Goal: Task Accomplishment & Management: Manage account settings

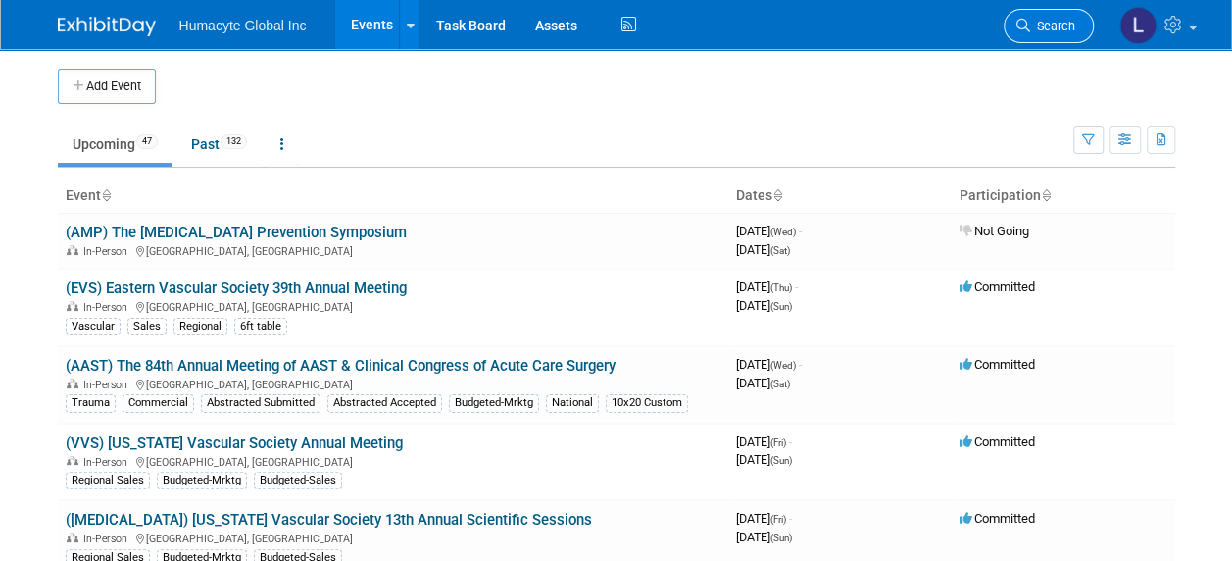
click at [1042, 18] on link "Search" at bounding box center [1049, 26] width 90 height 34
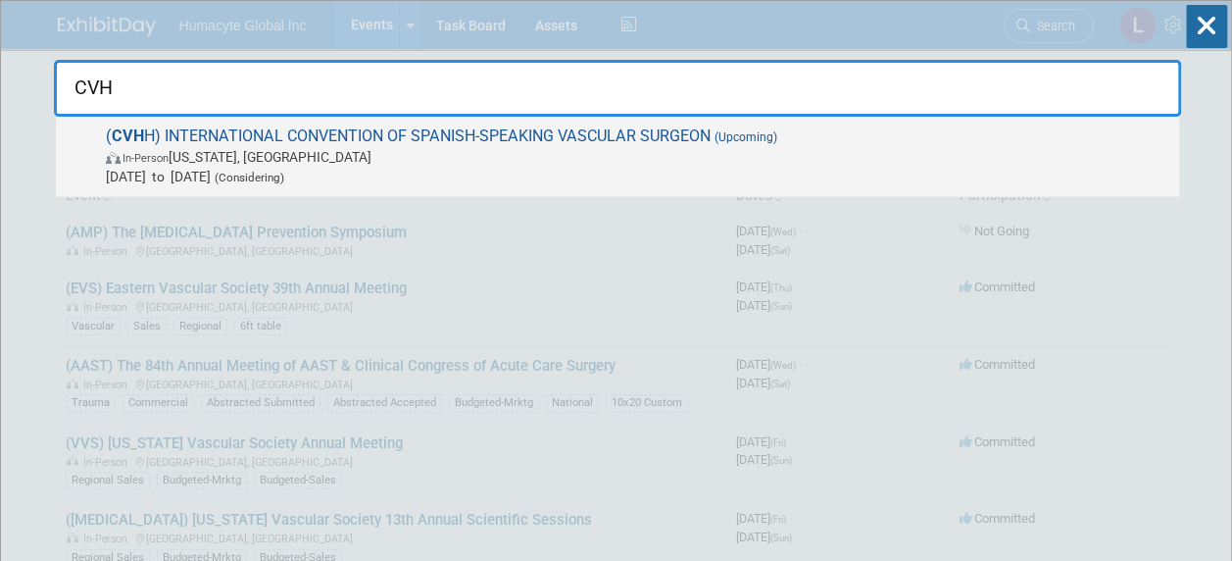
type input "CVH"
click at [226, 168] on span "[DATE] to [DATE] (Considering)" at bounding box center [638, 177] width 1064 height 20
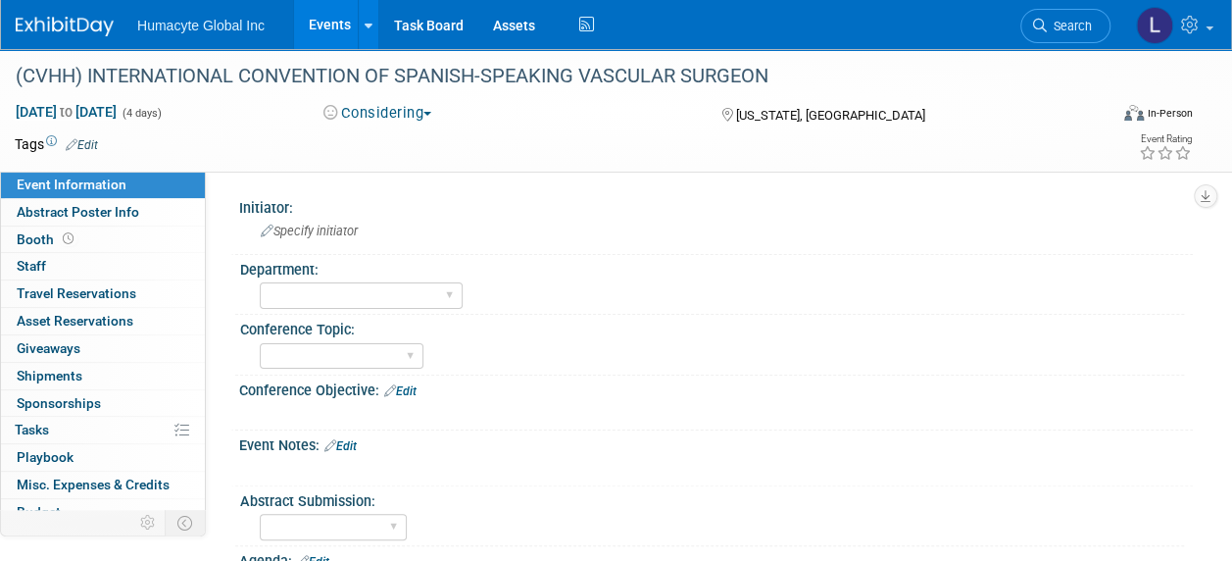
click at [365, 116] on button "Considering" at bounding box center [378, 113] width 123 height 21
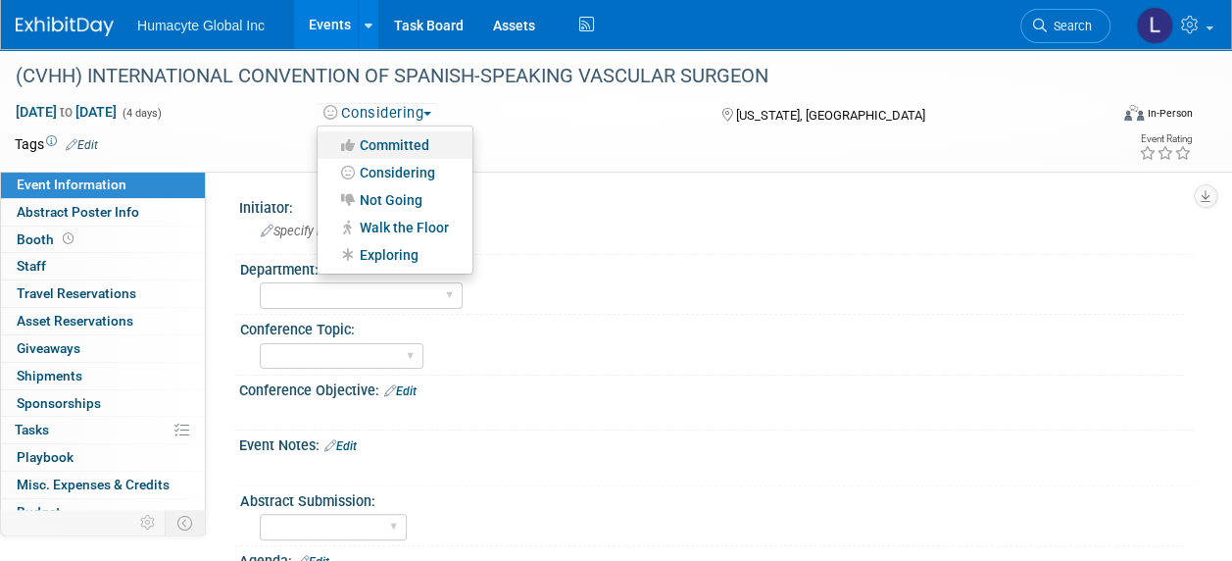
click at [384, 147] on link "Committed" at bounding box center [395, 144] width 155 height 27
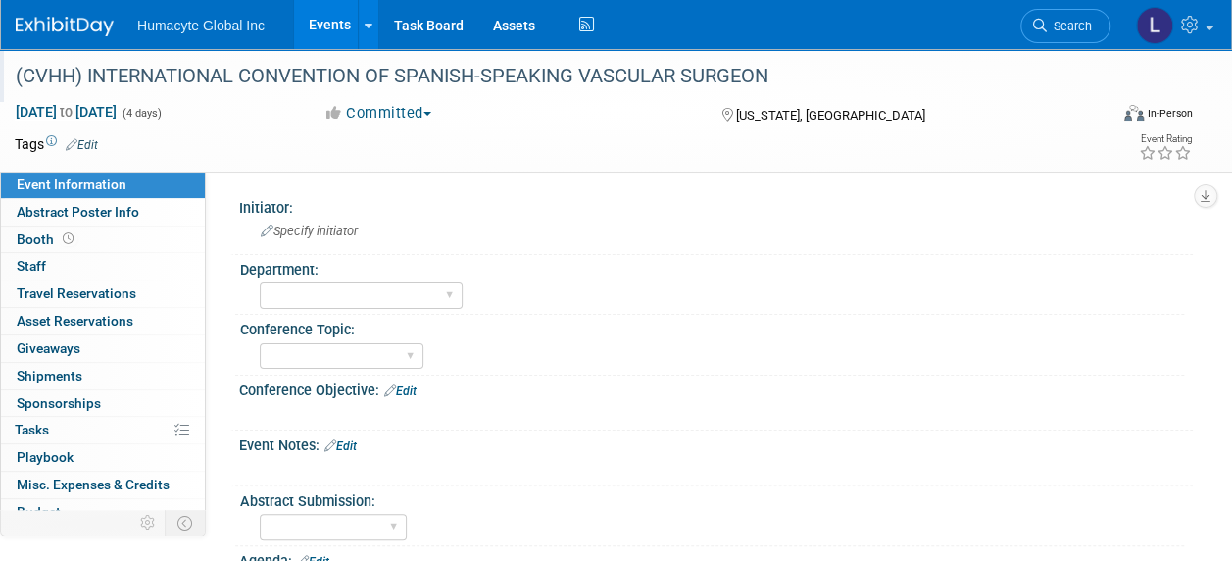
click at [89, 75] on div "(CVHH) INTERNATIONAL CONVENTION OF SPANISH-SPEAKING VASCULAR SURGEON" at bounding box center [550, 76] width 1083 height 35
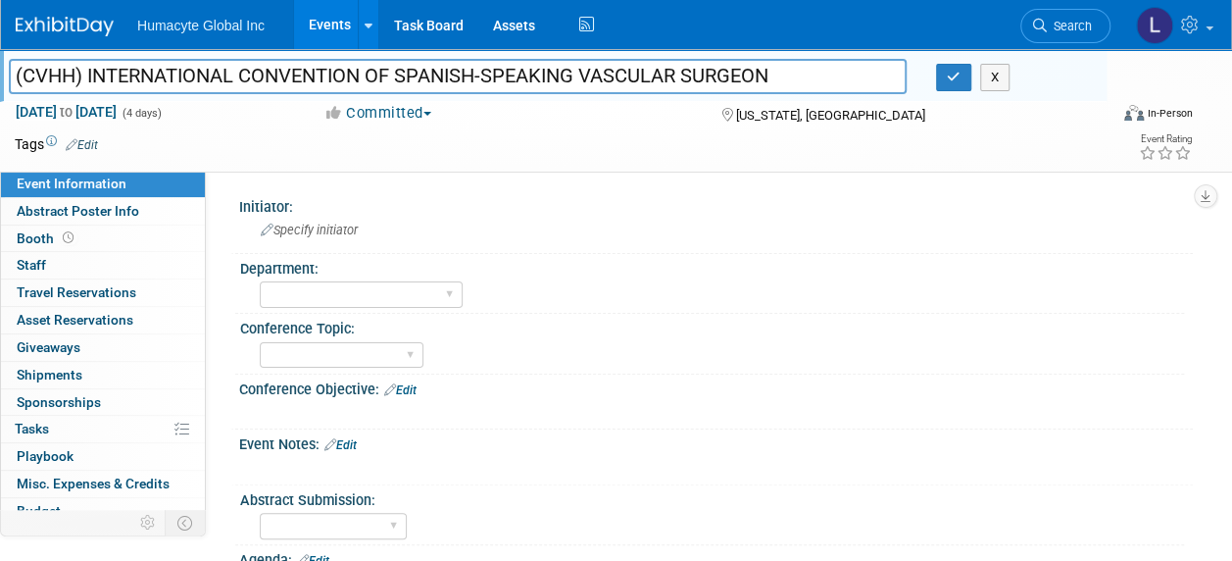
drag, startPoint x: 89, startPoint y: 75, endPoint x: 890, endPoint y: 90, distance: 801.2
click at [890, 90] on input "(CVHH) INTERNATIONAL CONVENTION OF SPANISH-SPEAKING VASCULAR SURGEON" at bounding box center [458, 76] width 898 height 34
click at [126, 83] on input "(CVHH) INTERNATIONAL CONVENTION OF SPANISH-SPEAKING VASCULAR SURGEON" at bounding box center [458, 76] width 898 height 34
drag, startPoint x: 92, startPoint y: 75, endPoint x: 242, endPoint y: 76, distance: 150.0
click at [242, 76] on input "(CVHH) INTERNATIONAL CONVENTION OF SPANISH-SPEAKING VASCULAR SURGEON" at bounding box center [458, 76] width 898 height 34
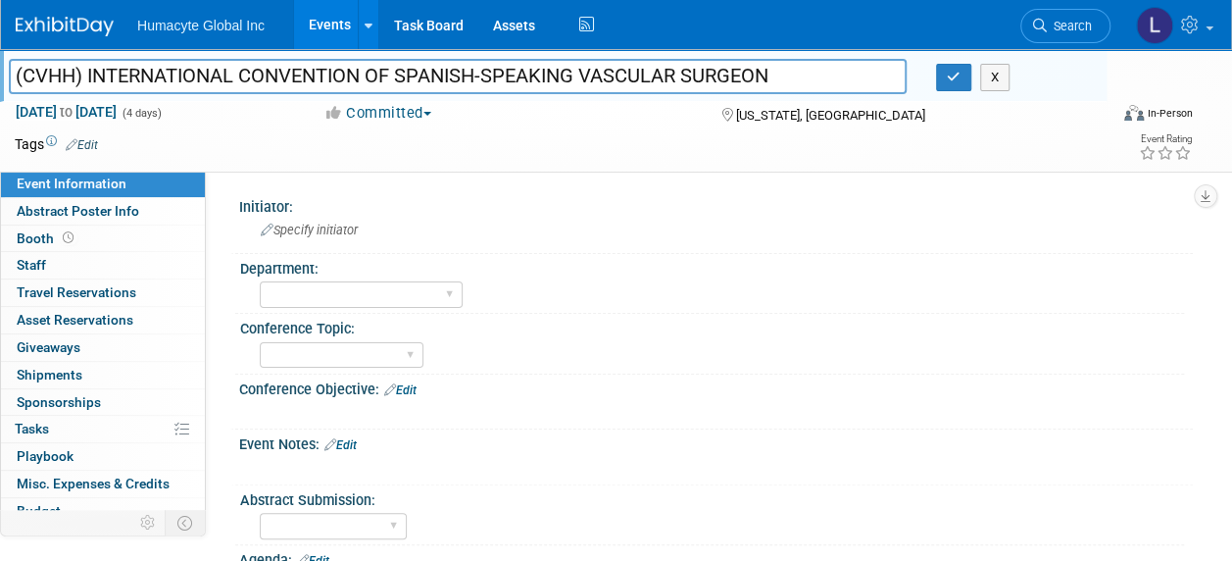
paste input "Cirujanos Vasculares De Habla Hispana"
click at [94, 75] on input "(CVHH) ICirujanos Vasculares De Habla HispanaCONVENTION OF SPANISH-SPEAKING VAS…" at bounding box center [458, 76] width 898 height 34
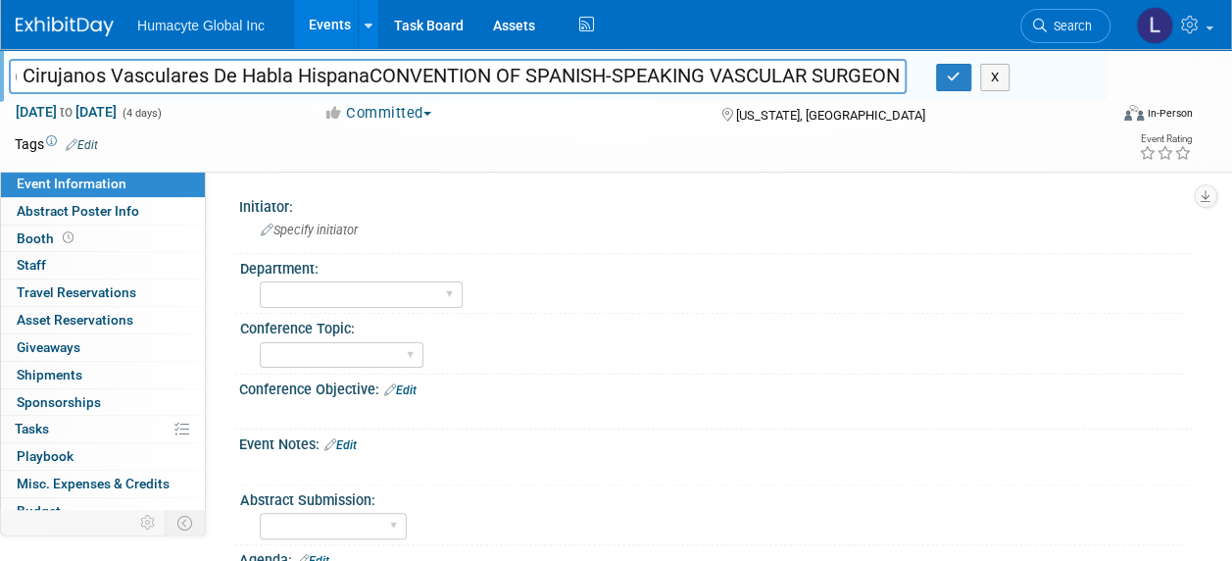
drag, startPoint x: 437, startPoint y: 76, endPoint x: 1078, endPoint y: 106, distance: 640.9
click at [1078, 106] on div "(CVHH) INTERNATIONAL CONVENTION OF SPANISH-SPEAKING VASCULAR SURGEON (CVHH) Cir…" at bounding box center [616, 110] width 1232 height 123
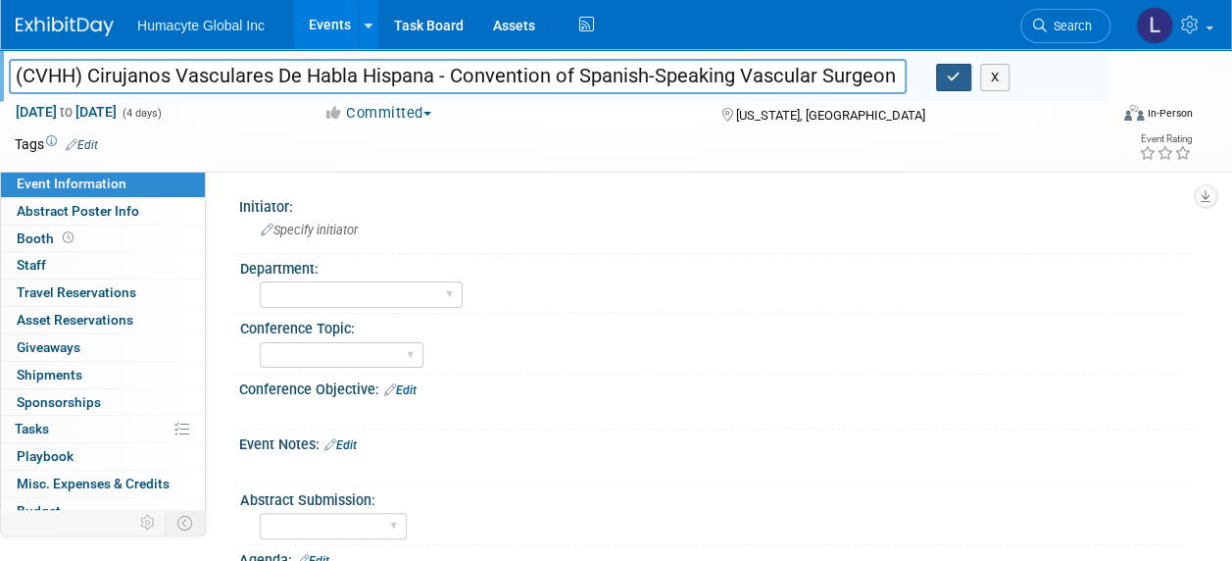
type input "(CVHH) Cirujanos Vasculares De Habla Hispana - Convention of Spanish-Speaking V…"
click at [956, 80] on icon "button" at bounding box center [954, 77] width 14 height 13
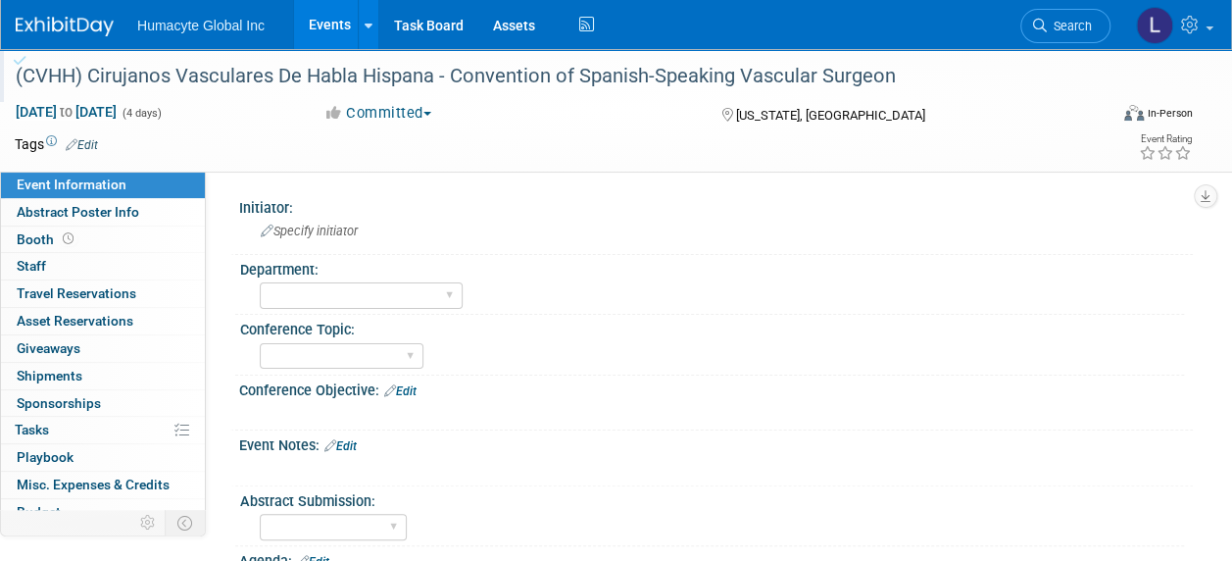
click at [90, 146] on link "Edit" at bounding box center [82, 145] width 32 height 14
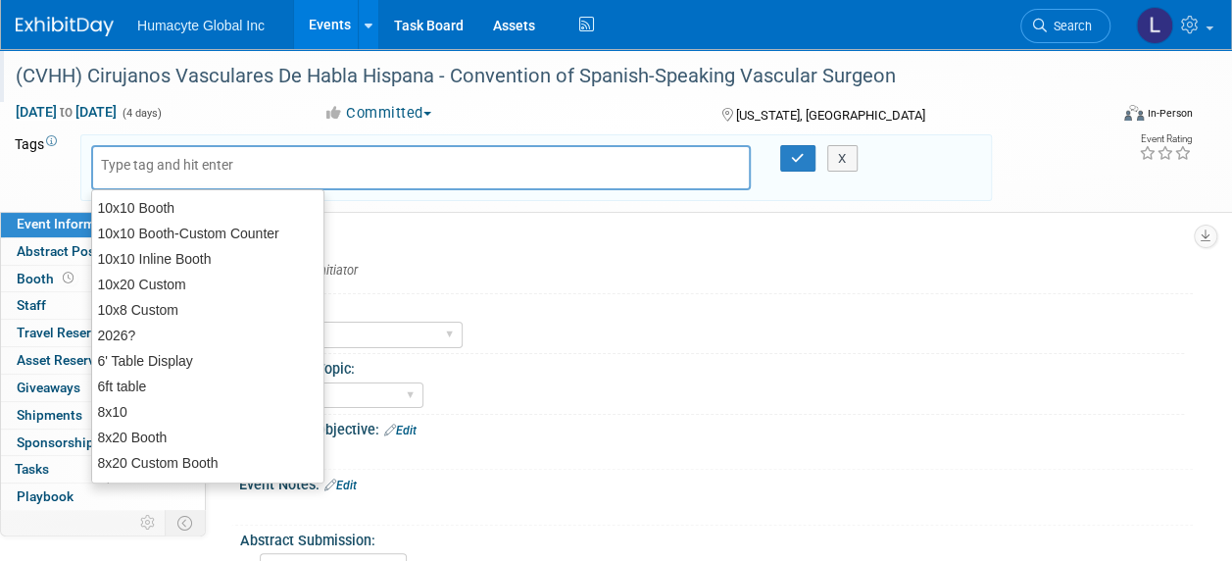
click at [115, 163] on input "text" at bounding box center [179, 165] width 157 height 20
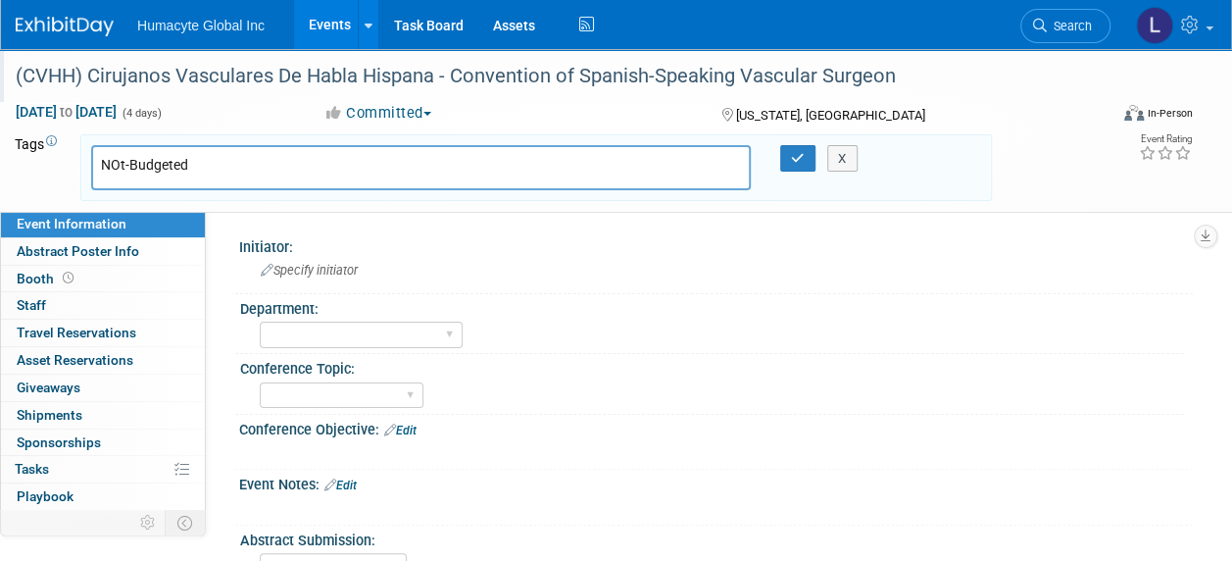
type input "NOt-Budgeted"
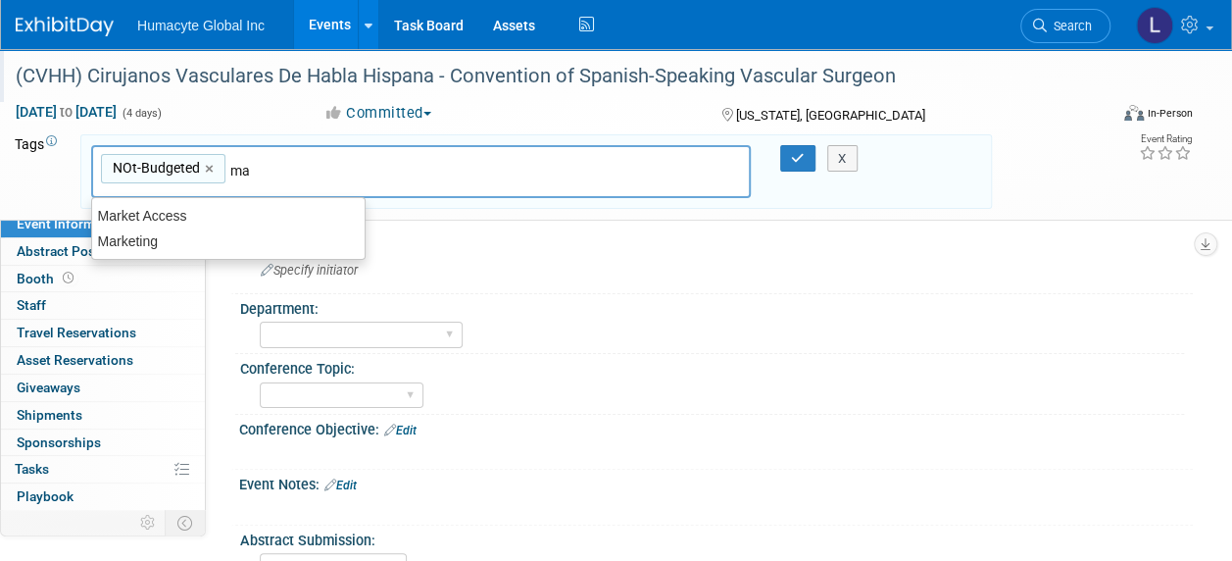
type input "m"
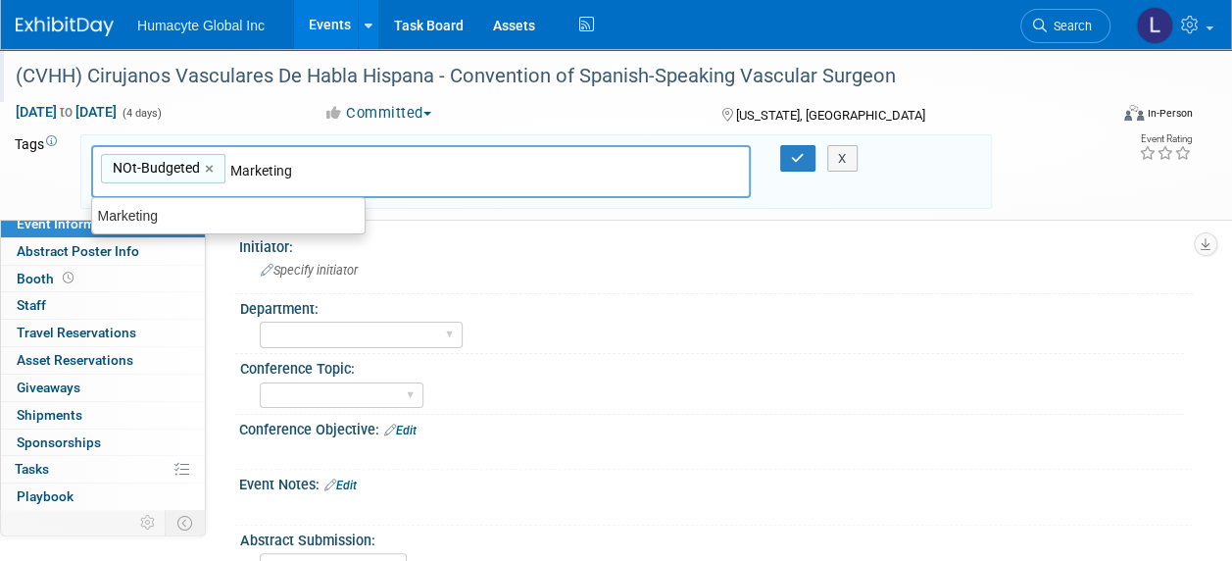
type input "Marketing"
type input "NOt-Budgeted, Marketing"
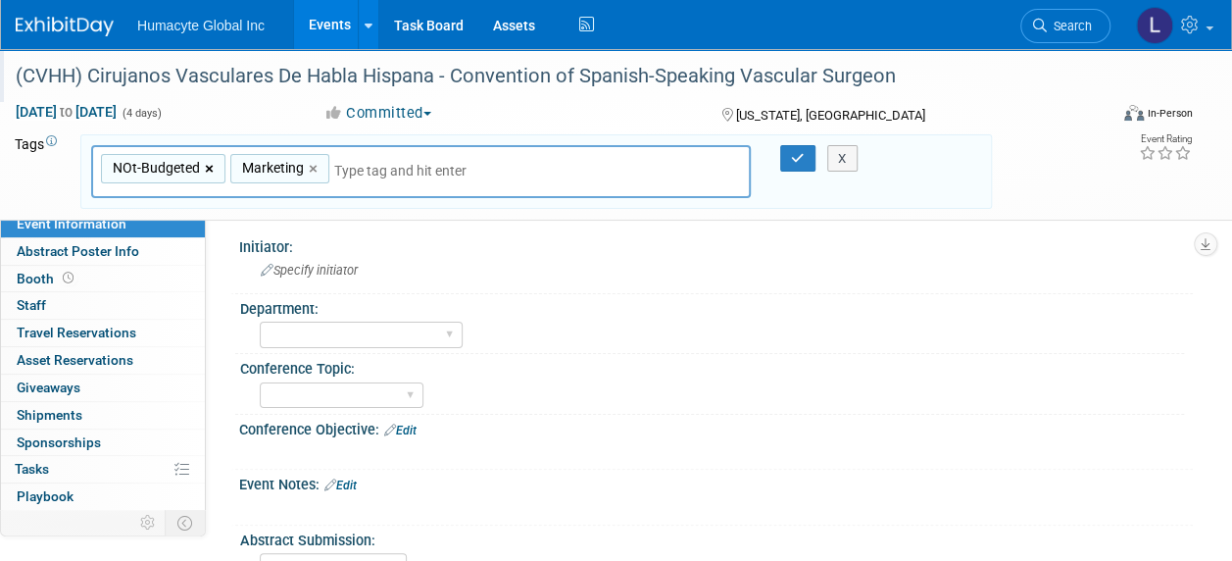
click at [210, 169] on link "×" at bounding box center [211, 169] width 13 height 23
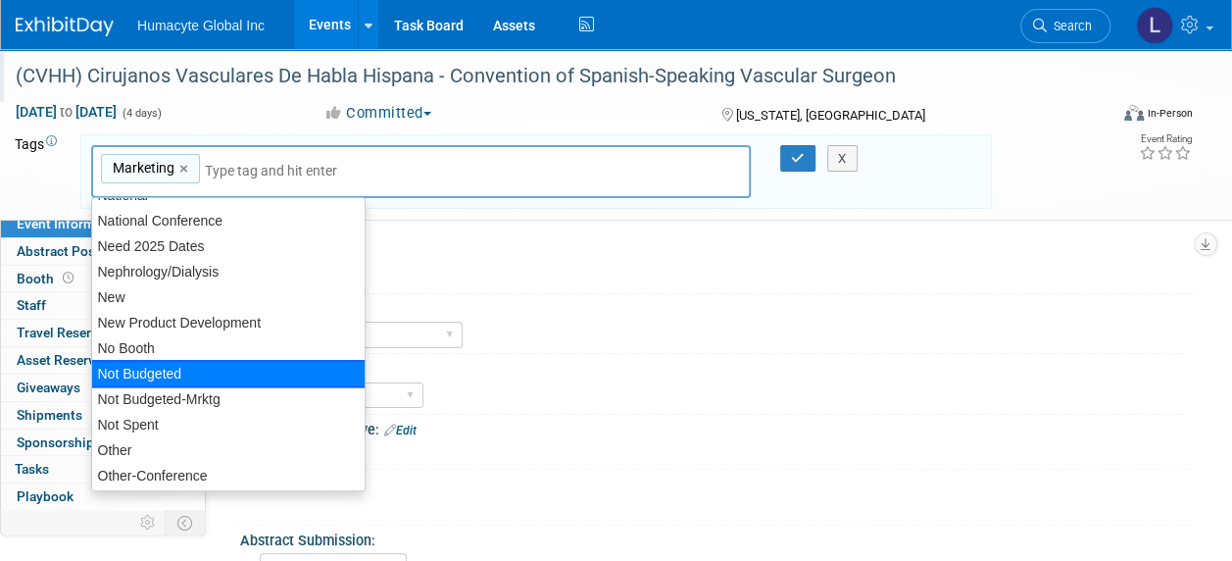
scroll to position [1080, 0]
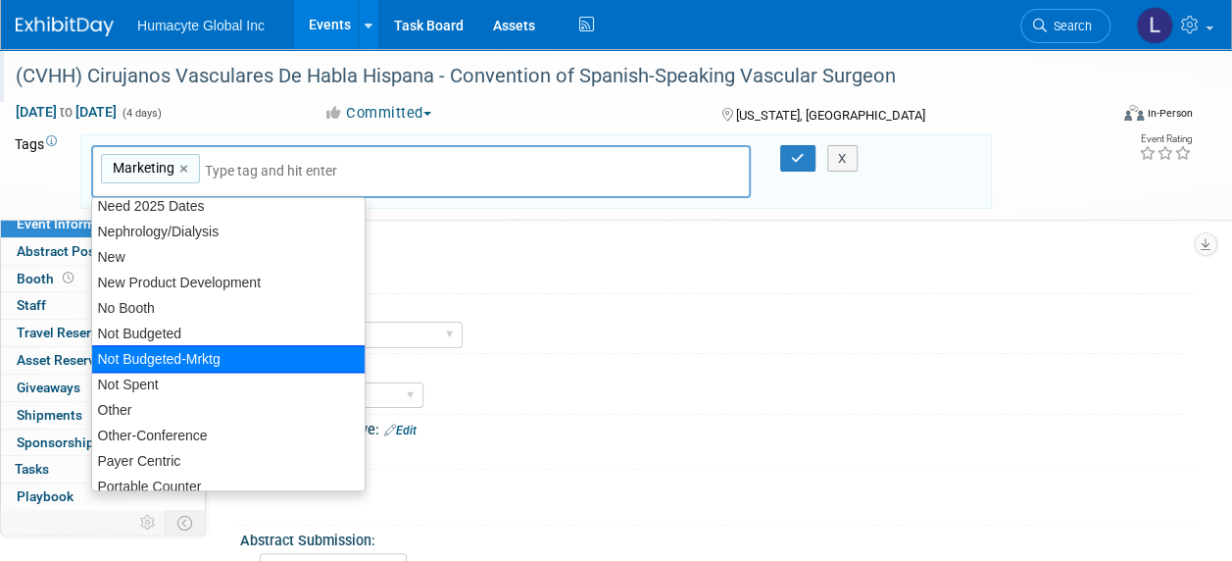
click at [189, 354] on div "Not Budgeted-Mrktg" at bounding box center [228, 358] width 275 height 27
type input "Marketing, Not Budgeted-Mrktg"
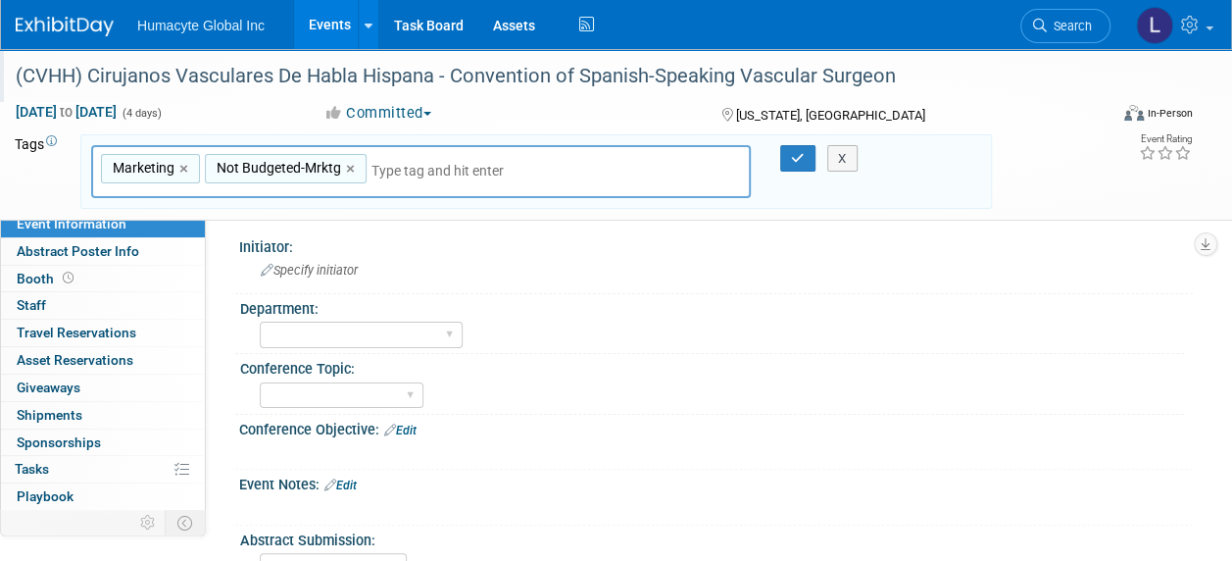
click at [372, 168] on input "text" at bounding box center [509, 171] width 275 height 20
click at [296, 270] on span "Specify initiator" at bounding box center [309, 270] width 97 height 15
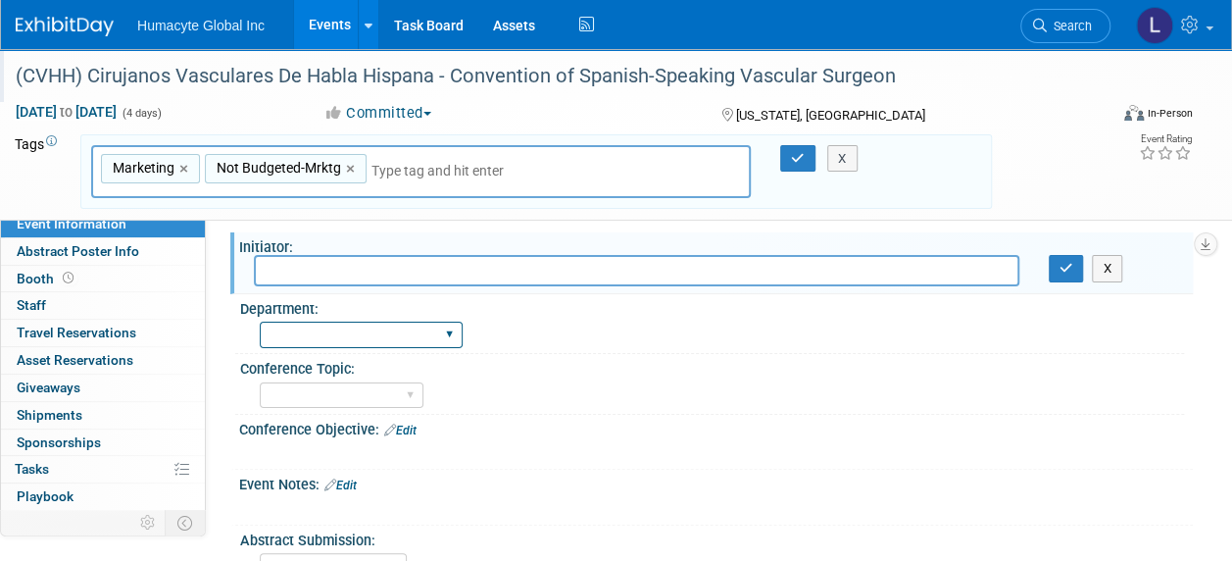
click at [353, 331] on select "Discovery & Pipeline Commercial Managed Care Market Access Marketing Medical Af…" at bounding box center [361, 335] width 203 height 26
select select "Marketing"
click at [260, 322] on select "Discovery & Pipeline Commercial Managed Care Market Access Marketing Medical Af…" at bounding box center [361, 335] width 203 height 26
click at [803, 159] on icon "button" at bounding box center [798, 158] width 14 height 13
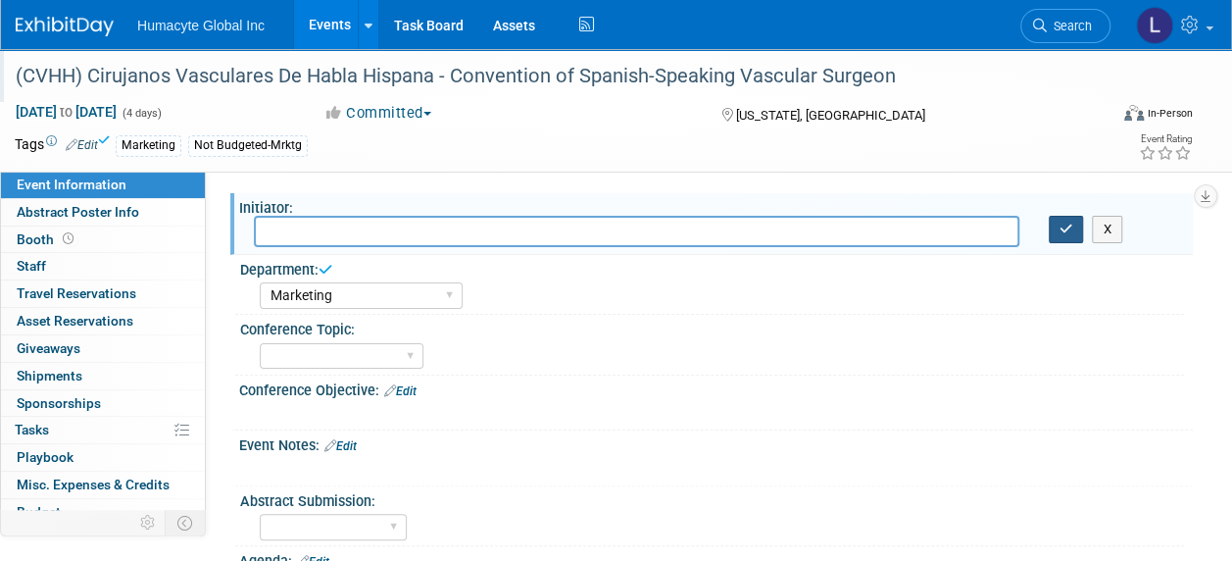
click at [1063, 226] on icon "button" at bounding box center [1067, 229] width 14 height 13
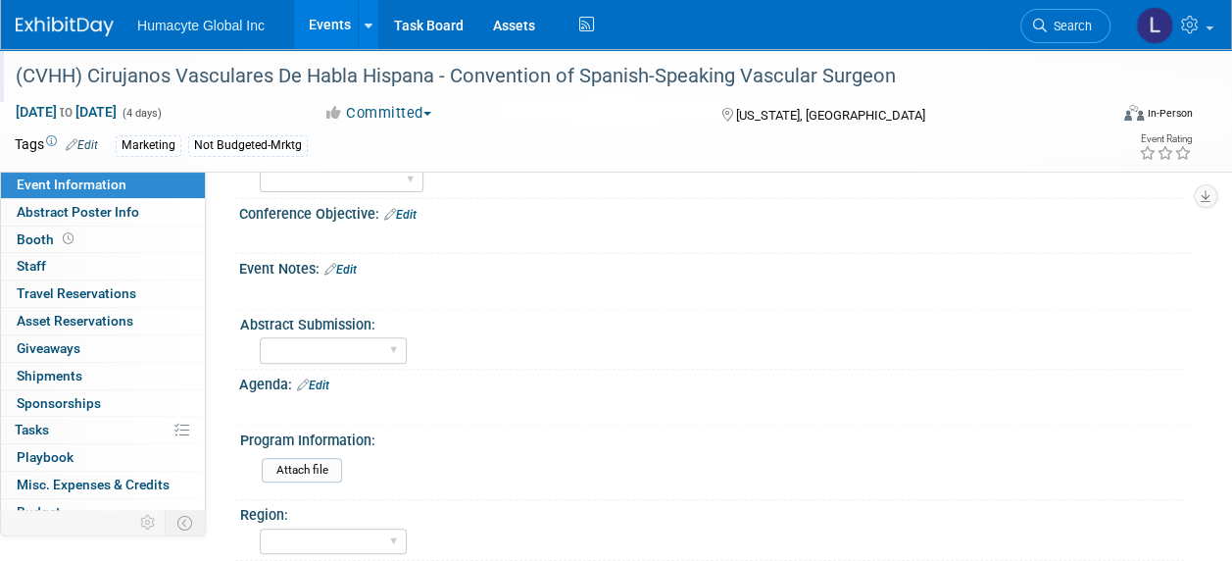
scroll to position [196, 0]
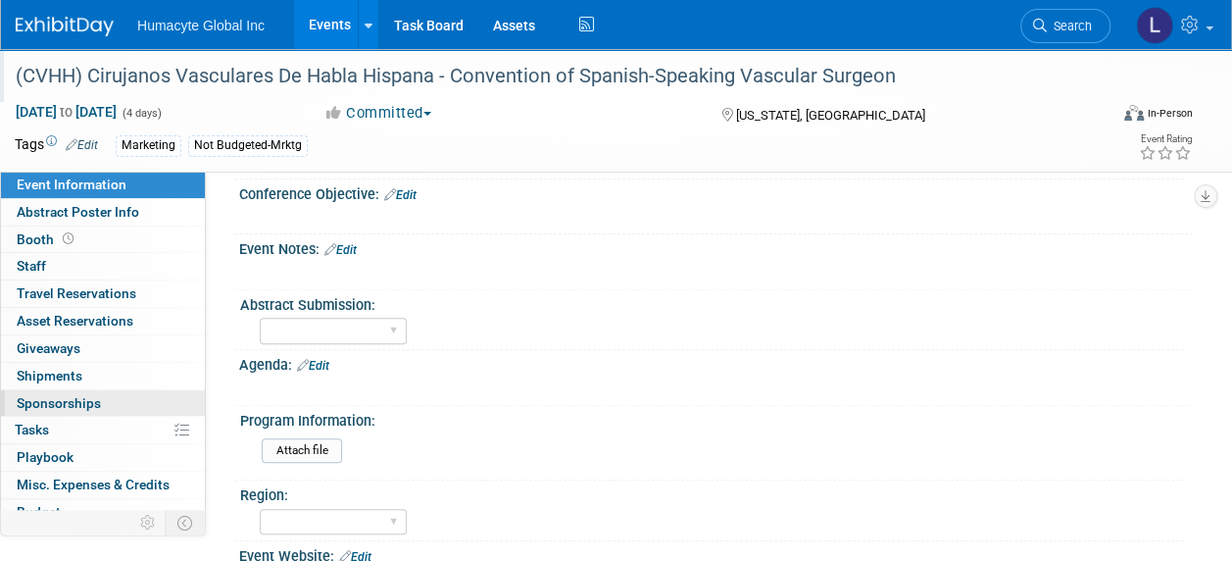
click at [28, 395] on span "Sponsorships 0" at bounding box center [59, 403] width 84 height 16
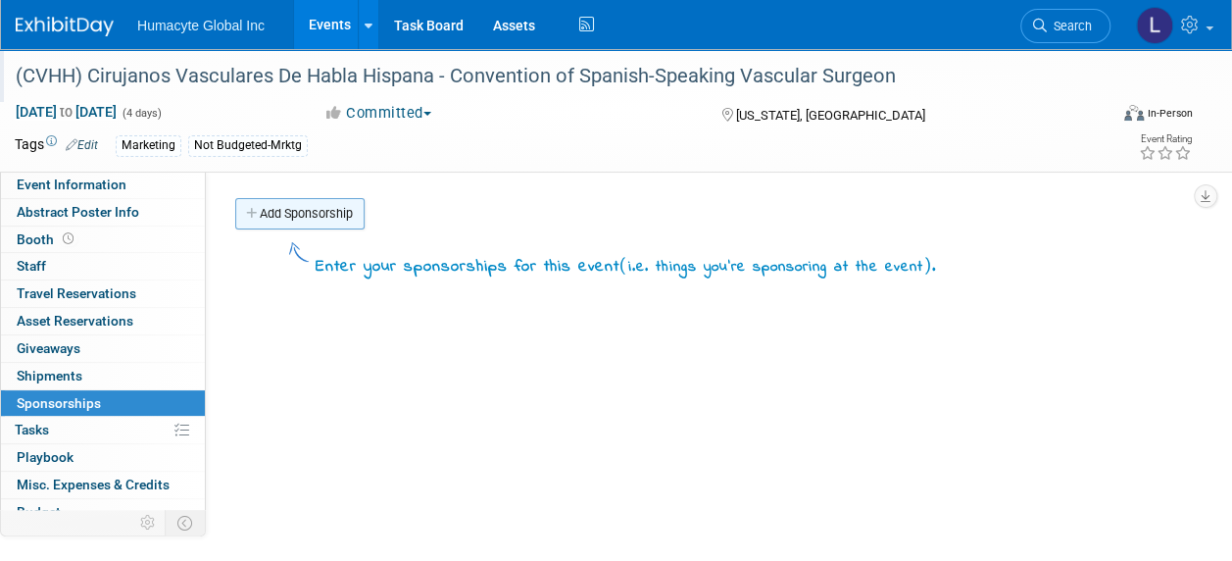
click at [302, 216] on link "Add Sponsorship" at bounding box center [299, 213] width 129 height 31
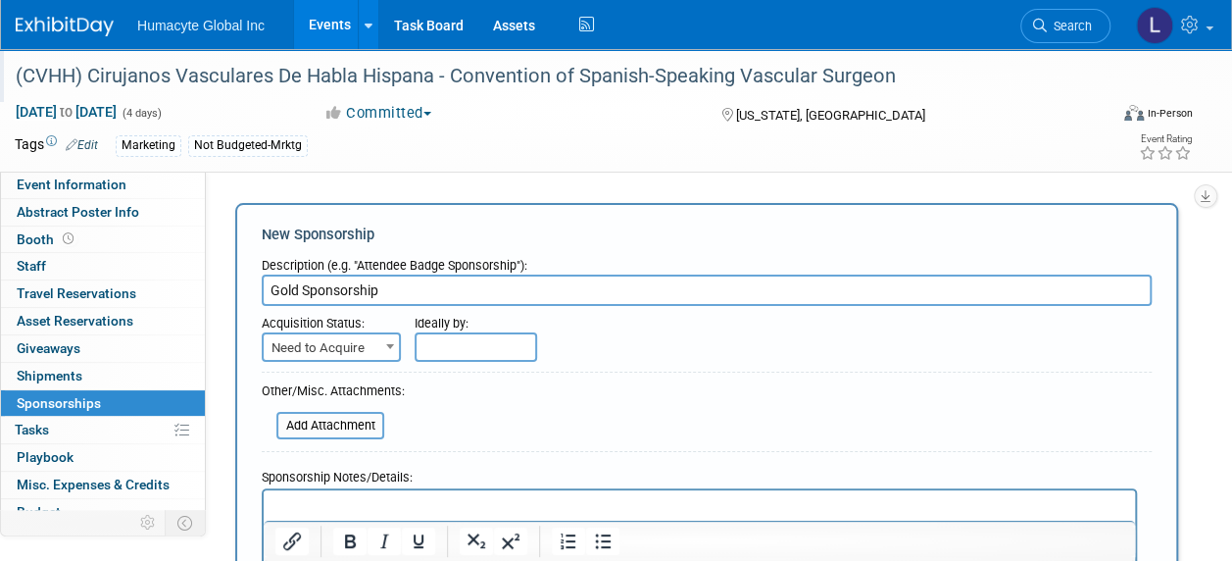
type input "Gold Sponsorship"
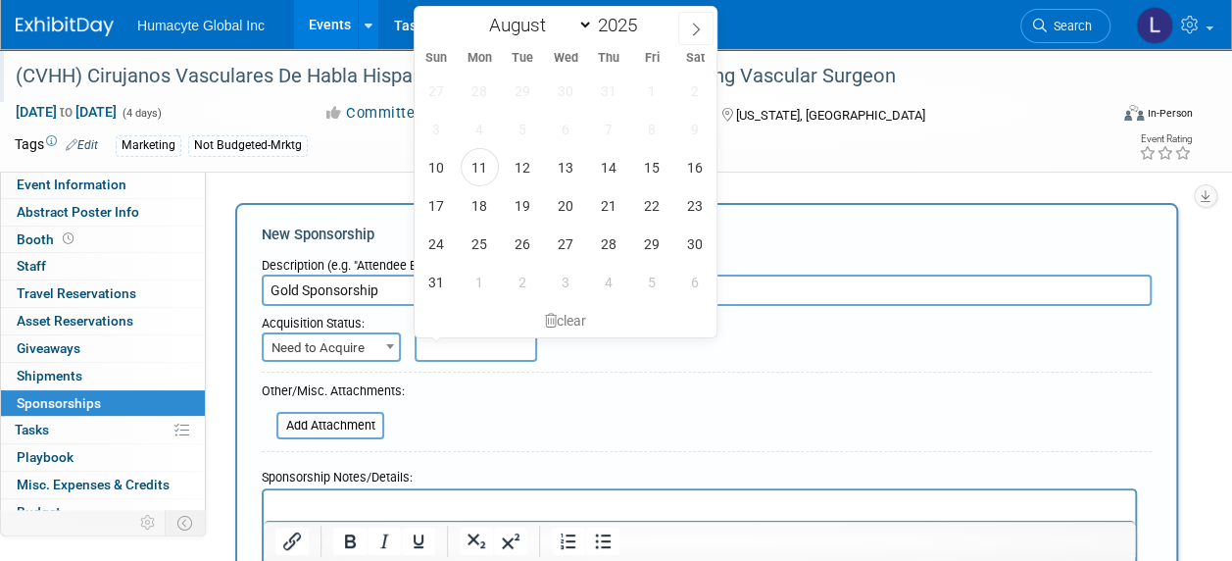
click at [455, 345] on input "text" at bounding box center [476, 346] width 123 height 29
click at [480, 249] on span "25" at bounding box center [480, 244] width 38 height 38
type input "Aug 25, 2025"
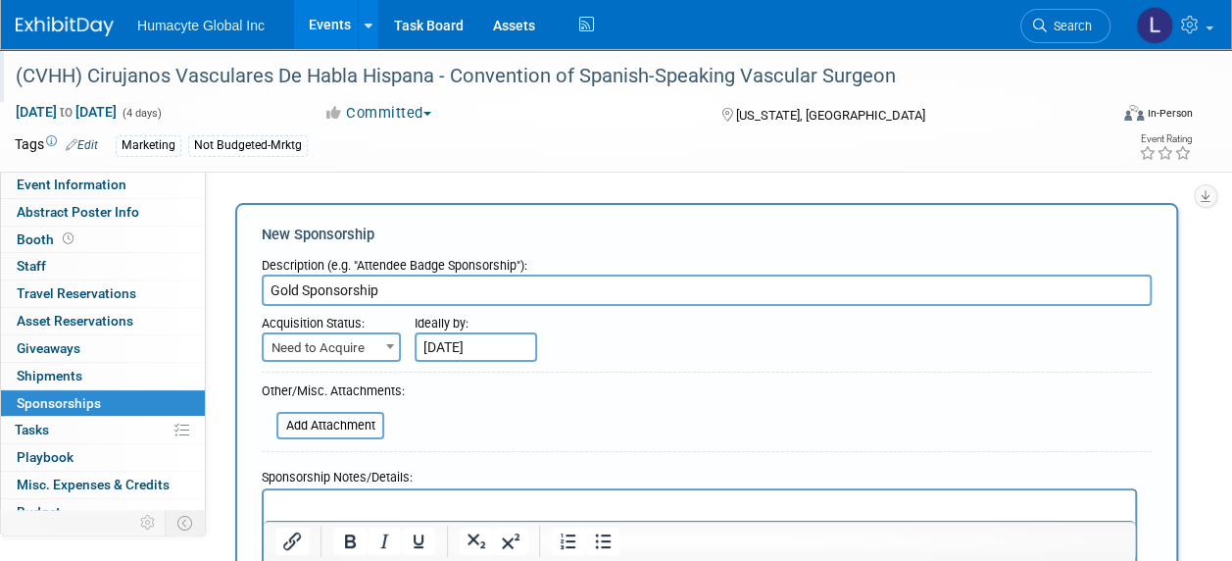
click at [643, 426] on form "Description (e.g. "Attendee Badge Sponsorship"): Gold Sponsorship Acquisition S…" at bounding box center [707, 447] width 890 height 398
click at [422, 287] on input "Gold Sponsorship" at bounding box center [707, 290] width 890 height 31
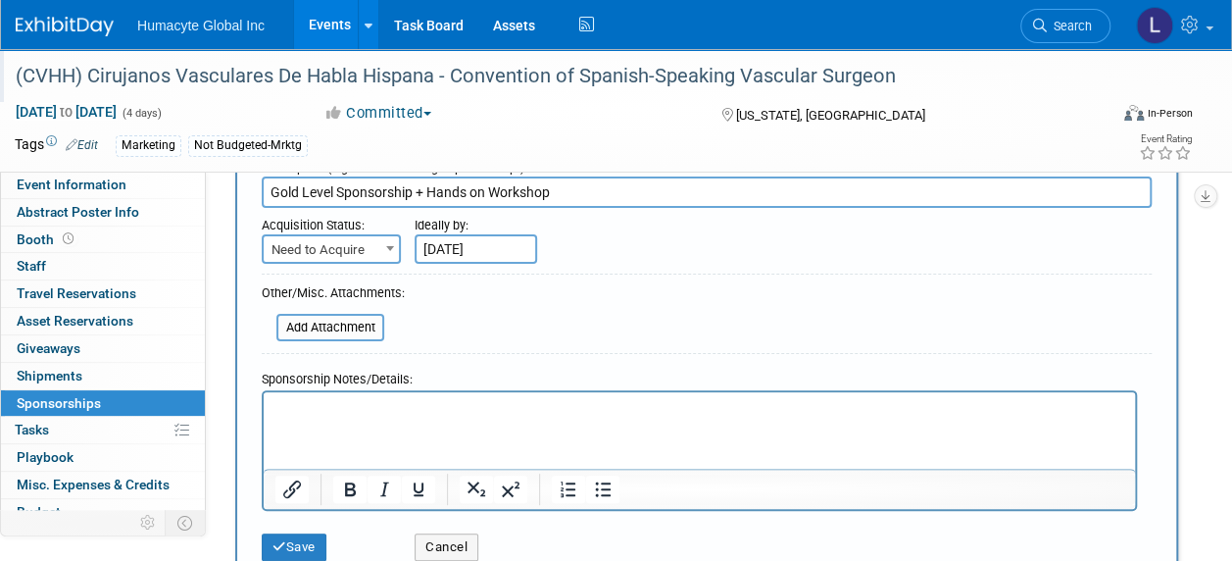
scroll to position [294, 0]
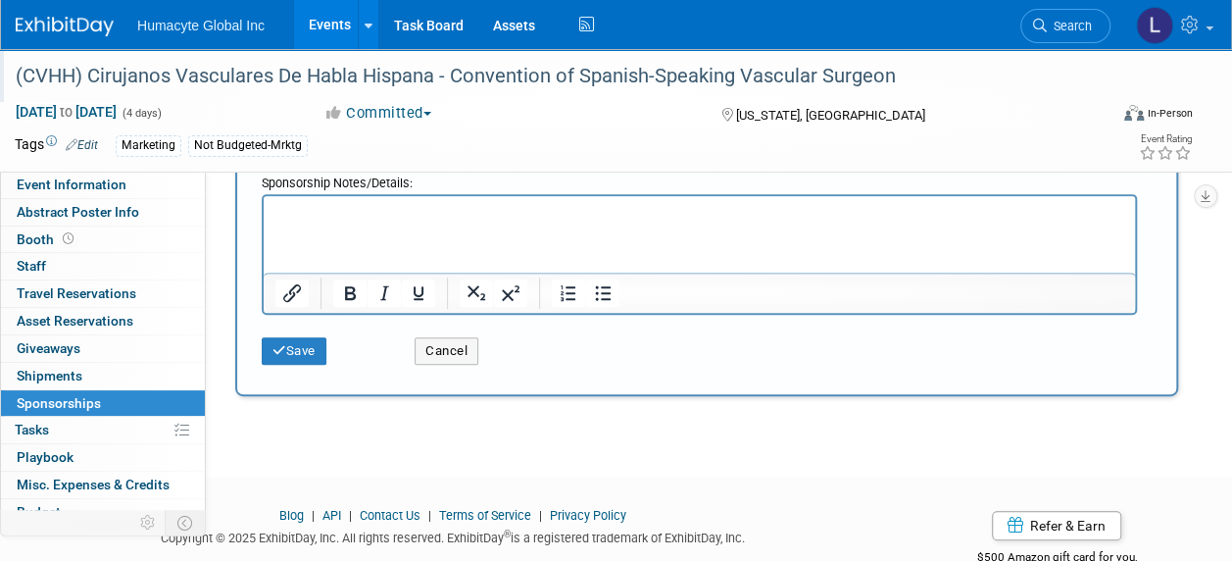
type input "Gold Level Sponsorship + Hands on Workshop"
click at [315, 203] on p "Rich Text Area. Press ALT-0 for help." at bounding box center [700, 213] width 849 height 20
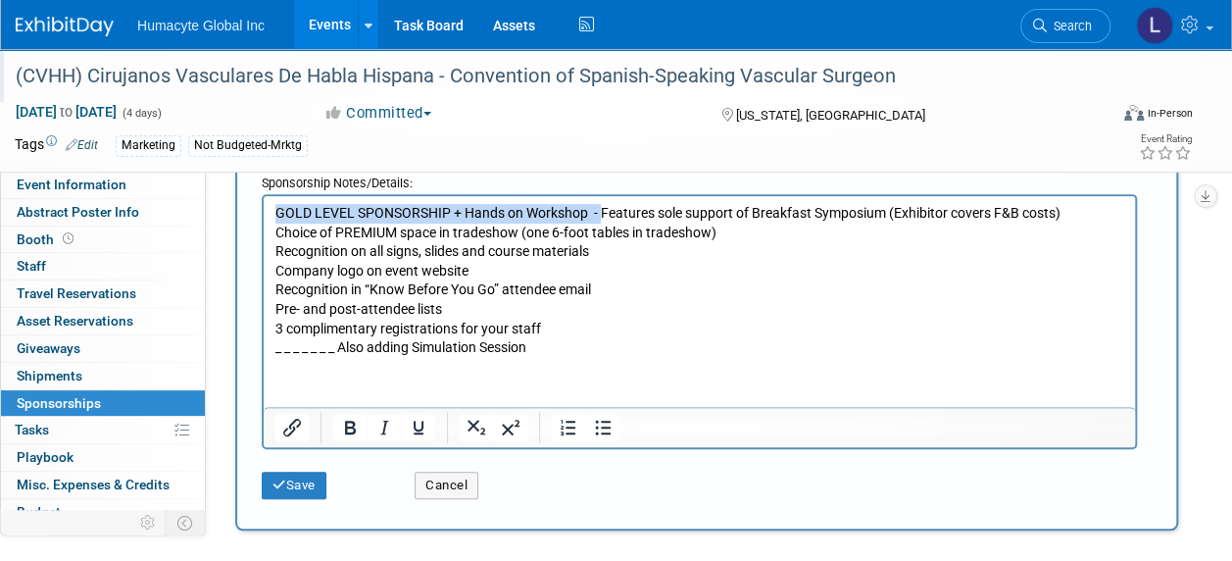
drag, startPoint x: 600, startPoint y: 213, endPoint x: 208, endPoint y: 204, distance: 392.3
click at [264, 204] on html "GOLD LEVEL SPONSORSHIP + Hands on Workshop - Features sole support of Breakfast…" at bounding box center [700, 276] width 872 height 162
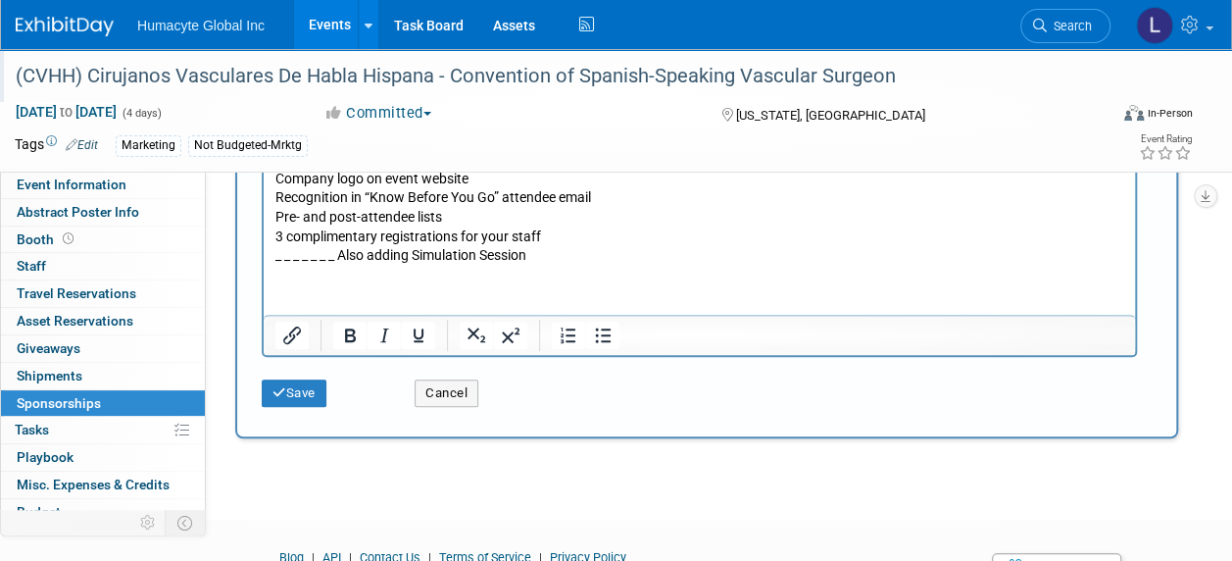
scroll to position [392, 0]
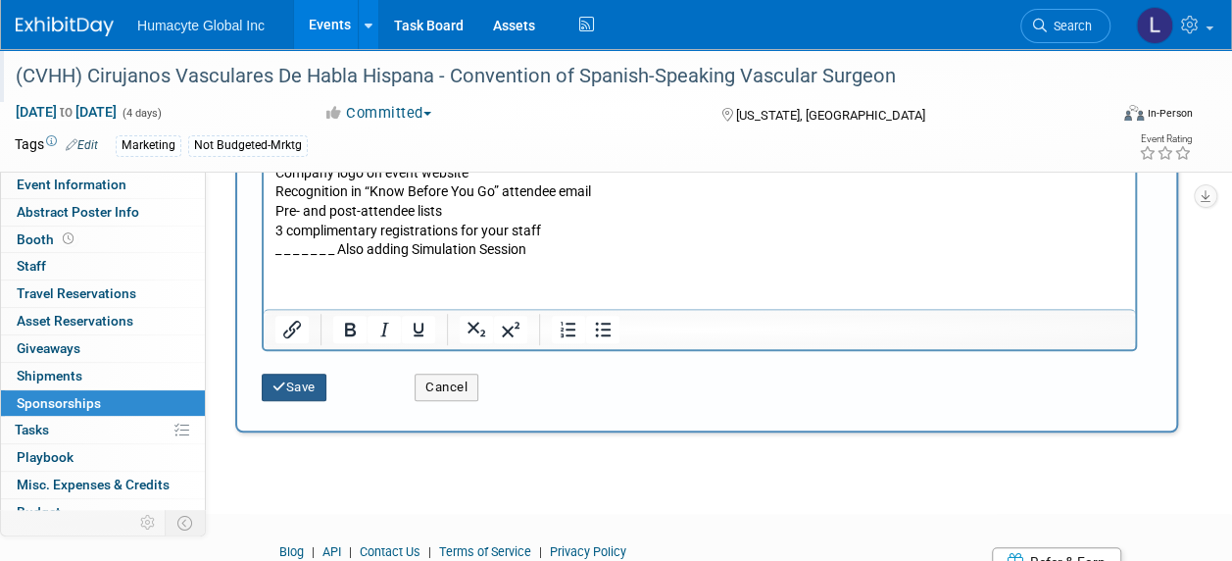
click at [293, 388] on button "Save" at bounding box center [294, 387] width 65 height 27
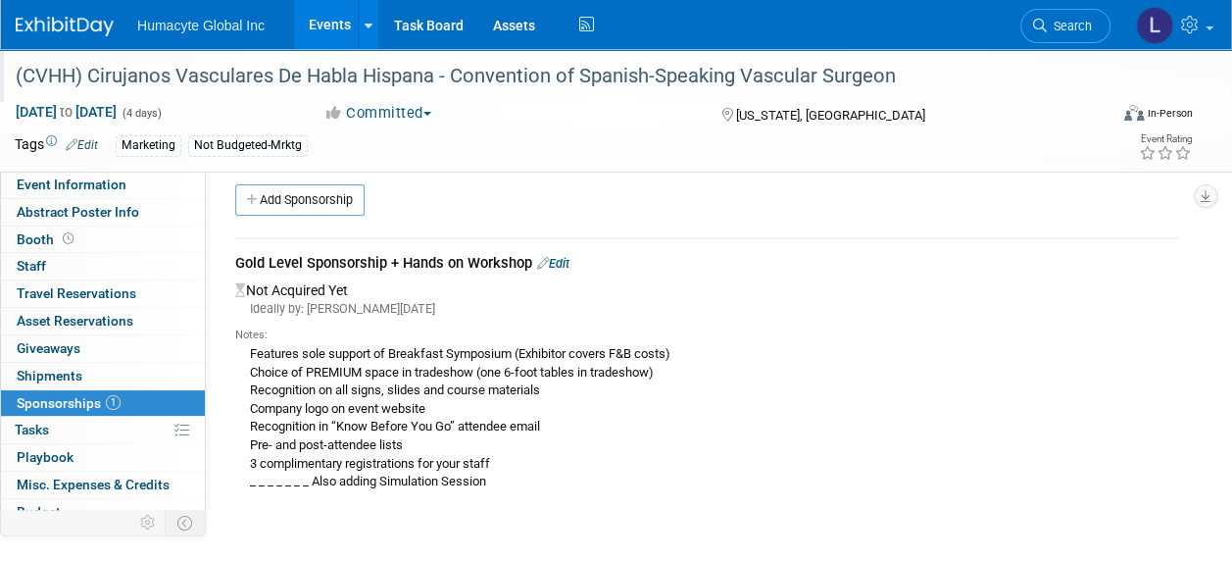
scroll to position [0, 0]
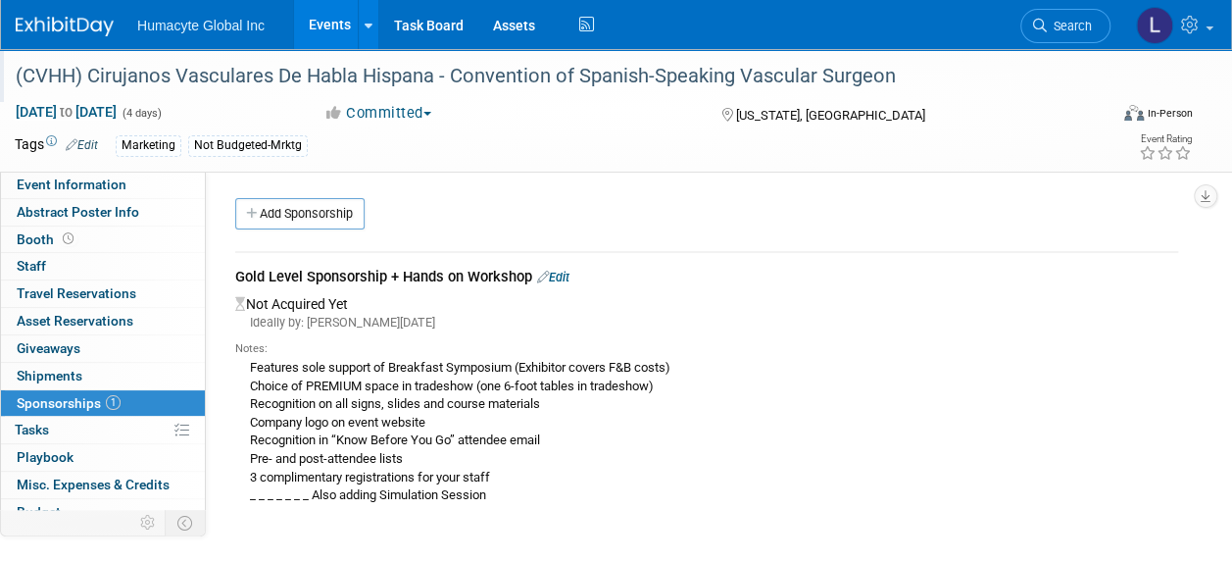
click at [553, 271] on link "Edit" at bounding box center [553, 277] width 32 height 15
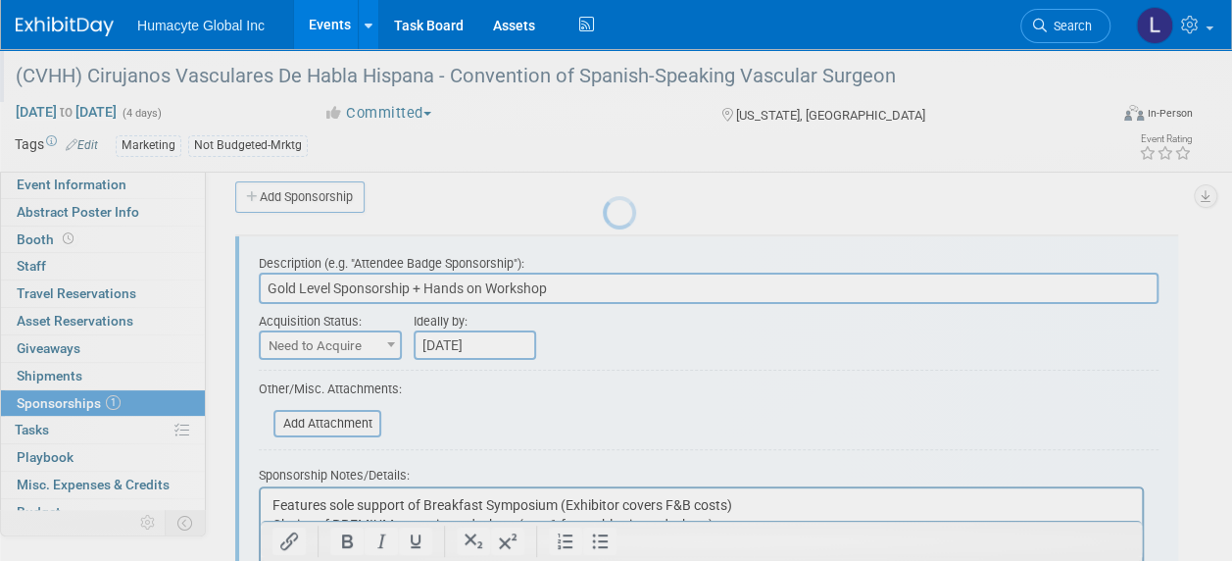
scroll to position [28, 0]
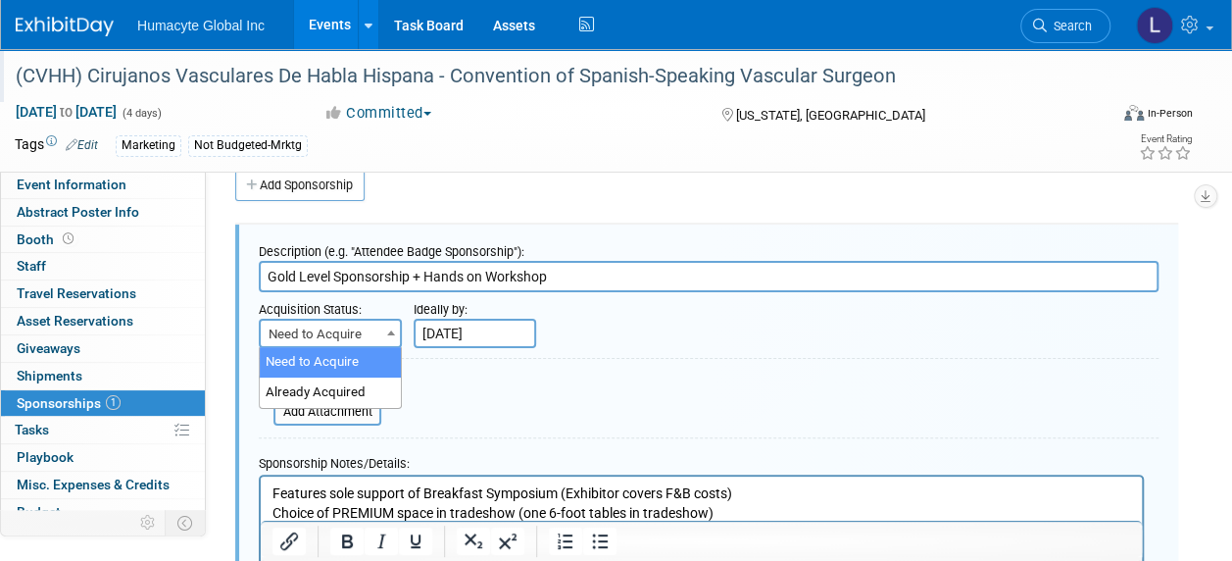
click at [331, 338] on span "Need to Acquire" at bounding box center [330, 334] width 139 height 27
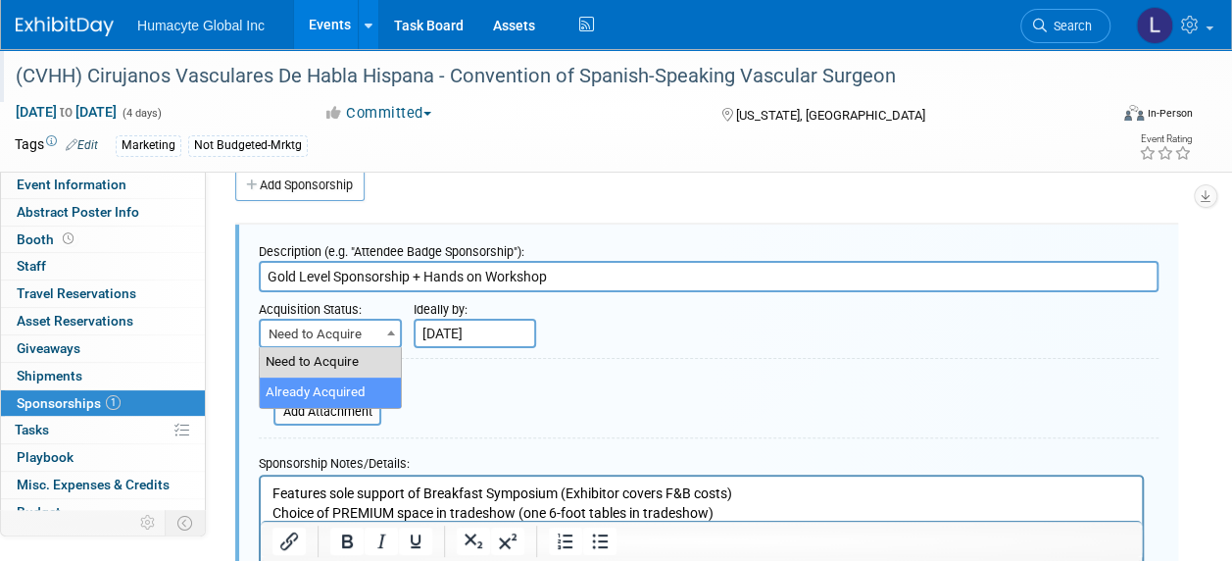
select select "2"
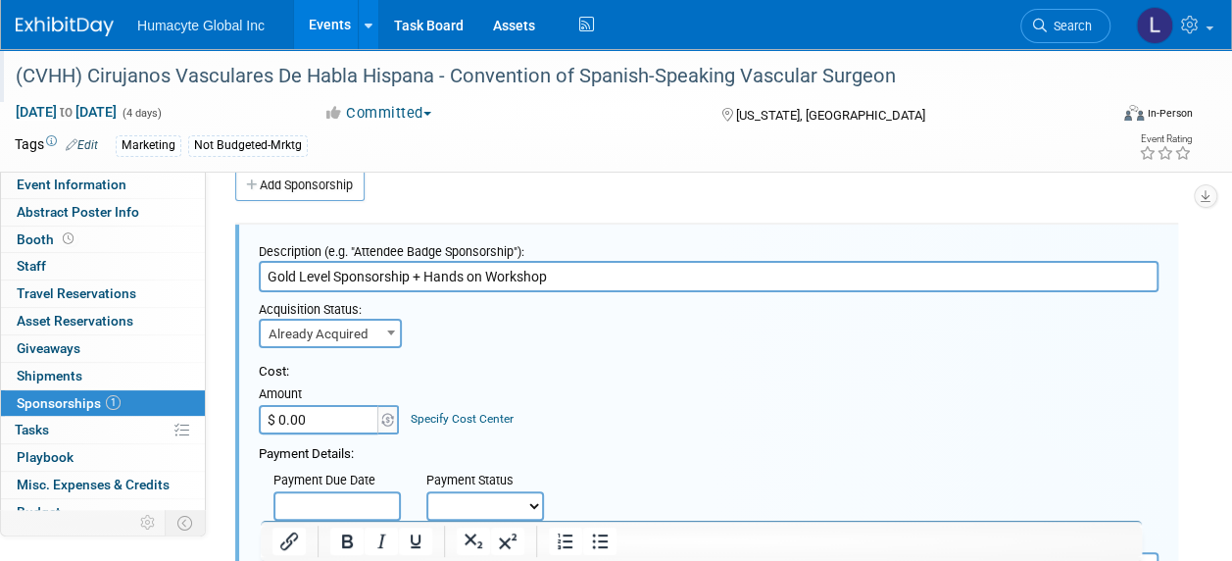
click at [318, 418] on input "$ 0.00" at bounding box center [320, 419] width 123 height 29
type input "$ 15,000.00"
click at [490, 427] on td "Specify Cost Center Cost Center -- Not Specified -- Dept 10 - Clinical Dept 11 …" at bounding box center [457, 407] width 113 height 53
click at [481, 417] on link "Specify Cost Center" at bounding box center [462, 419] width 103 height 14
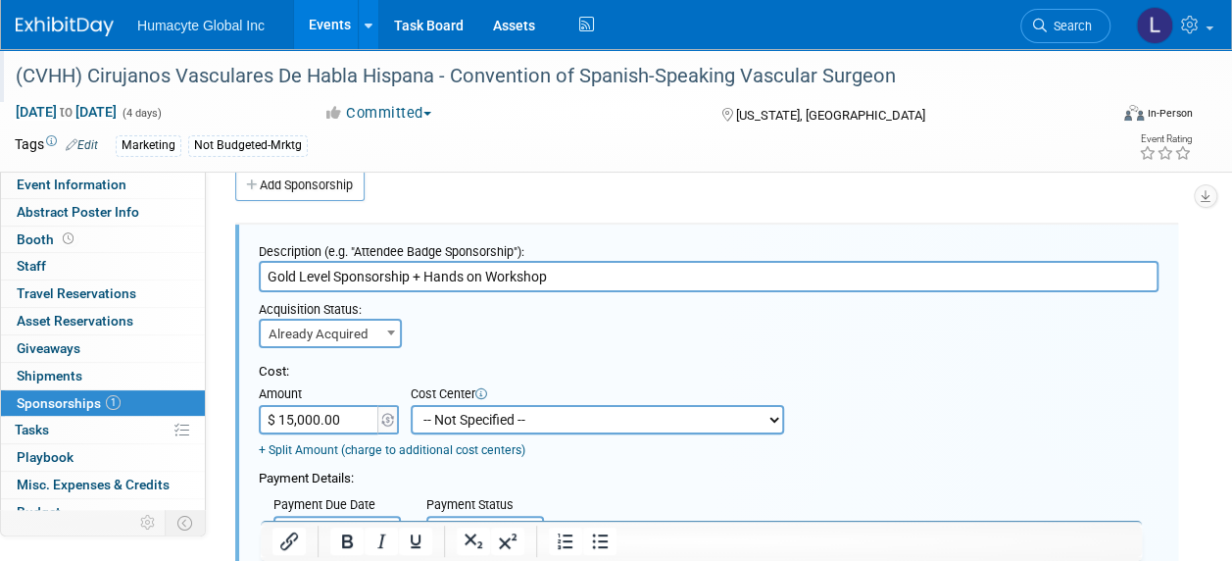
click at [490, 408] on select "-- Not Specified -- Dept 10 - Clinical Dept 11 - Clinical Ops Dept 12 - Medical…" at bounding box center [598, 419] width 374 height 29
select select "18966164"
click at [411, 405] on select "-- Not Specified -- Dept 10 - Clinical Dept 11 - Clinical Ops Dept 12 - Medical…" at bounding box center [598, 419] width 374 height 29
click at [910, 415] on div "Cost: Amount $ 15,000.00 Specify Cost Center Cost Center -- Not Specified -- De…" at bounding box center [709, 411] width 900 height 96
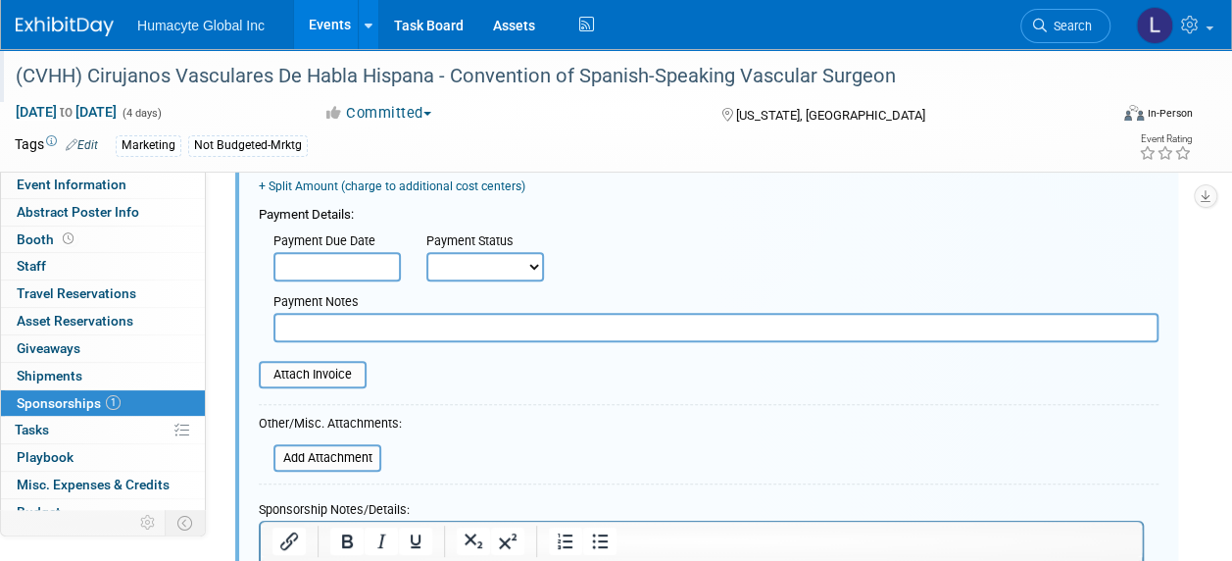
scroll to position [323, 0]
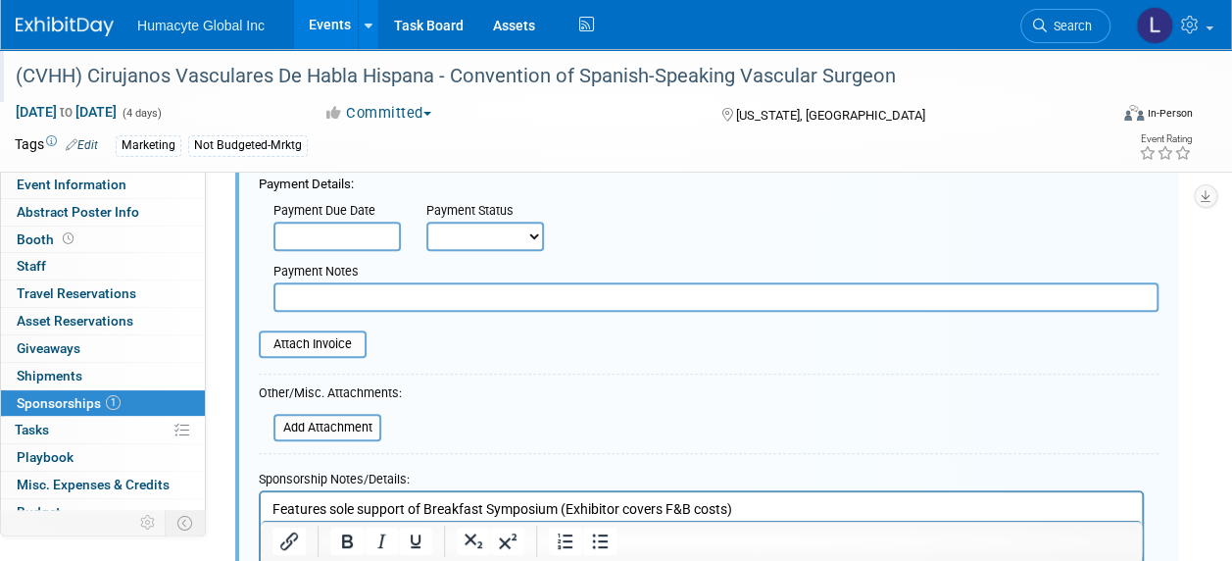
click at [490, 231] on select "Not Paid Yet Partially Paid Paid in Full" at bounding box center [485, 236] width 118 height 29
select select "3"
click at [426, 222] on select "Not Paid Yet Partially Paid Paid in Full" at bounding box center [485, 236] width 118 height 29
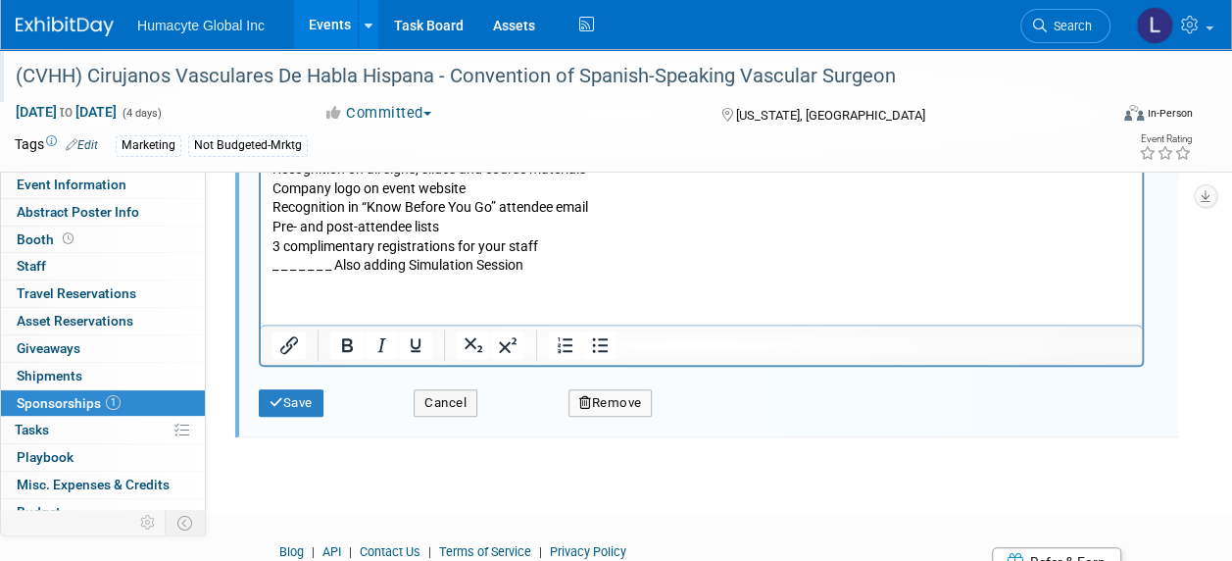
scroll to position [789, 0]
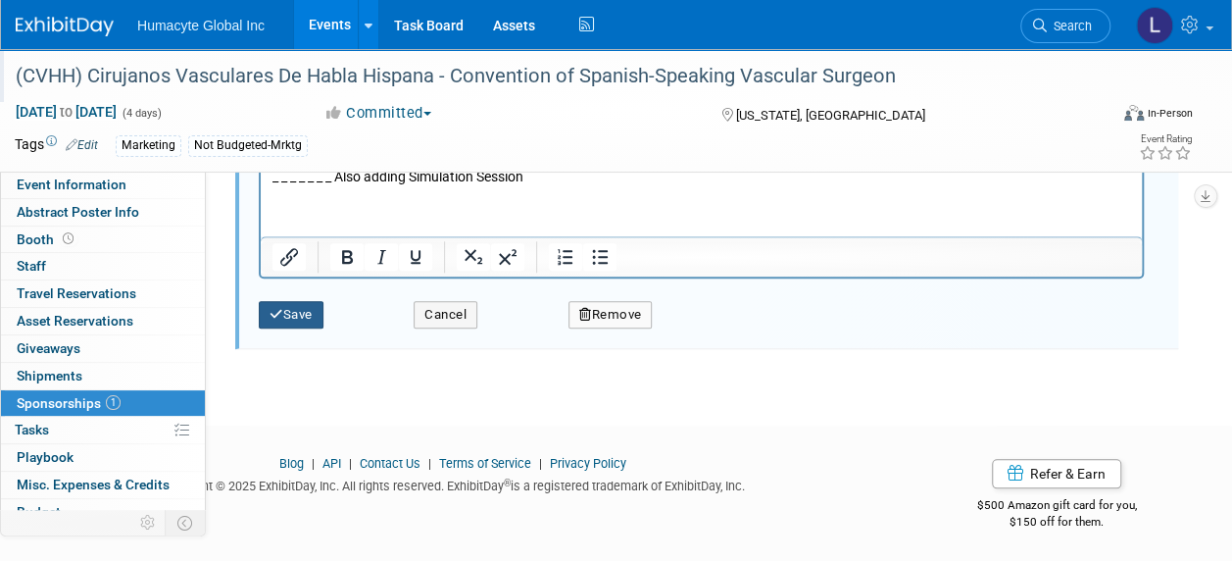
click at [296, 311] on button "Save" at bounding box center [291, 314] width 65 height 27
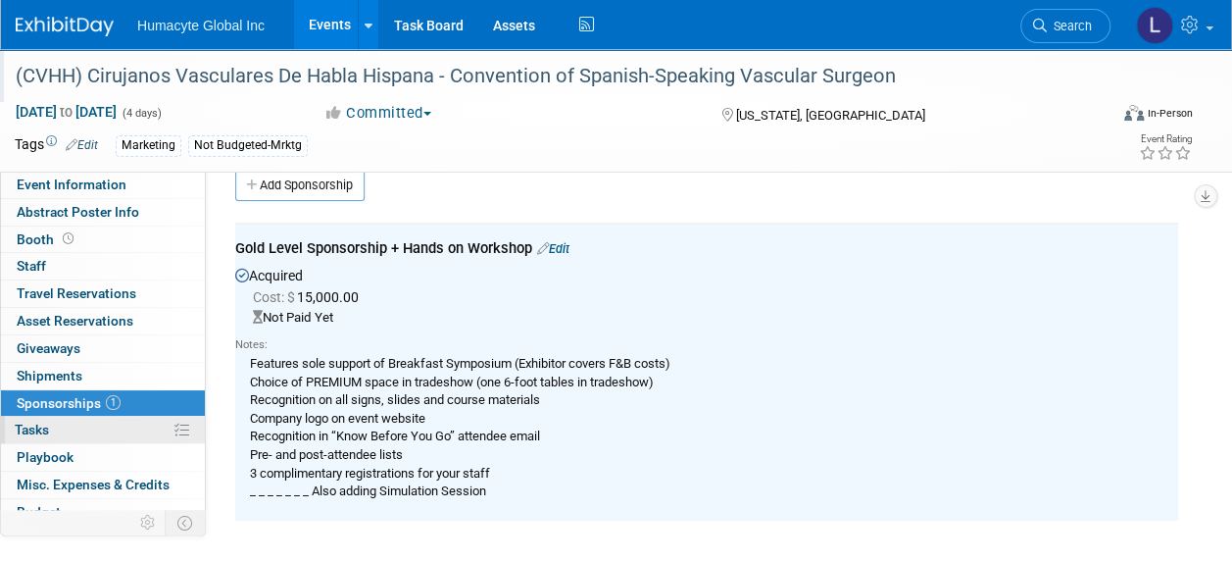
scroll to position [92, 0]
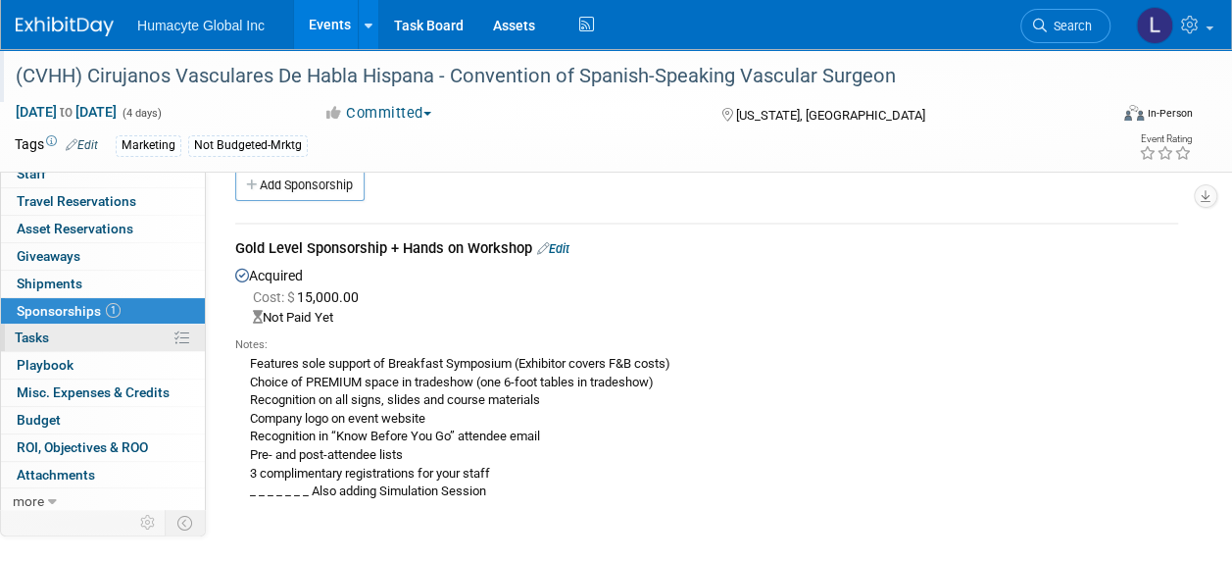
click at [29, 329] on span "Tasks 0%" at bounding box center [32, 337] width 34 height 16
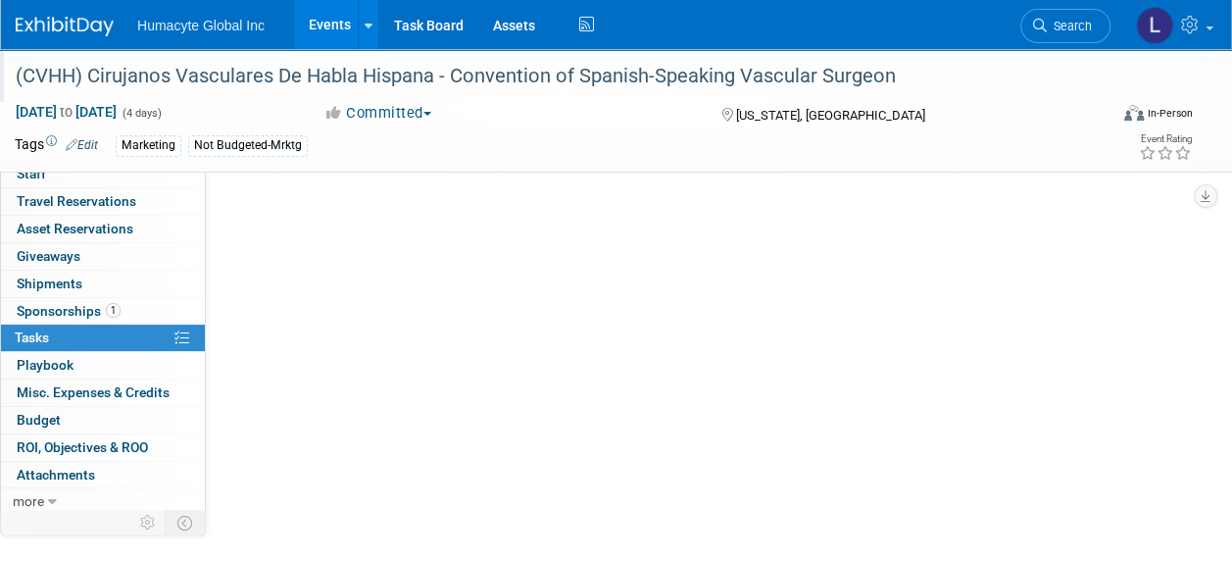
scroll to position [0, 0]
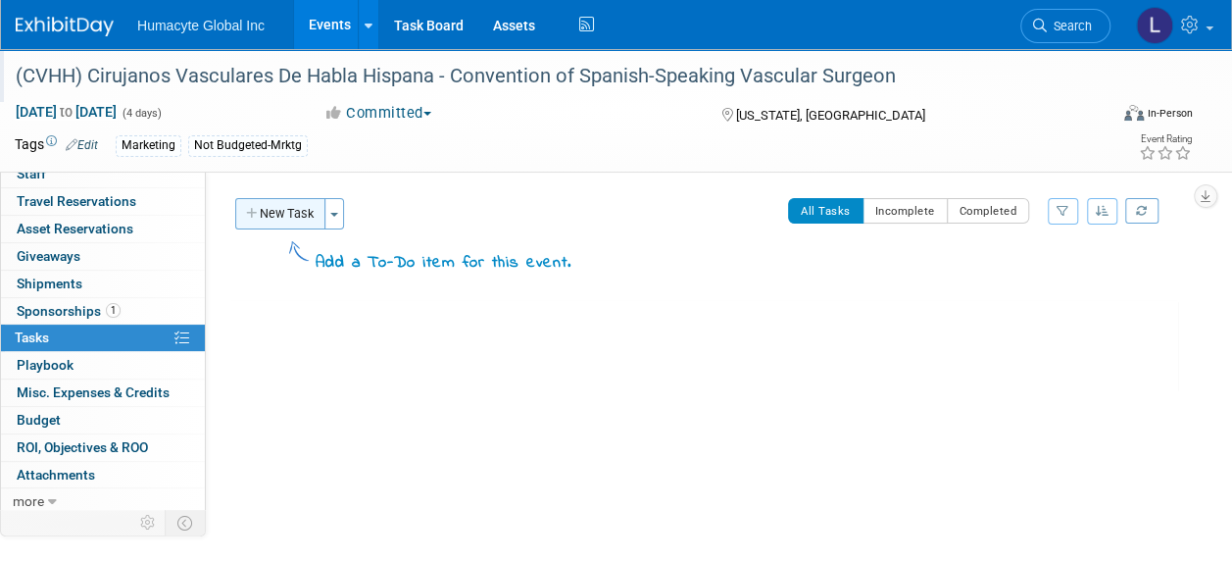
click at [284, 198] on button "New Task" at bounding box center [280, 213] width 90 height 31
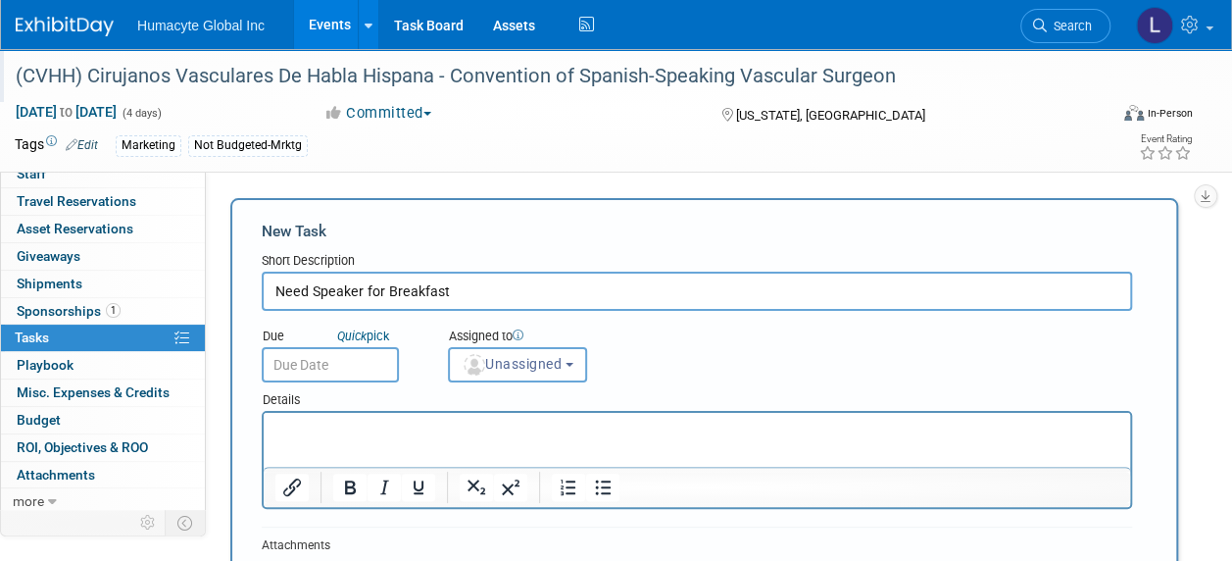
type input "Need Speaker for Breakfast"
click at [316, 367] on input "text" at bounding box center [330, 364] width 137 height 35
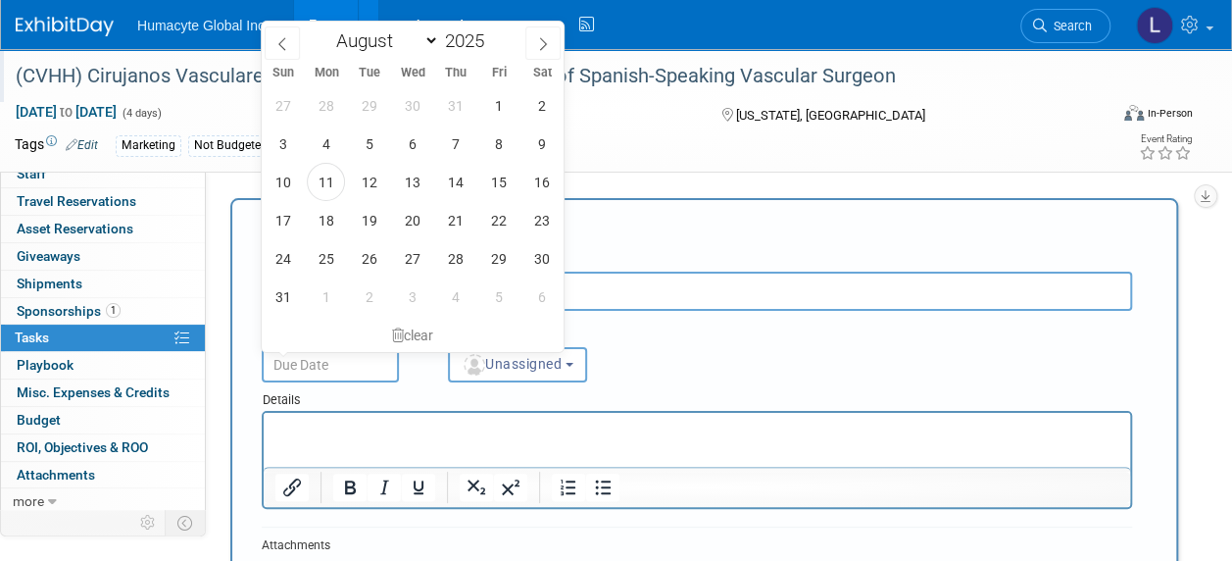
click at [316, 367] on input "text" at bounding box center [330, 364] width 137 height 35
click at [318, 365] on input "text" at bounding box center [330, 364] width 137 height 35
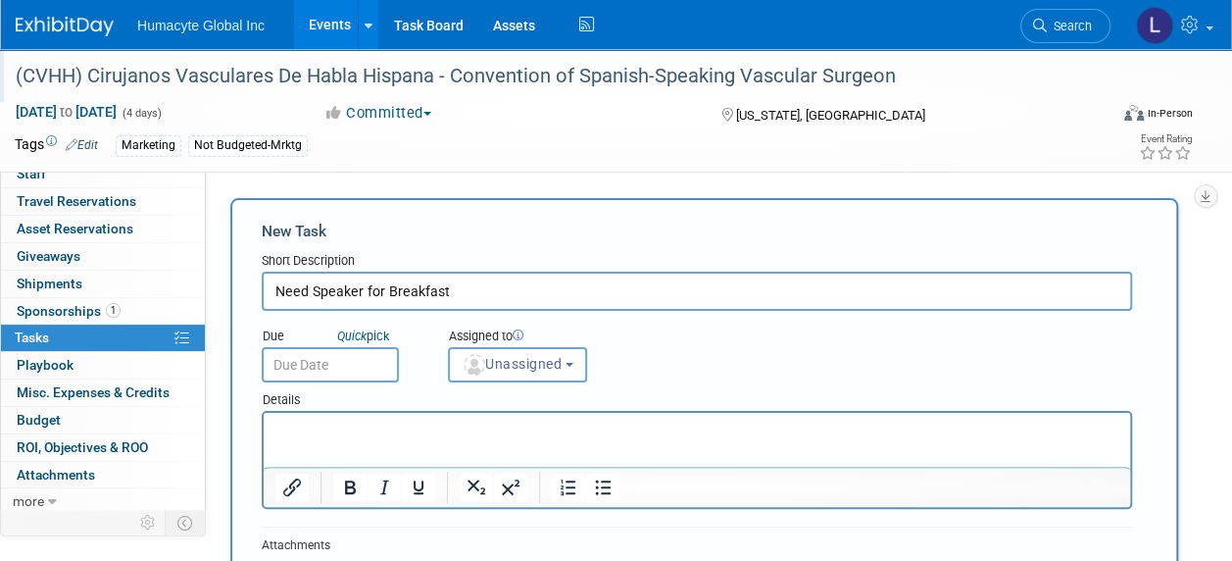
click at [690, 375] on div "Due Quick pick Assigned to <img src="https://www.exhibitday.com/Images/Unassign…" at bounding box center [697, 347] width 900 height 72
click at [547, 366] on span "Unassigned" at bounding box center [512, 364] width 100 height 16
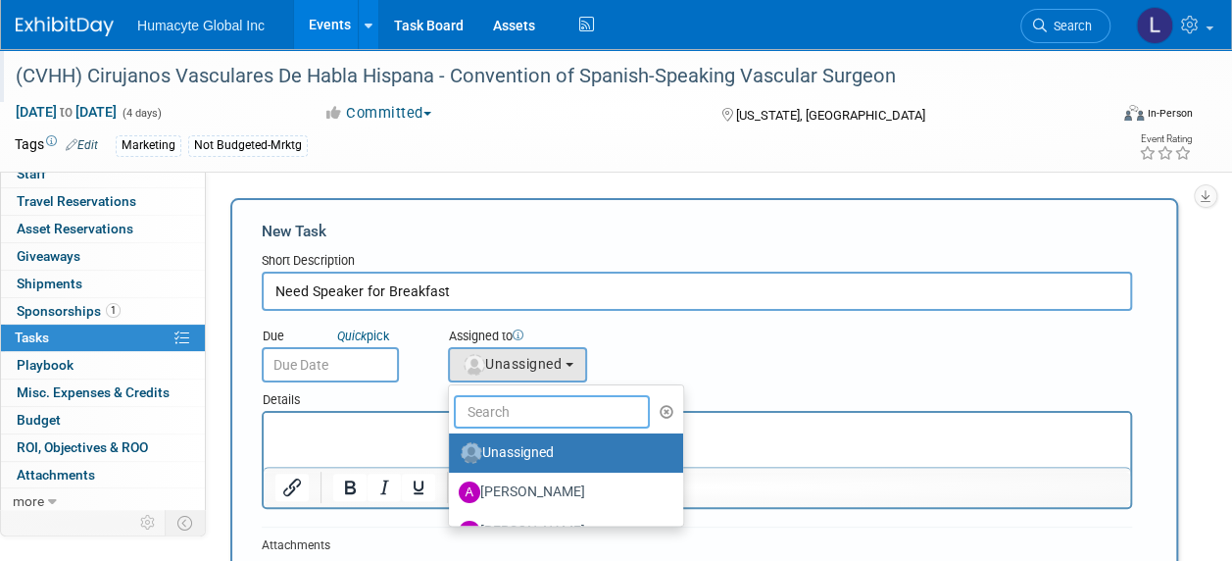
click at [502, 410] on input "text" at bounding box center [552, 411] width 196 height 33
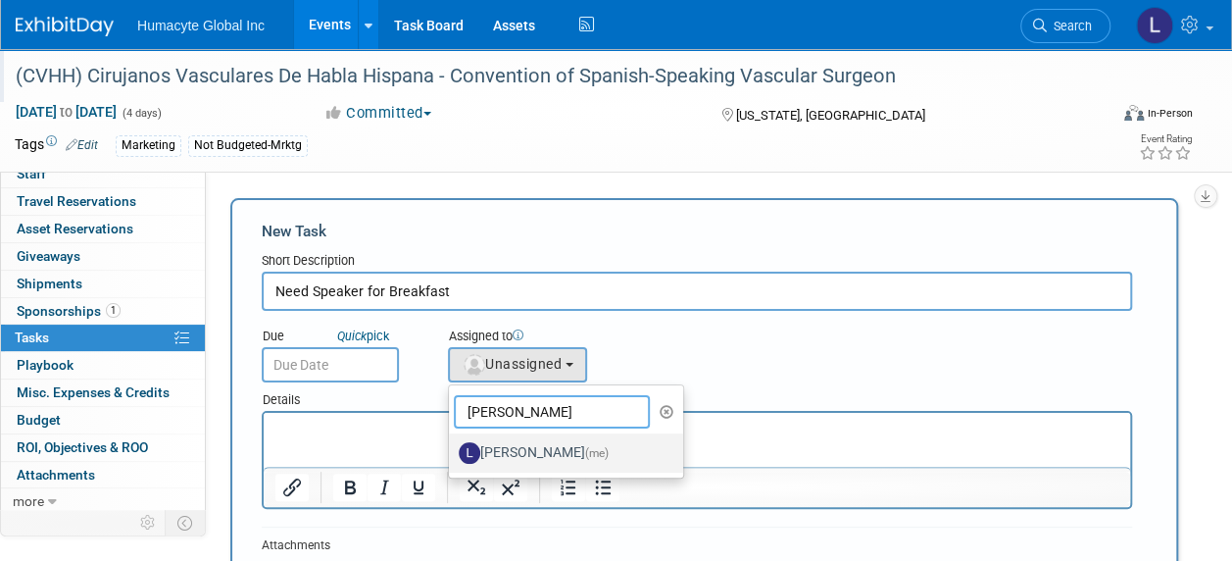
type input "Linda"
click at [508, 445] on label "Linda Hamilton (me)" at bounding box center [561, 452] width 205 height 31
click at [452, 445] on input "Linda Hamilton (me)" at bounding box center [445, 450] width 13 height 13
select select "37db9ad9-d629-4432-a702-64294516bf75"
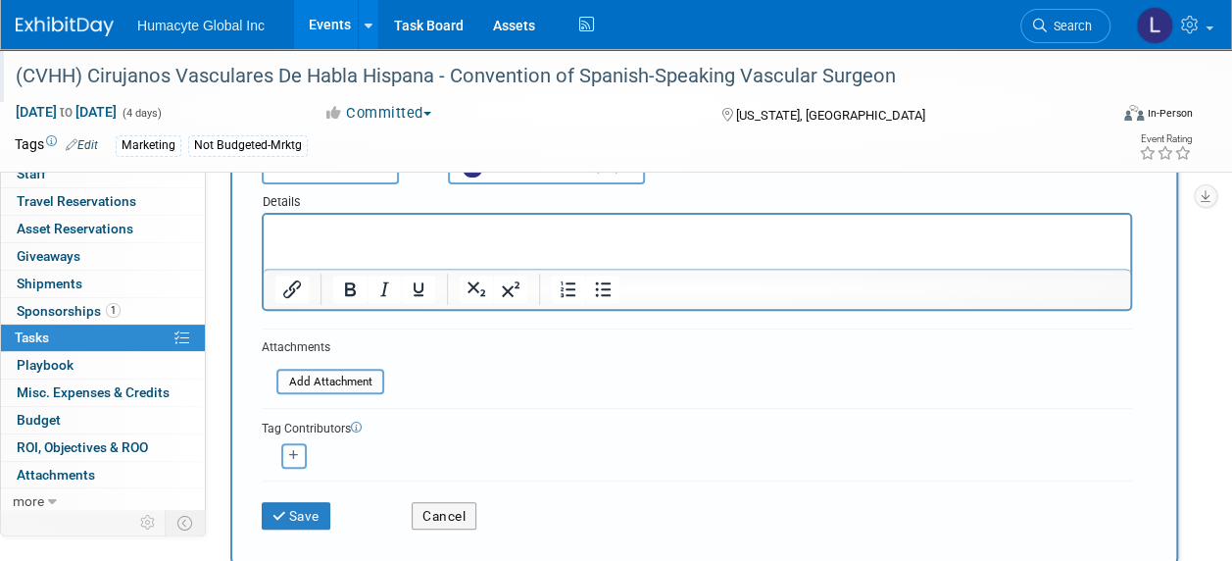
scroll to position [294, 0]
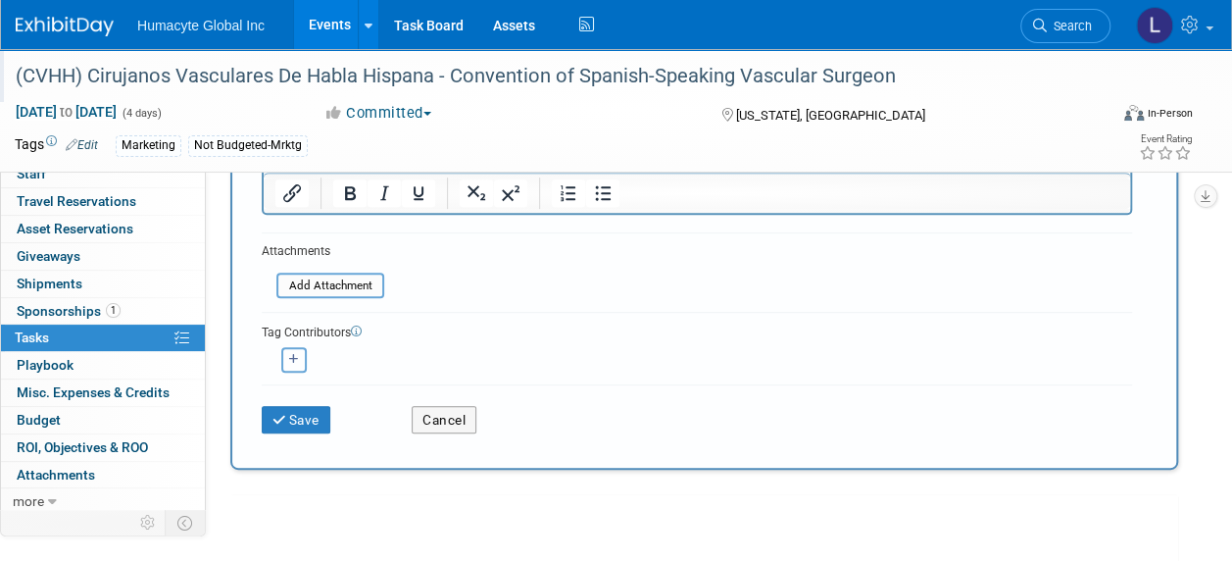
click at [288, 357] on button "button" at bounding box center [293, 359] width 25 height 25
select select
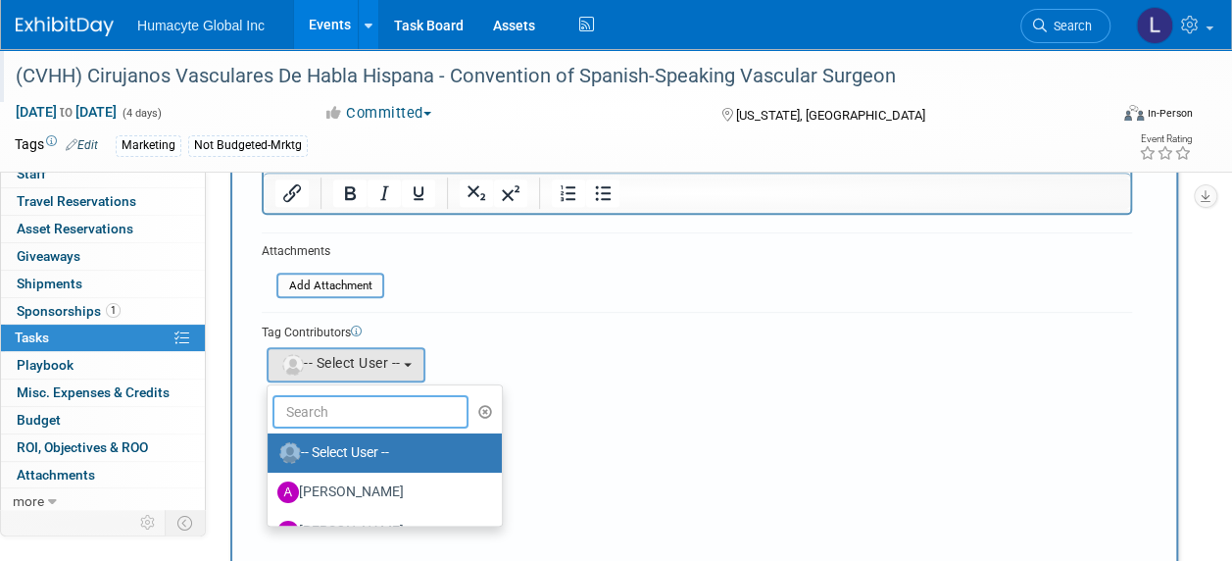
click at [304, 403] on input "text" at bounding box center [371, 411] width 196 height 33
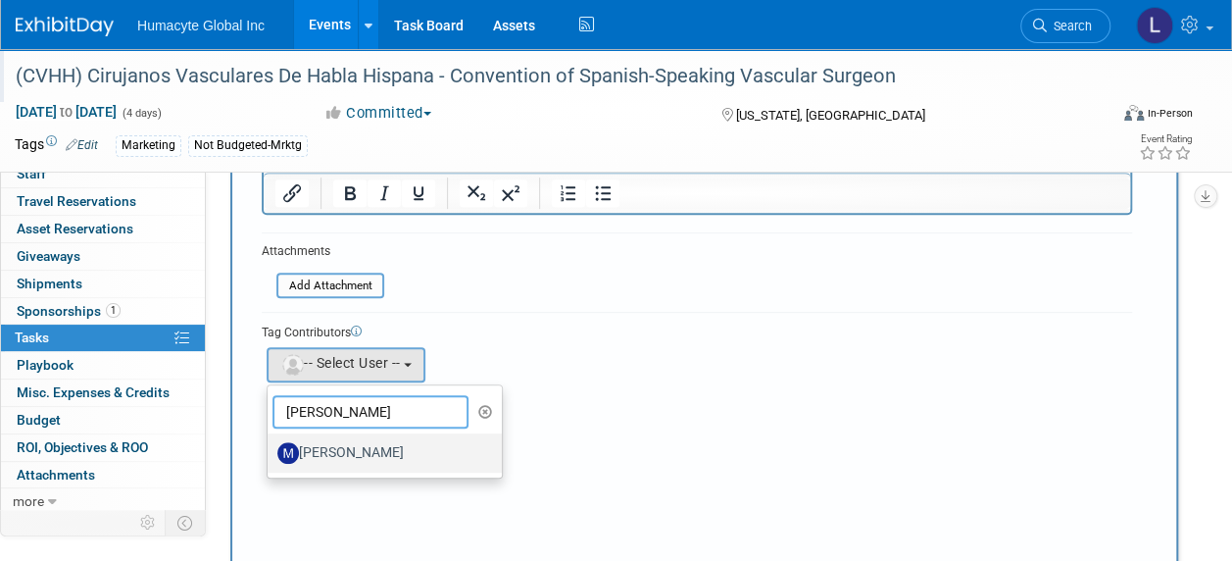
type input "Maurici"
click at [338, 453] on label "Mauricio Berdugo" at bounding box center [379, 452] width 205 height 31
click at [271, 453] on input "Mauricio Berdugo" at bounding box center [264, 450] width 13 height 13
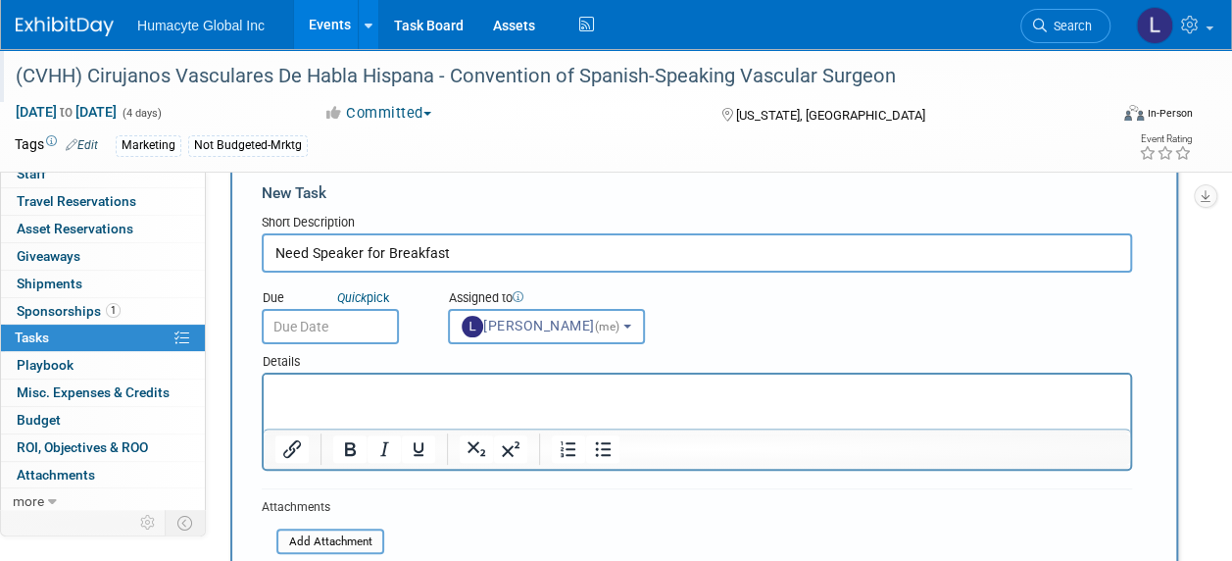
scroll to position [98, 0]
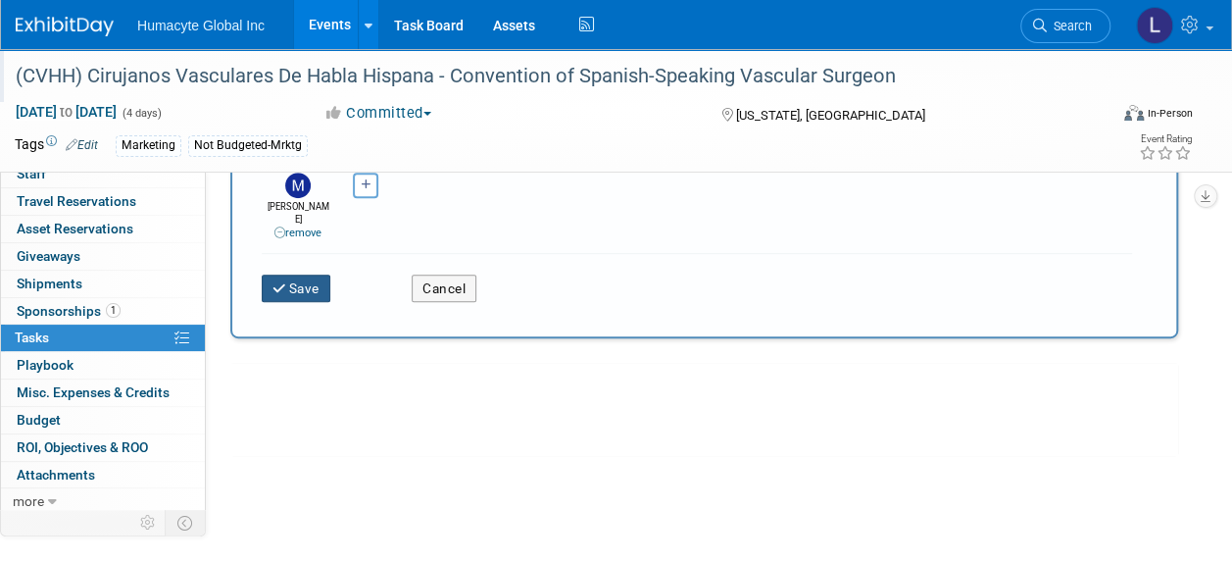
click at [312, 275] on button "Save" at bounding box center [296, 288] width 69 height 27
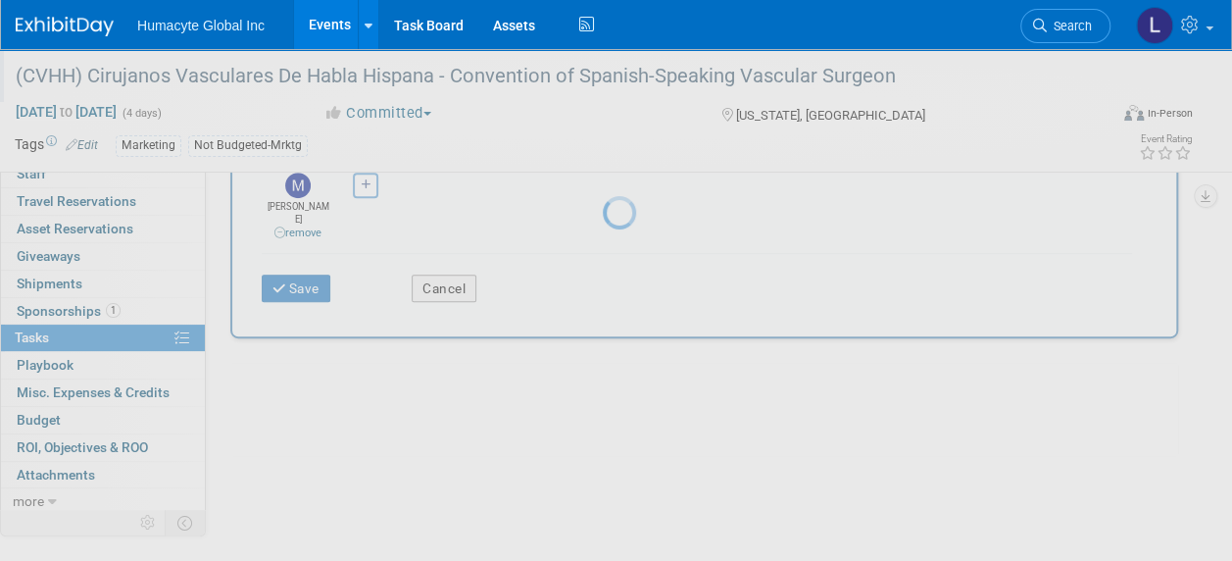
scroll to position [81, 0]
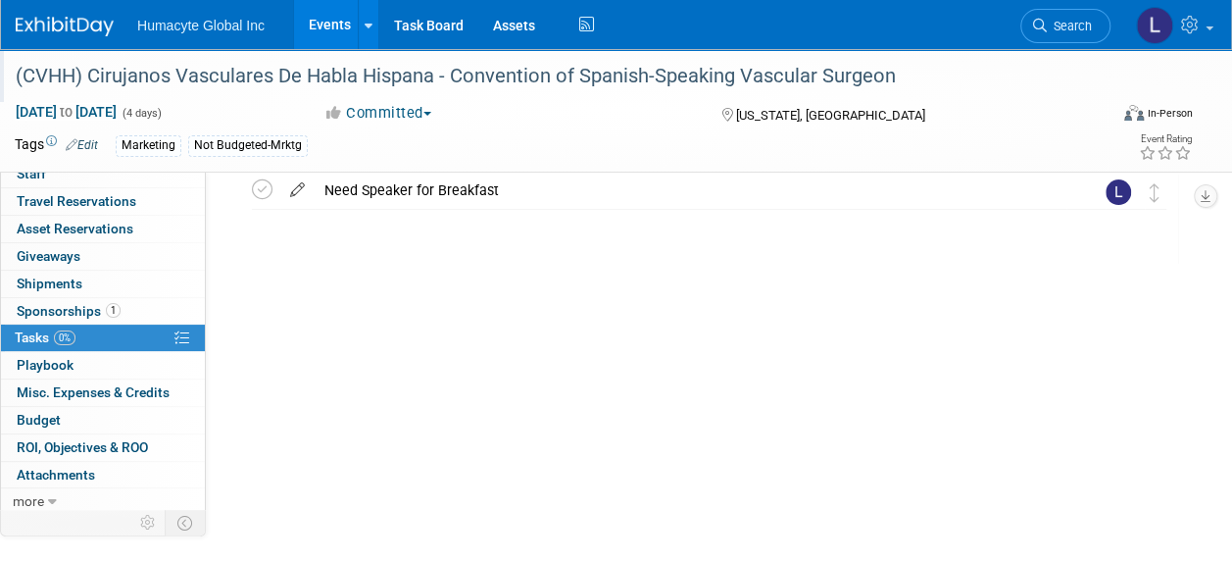
click at [296, 190] on icon at bounding box center [297, 186] width 34 height 25
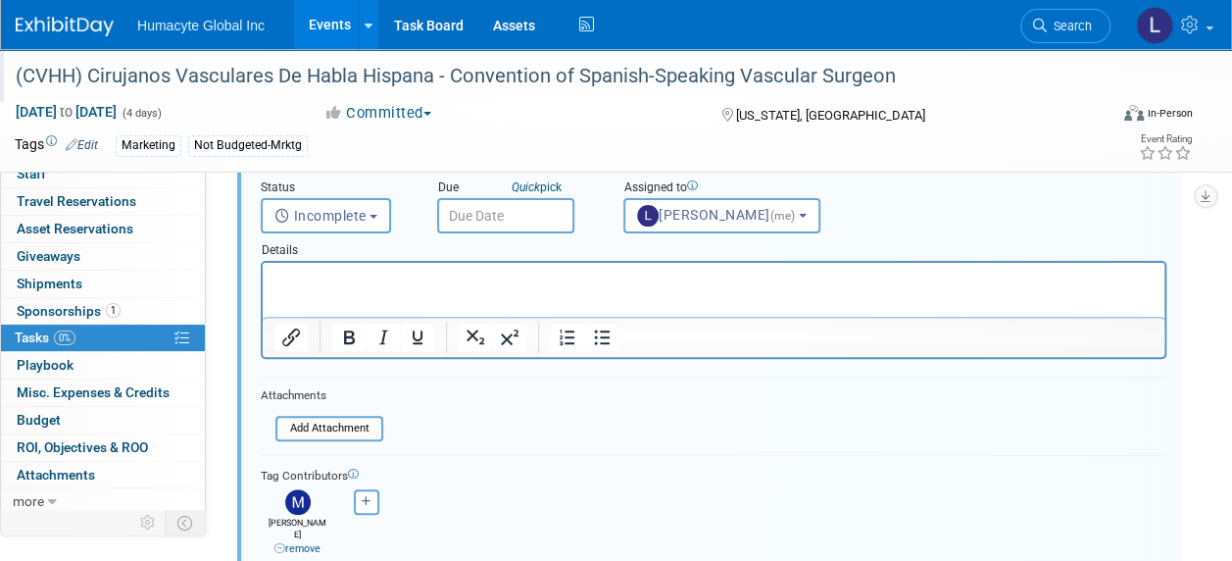
scroll to position [196, 0]
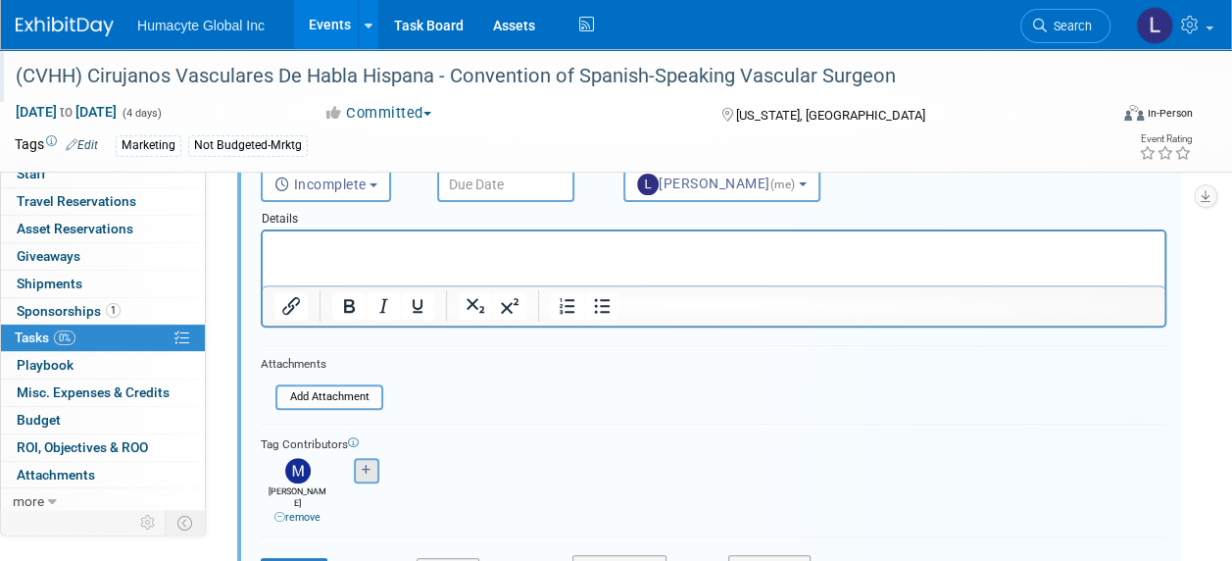
type input "Need Speaker for Breakfast Symposium"
click at [365, 465] on icon "button" at bounding box center [367, 470] width 10 height 11
select select
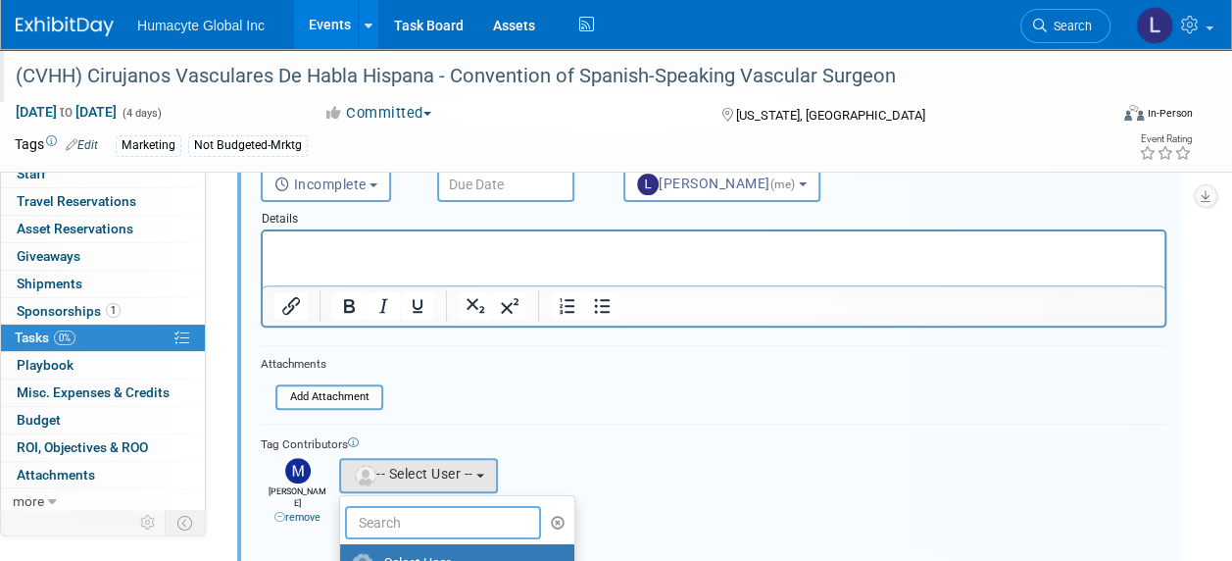
click at [411, 512] on input "text" at bounding box center [443, 522] width 196 height 33
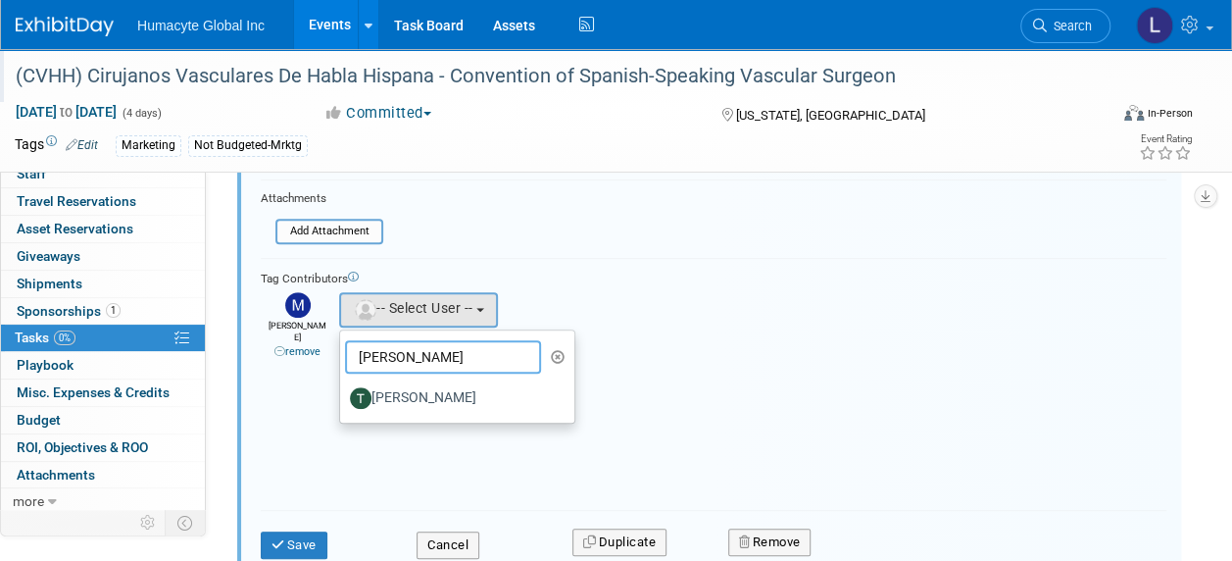
scroll to position [392, 0]
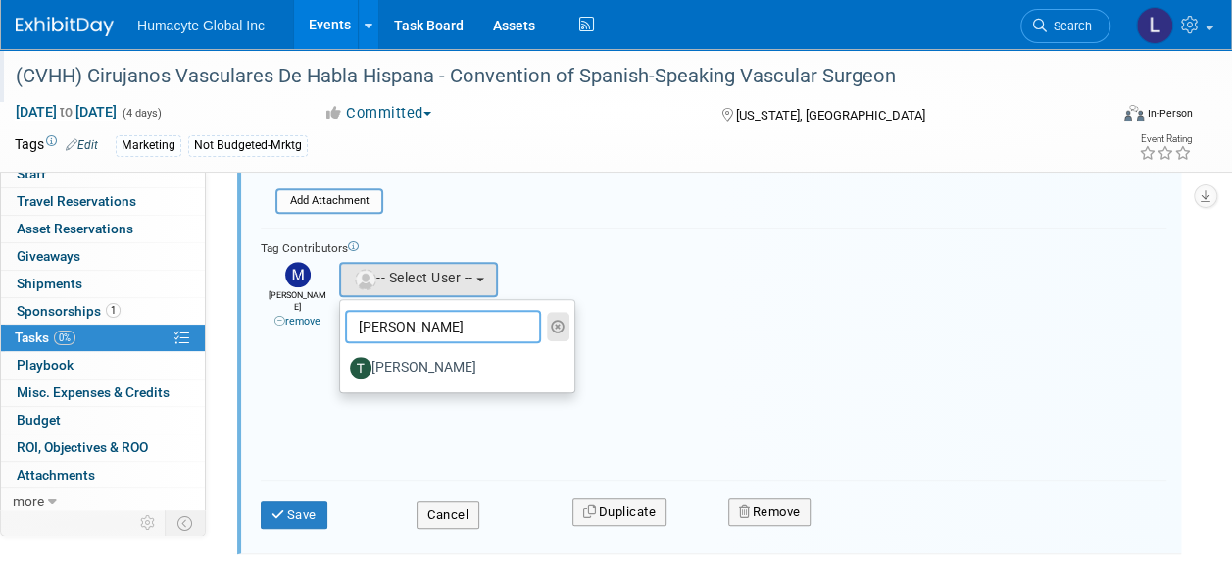
type input "Tony"
click at [557, 328] on icon "button" at bounding box center [558, 327] width 15 height 14
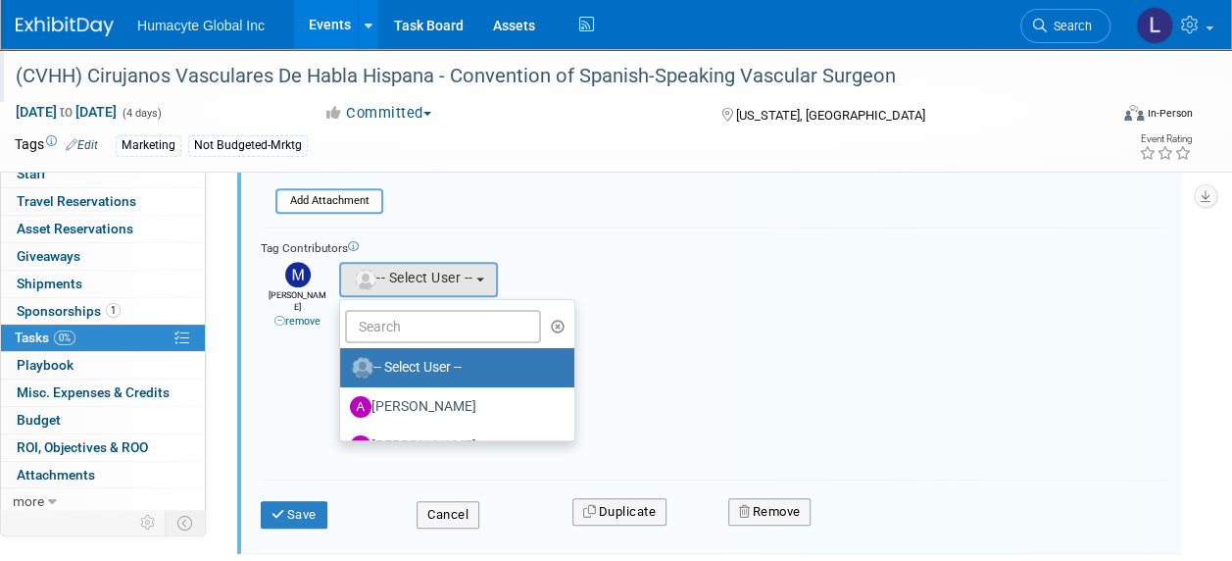
click at [620, 231] on div "Tag Contributors Adrian remove remove" at bounding box center [714, 347] width 906 height 240
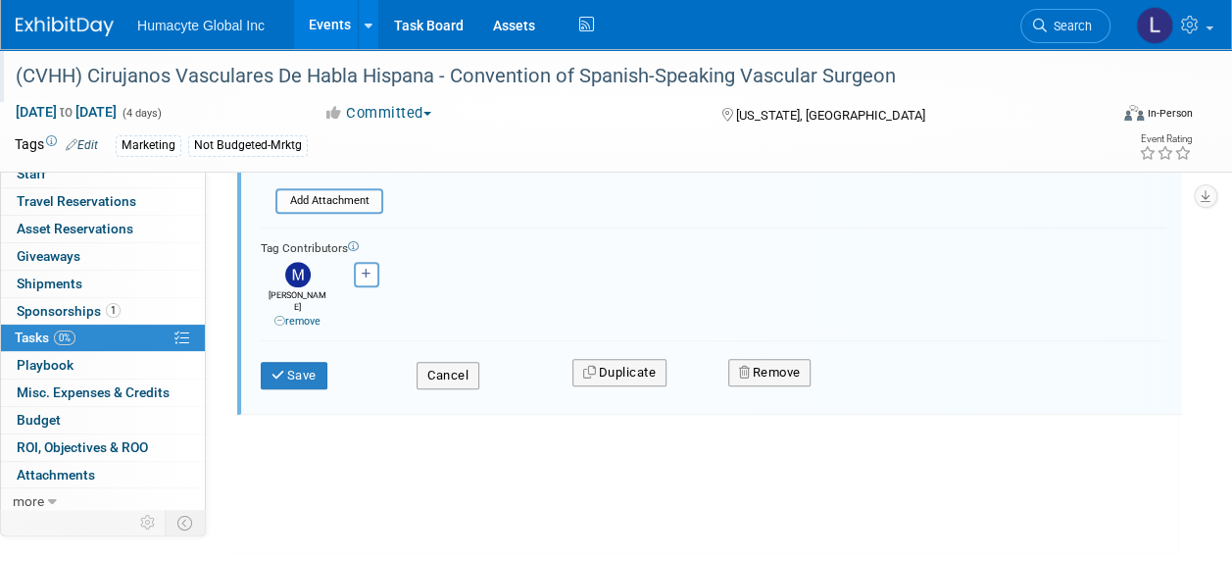
scroll to position [351, 0]
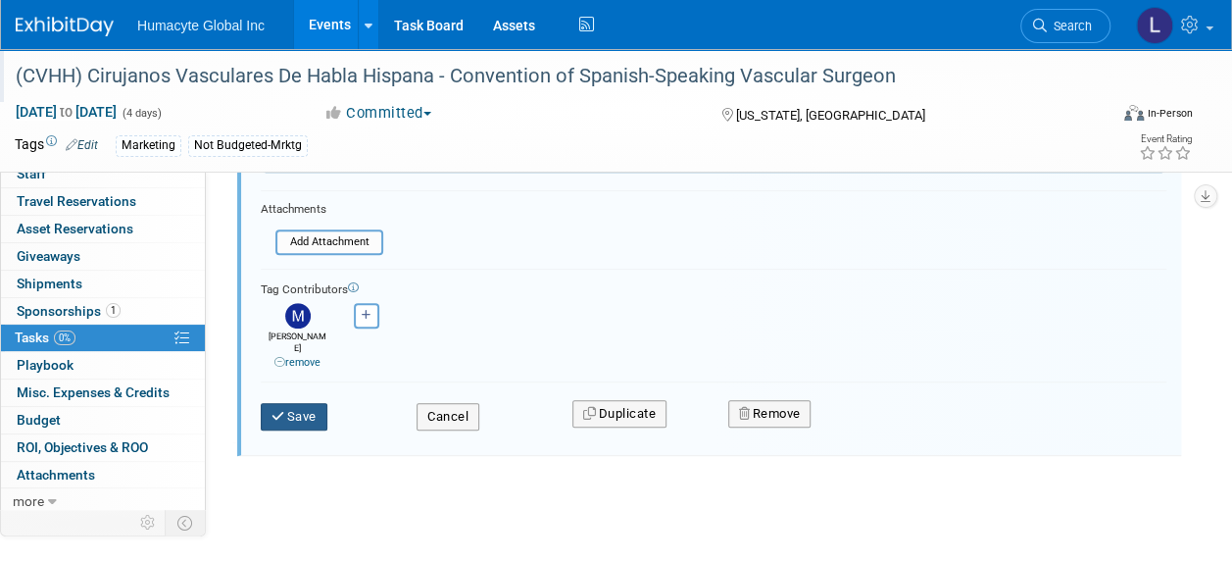
click at [292, 406] on button "Save" at bounding box center [294, 416] width 67 height 27
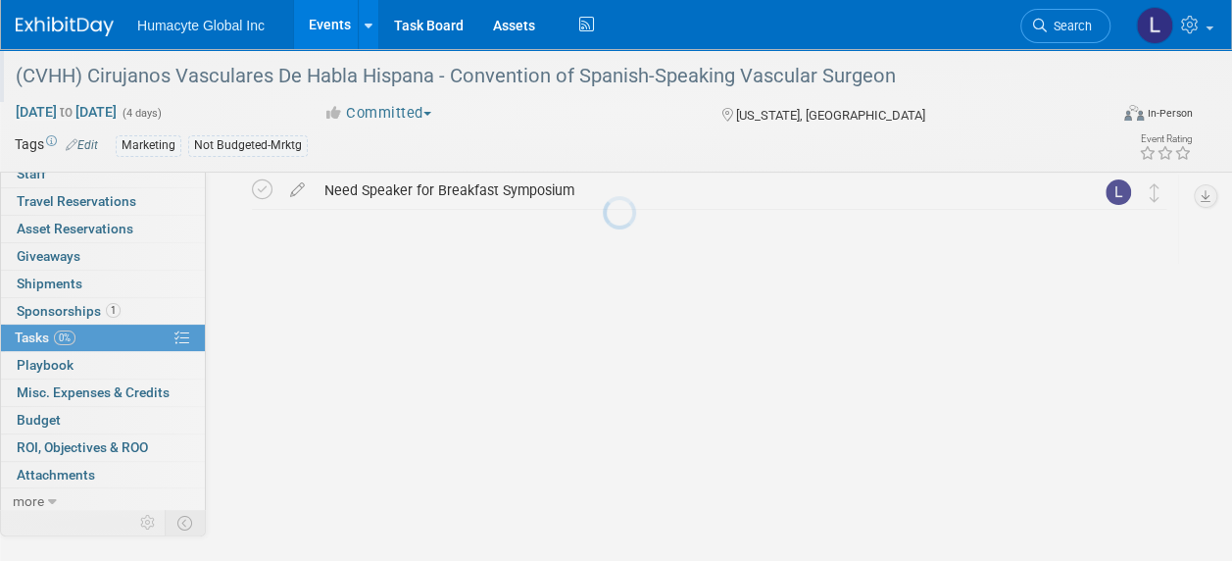
scroll to position [81, 0]
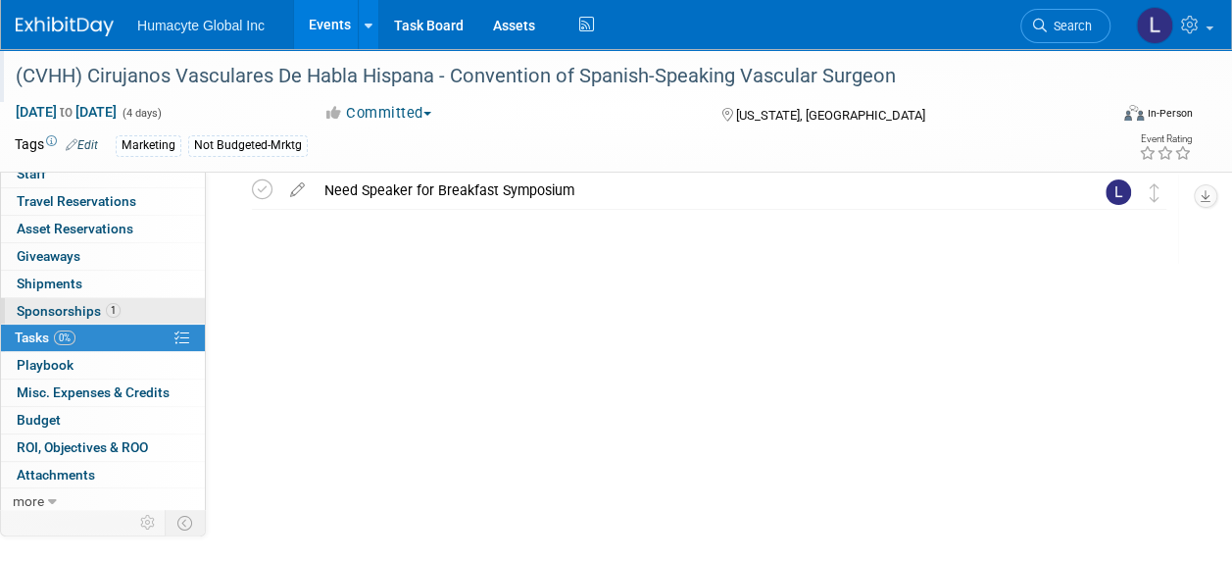
click at [31, 308] on span "Sponsorships 1" at bounding box center [69, 311] width 104 height 16
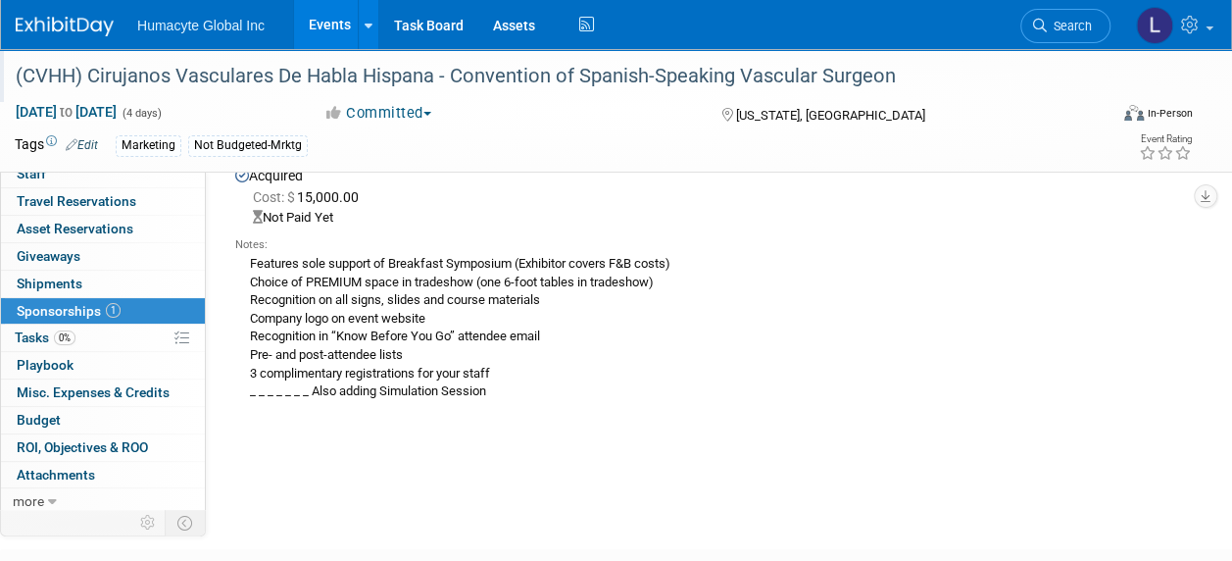
scroll to position [98, 0]
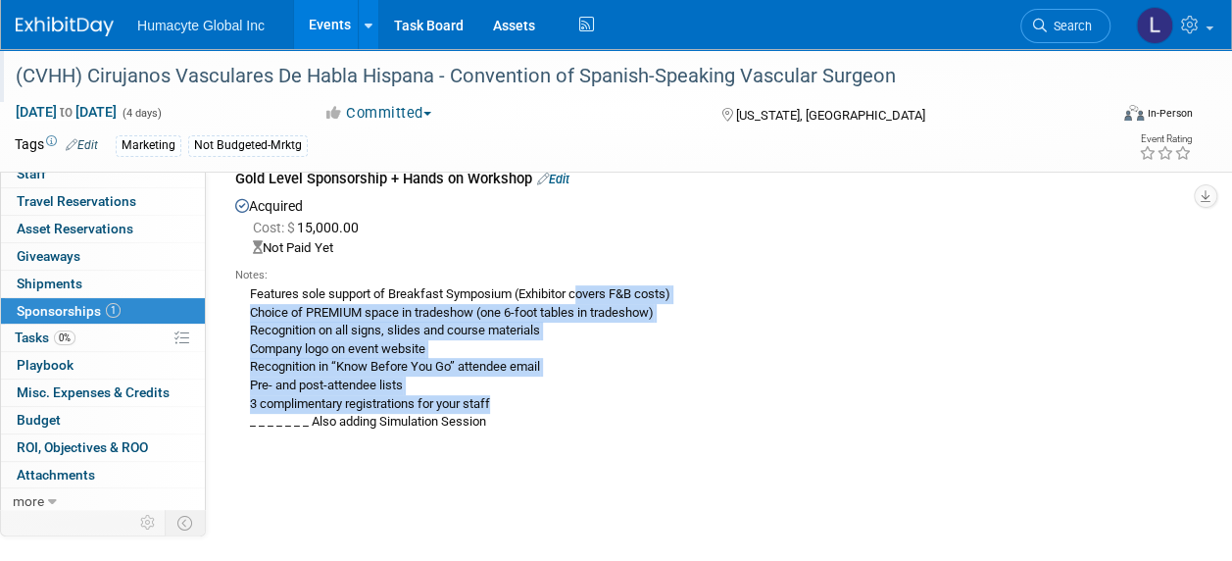
drag, startPoint x: 508, startPoint y: 400, endPoint x: 243, endPoint y: 284, distance: 288.9
click at [243, 284] on div "Features sole support of Breakfast Symposium (Exhibitor covers F&B costs) Choic…" at bounding box center [706, 357] width 943 height 148
copy div "Features sole support of Breakfast Symposium (Exhibitor covers F&B costs) Choic…"
click at [47, 310] on span "Sponsorships 1" at bounding box center [69, 311] width 104 height 16
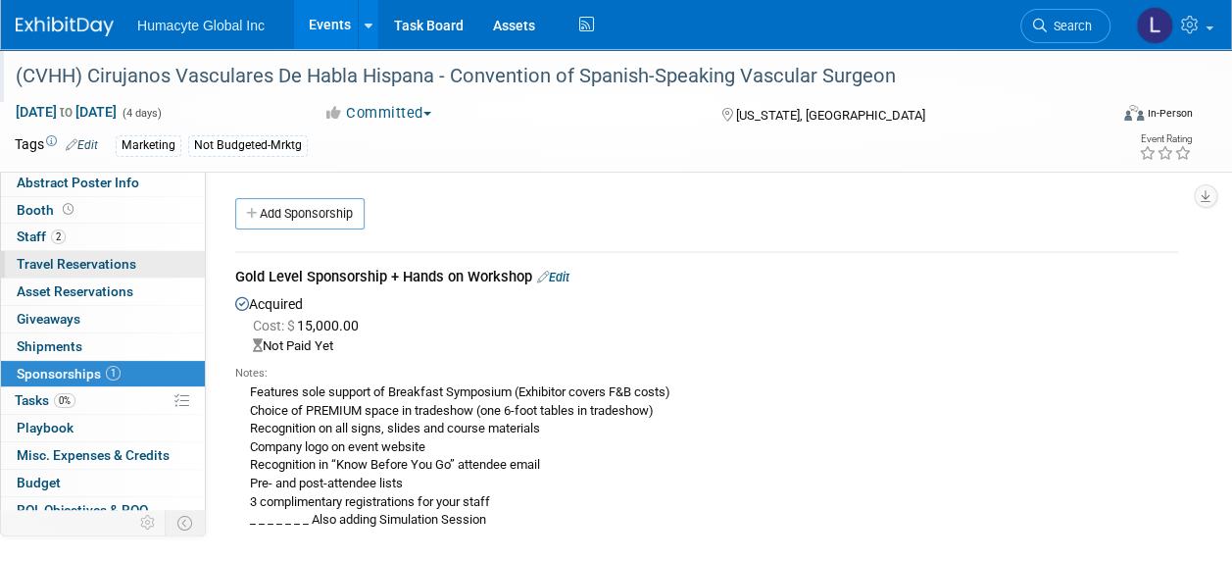
scroll to position [0, 0]
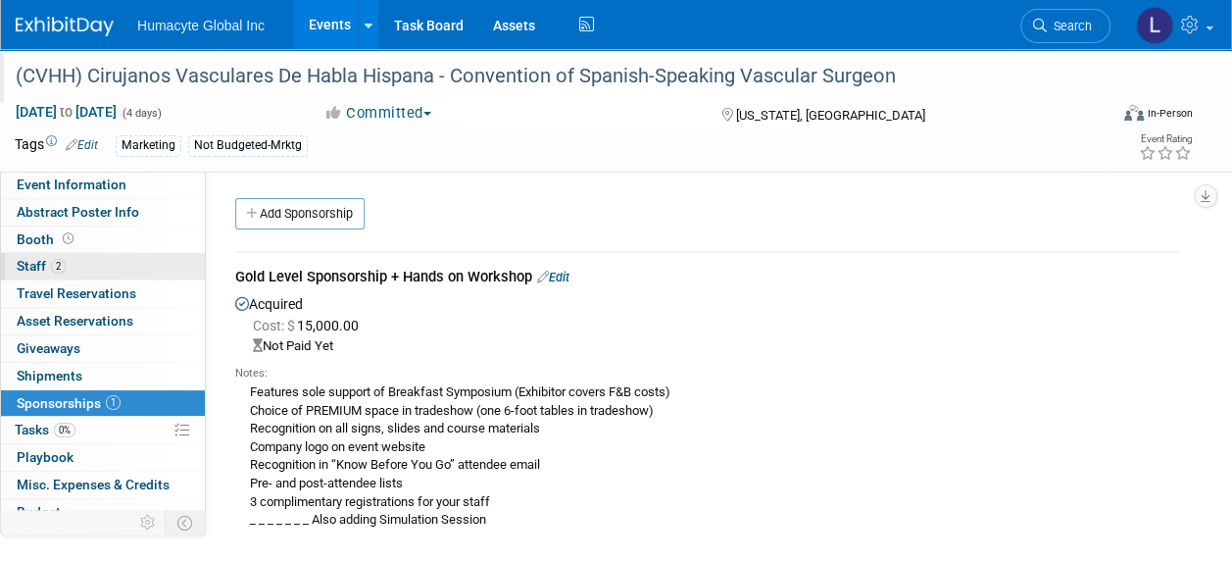
click at [40, 258] on span "Staff 2" at bounding box center [41, 266] width 49 height 16
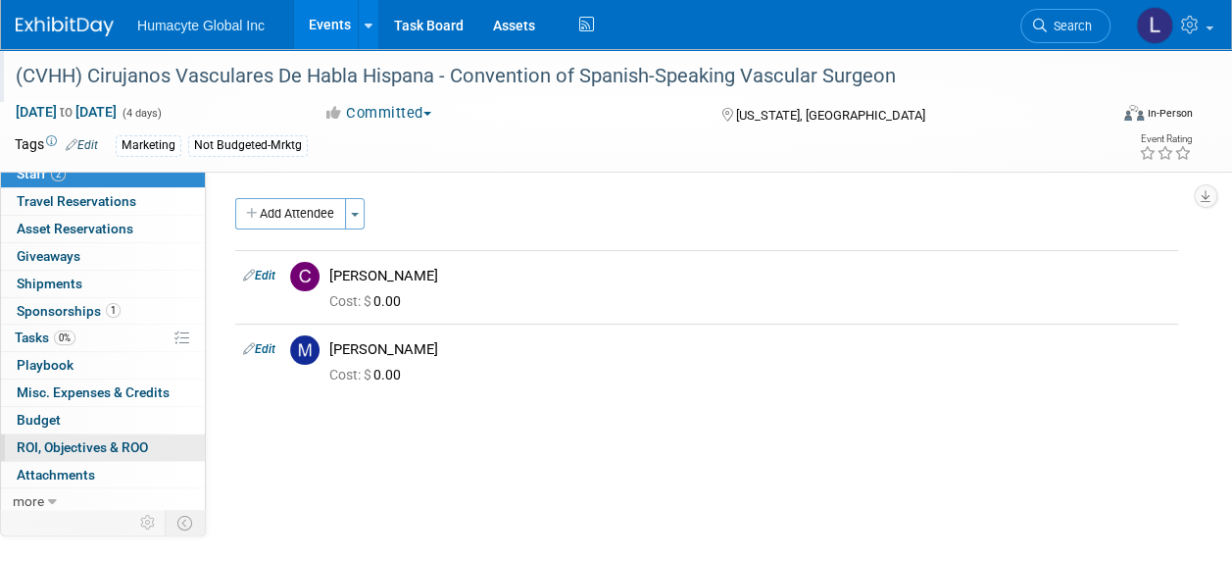
scroll to position [98, 0]
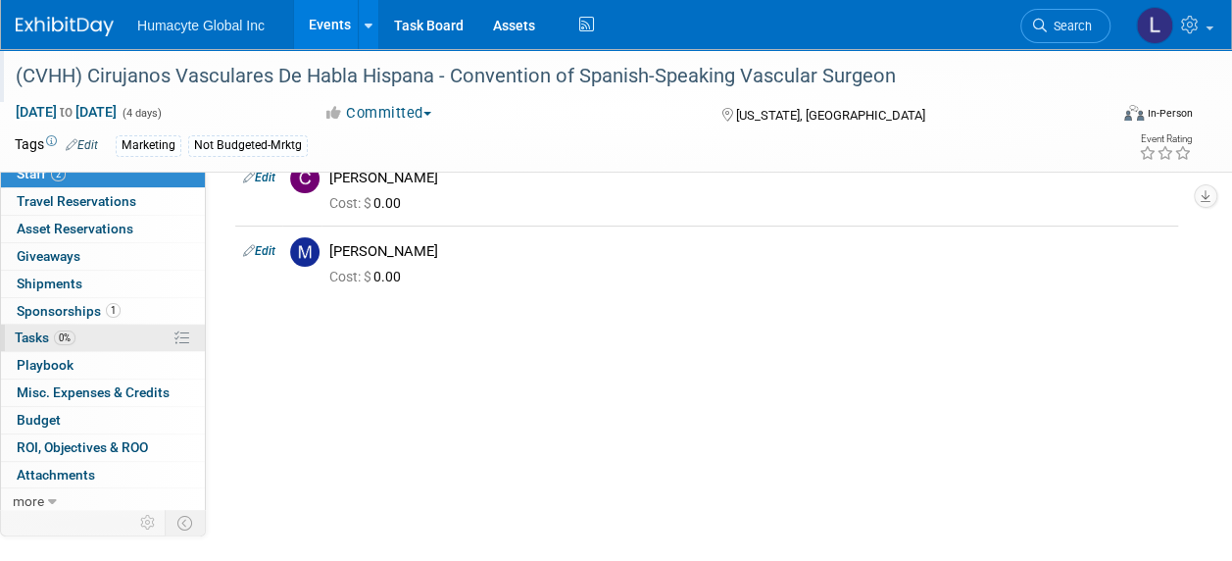
click at [23, 331] on span "Tasks 0%" at bounding box center [45, 337] width 61 height 16
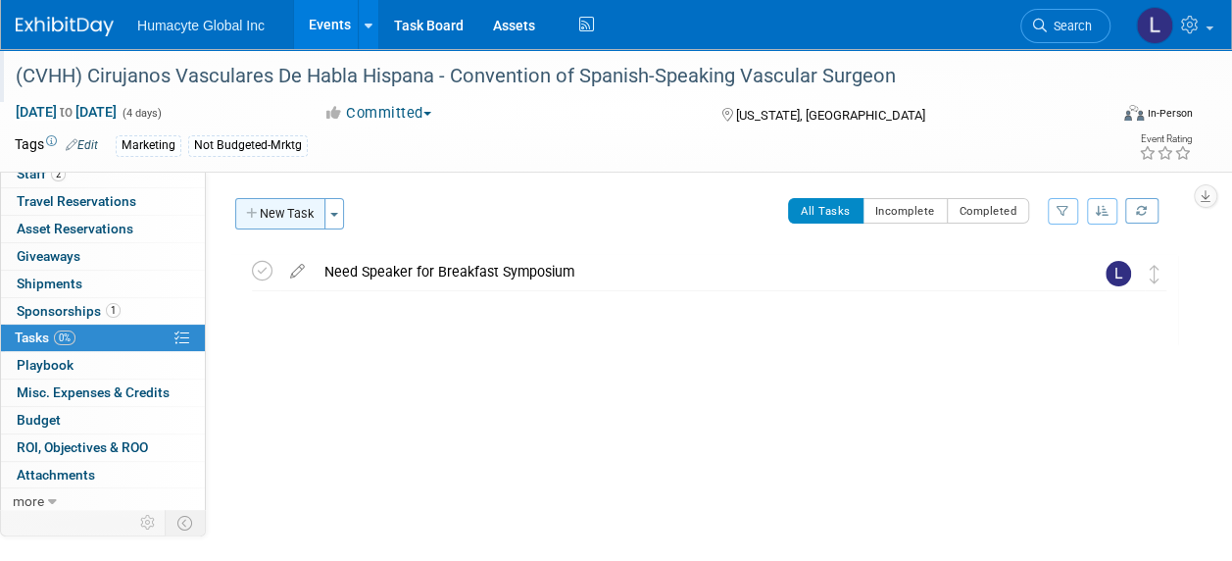
click at [280, 217] on button "New Task" at bounding box center [280, 213] width 90 height 31
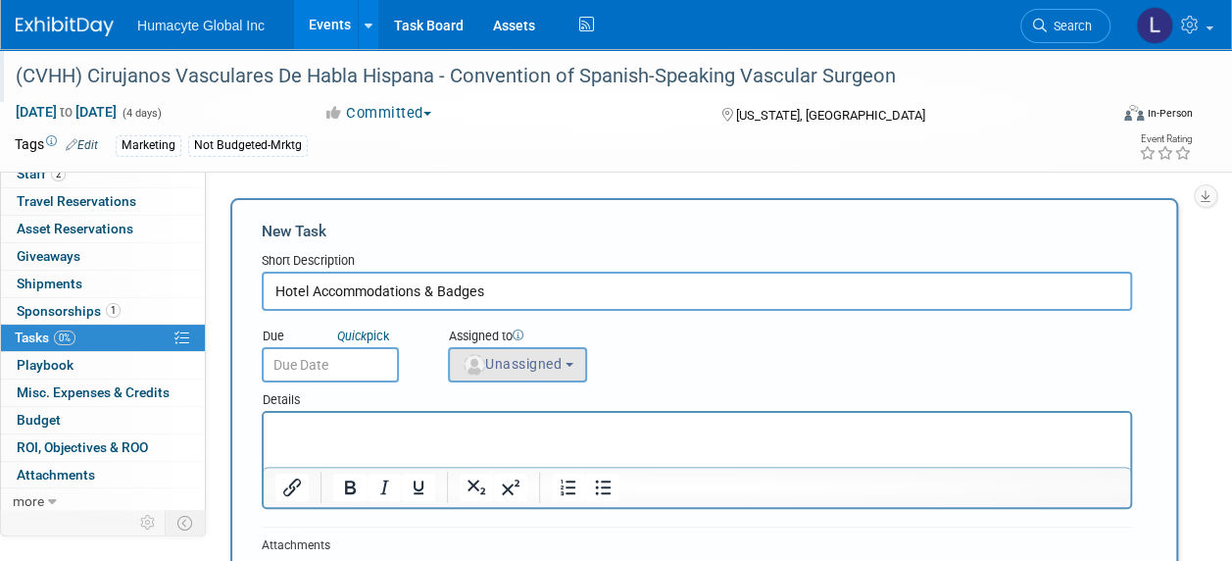
type input "Hotel Accommodations & Badges"
click at [484, 355] on button "Unassigned" at bounding box center [517, 364] width 139 height 35
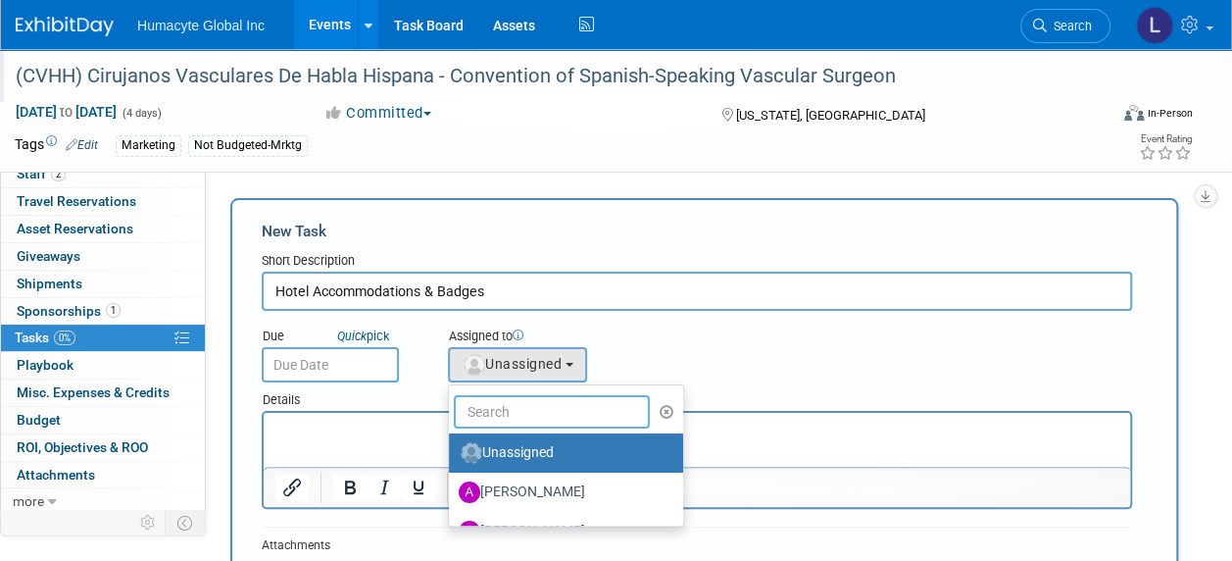
click at [493, 400] on input "text" at bounding box center [552, 411] width 196 height 33
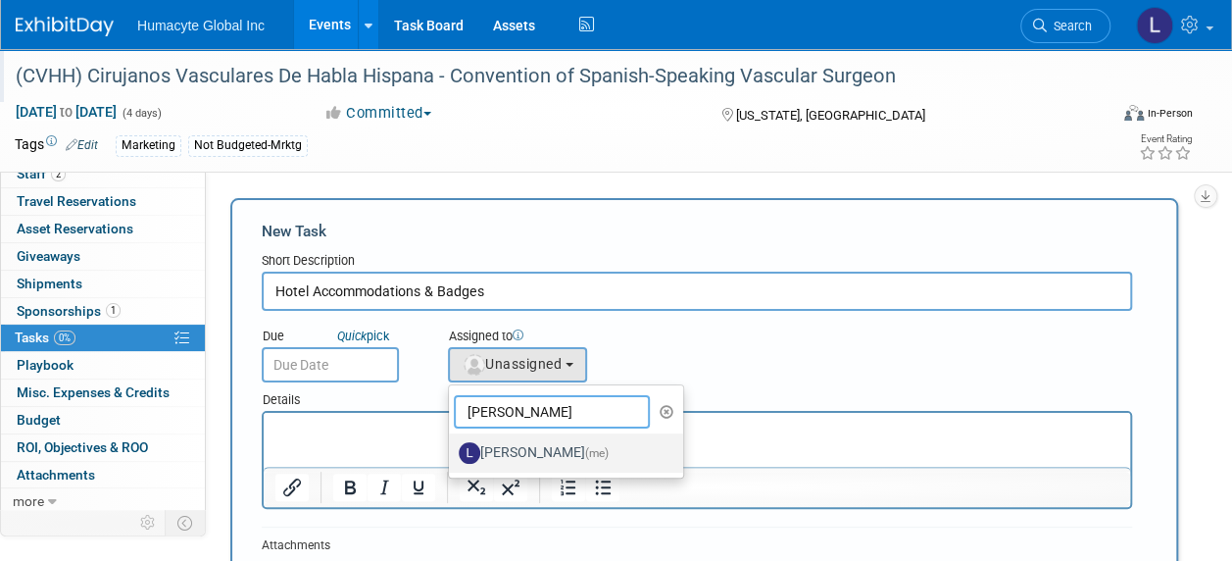
type input "Linda"
drag, startPoint x: 525, startPoint y: 451, endPoint x: 185, endPoint y: 4, distance: 561.2
click at [525, 451] on label "Linda Hamilton (me)" at bounding box center [561, 452] width 205 height 31
click at [452, 451] on input "Linda Hamilton (me)" at bounding box center [445, 450] width 13 height 13
select select "37db9ad9-d629-4432-a702-64294516bf75"
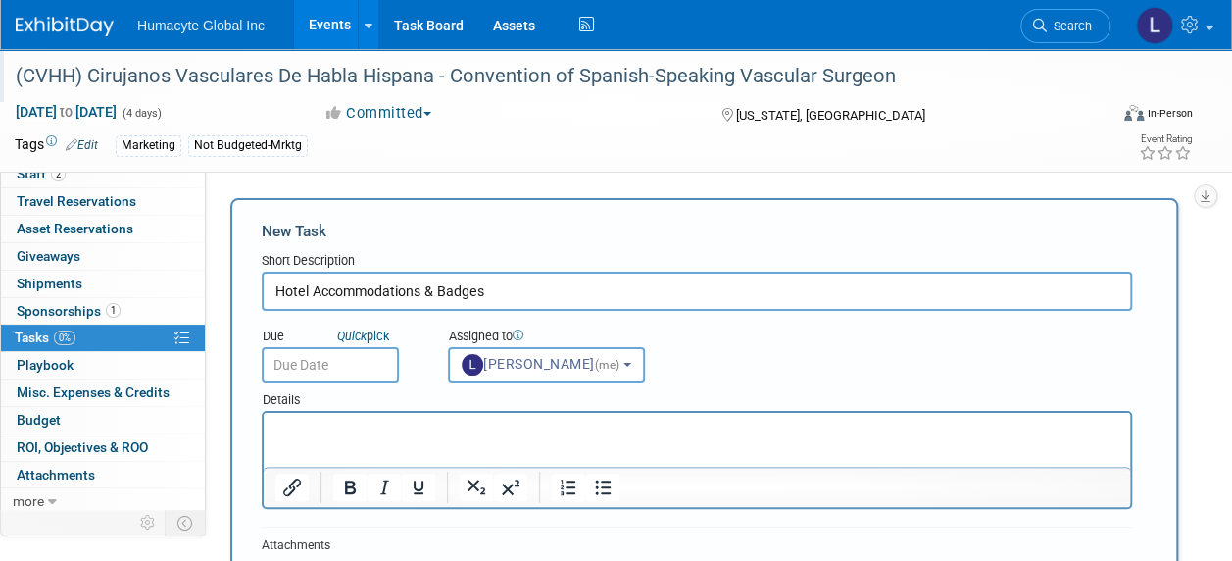
click at [335, 414] on html at bounding box center [697, 426] width 867 height 27
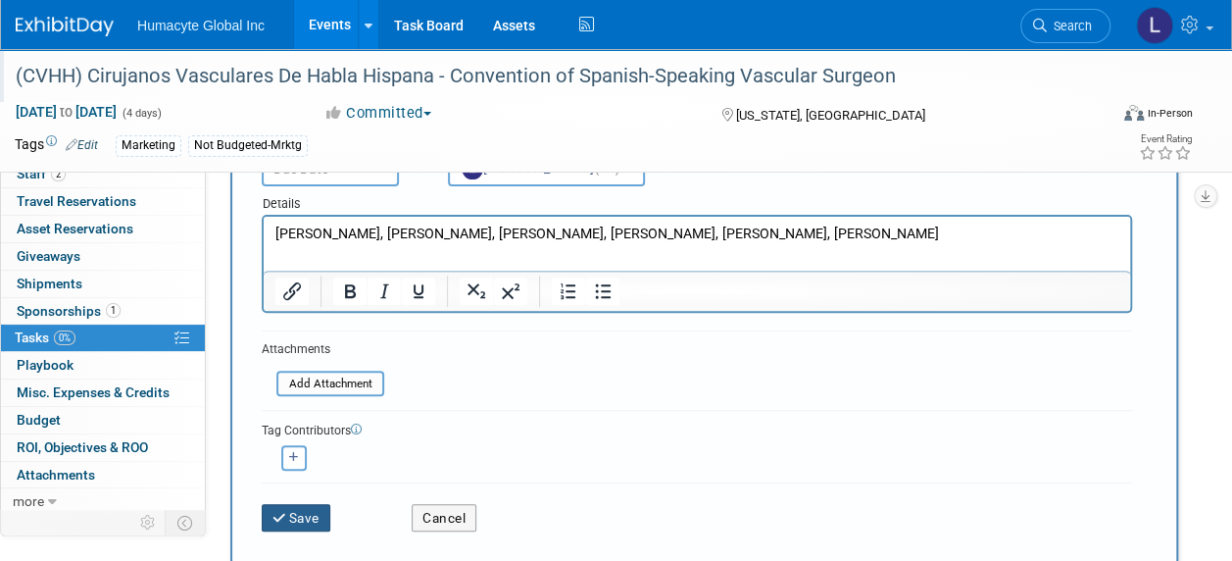
scroll to position [294, 0]
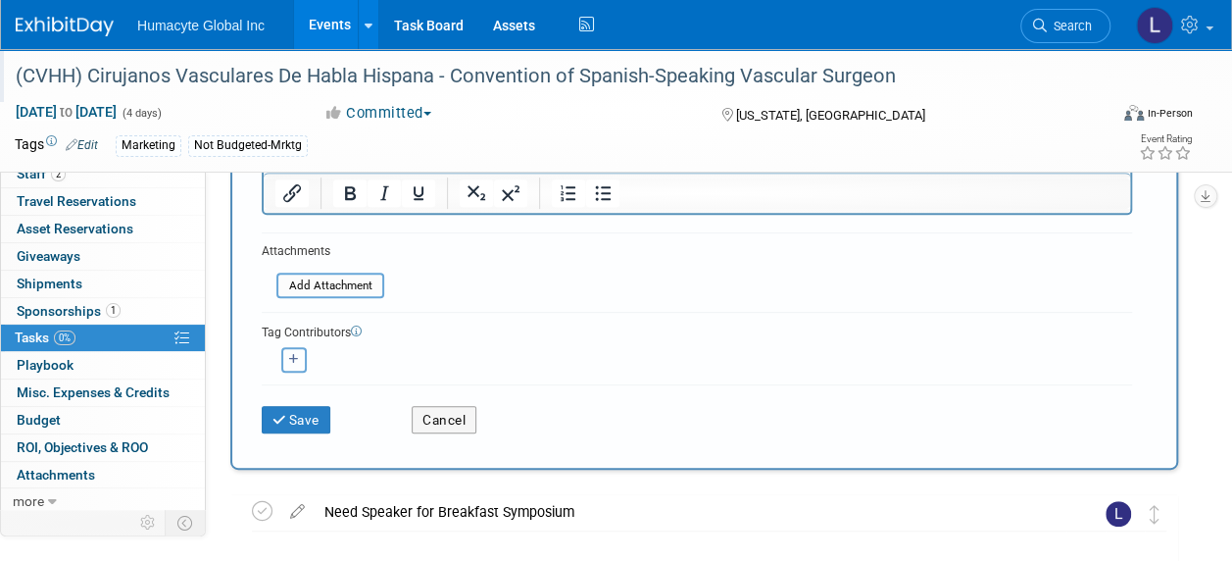
click at [287, 355] on button "button" at bounding box center [293, 359] width 25 height 25
select select
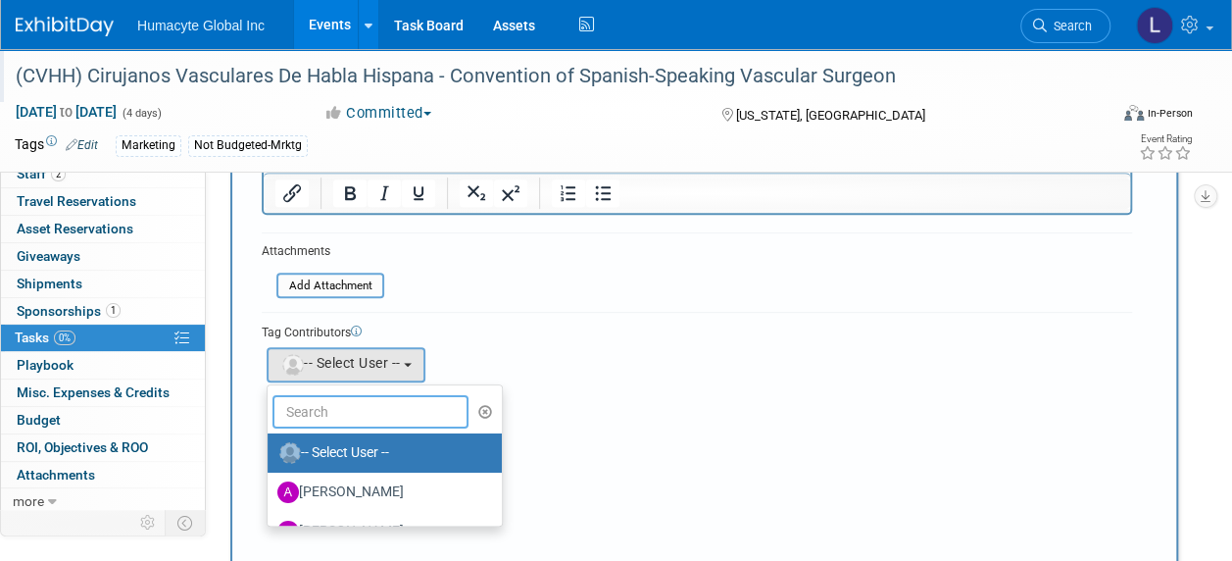
click at [301, 412] on input "text" at bounding box center [371, 411] width 196 height 33
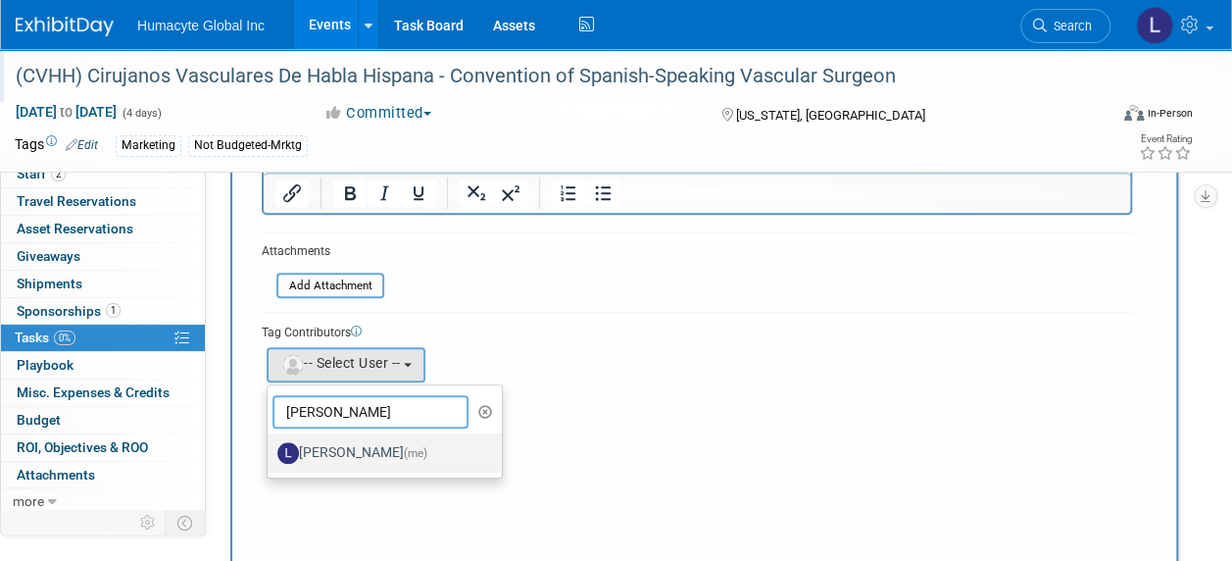
type input "Linda"
click at [377, 451] on label "Linda Hamilton (me)" at bounding box center [379, 452] width 205 height 31
click at [271, 451] on input "Linda Hamilton (me)" at bounding box center [264, 450] width 13 height 13
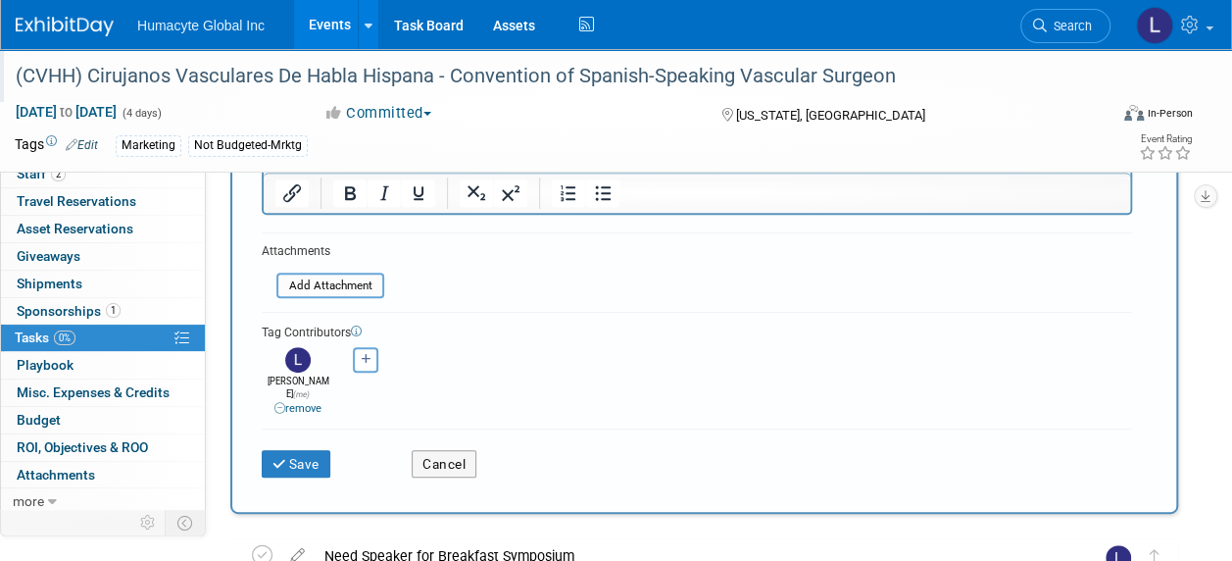
click at [857, 297] on form "New Task Short Description Hotel Accommodations & Badges Due Quick pick (me) Li…" at bounding box center [704, 208] width 885 height 565
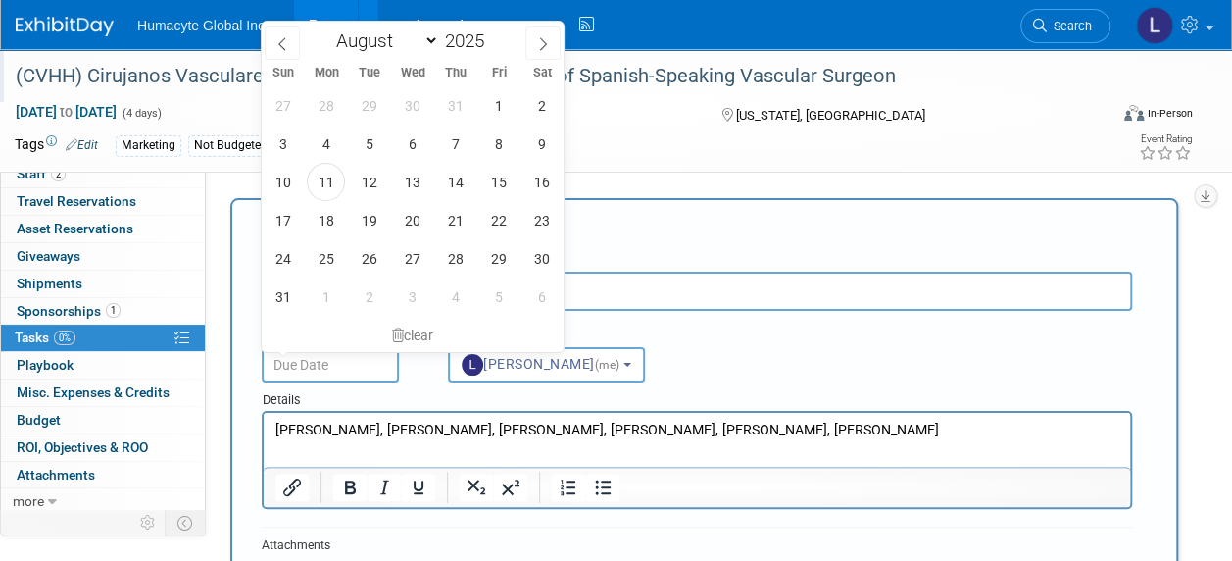
click at [338, 372] on input "text" at bounding box center [330, 364] width 137 height 35
click at [328, 231] on span "18" at bounding box center [326, 220] width 38 height 38
type input "Aug 18, 2025"
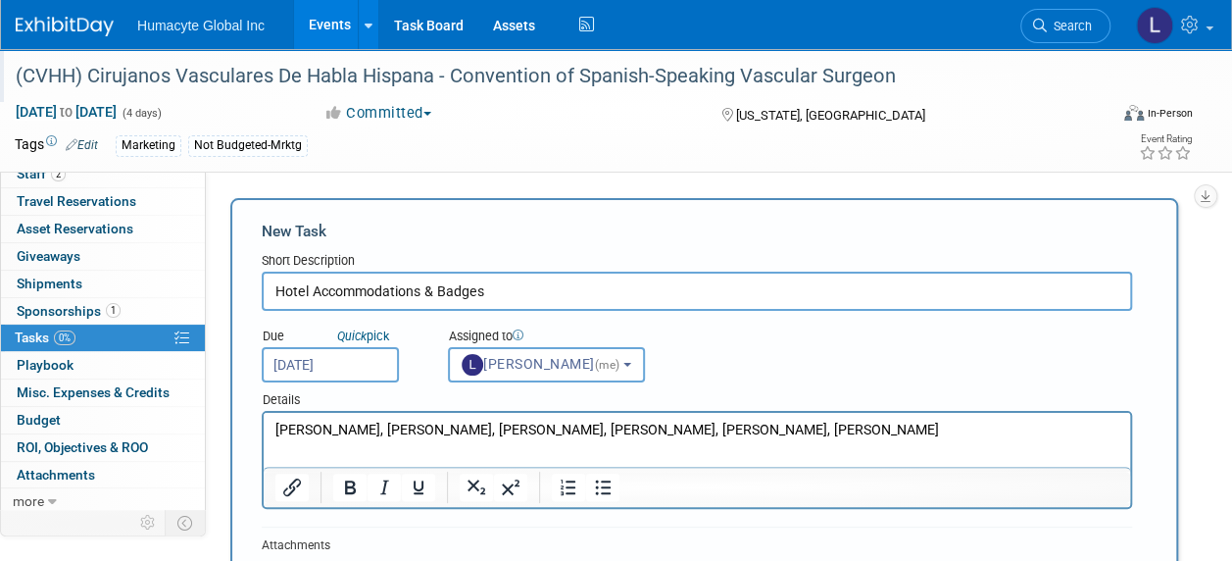
click at [837, 262] on div "Short Description" at bounding box center [697, 262] width 871 height 20
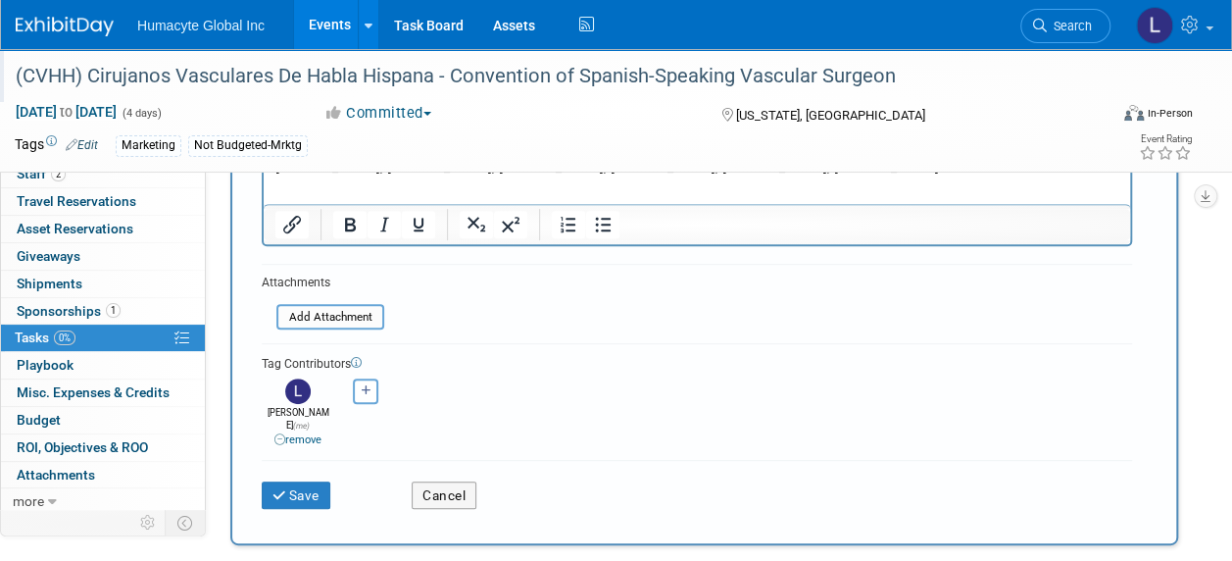
scroll to position [294, 0]
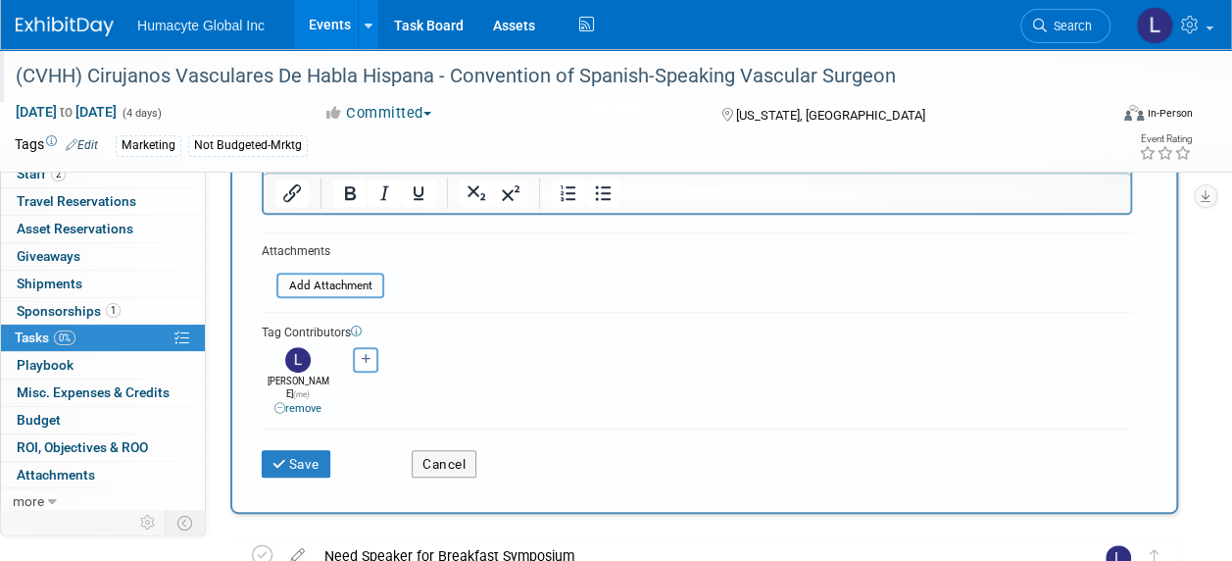
click at [282, 437] on div "Save" at bounding box center [322, 457] width 150 height 40
click at [284, 458] on icon "submit" at bounding box center [281, 465] width 17 height 14
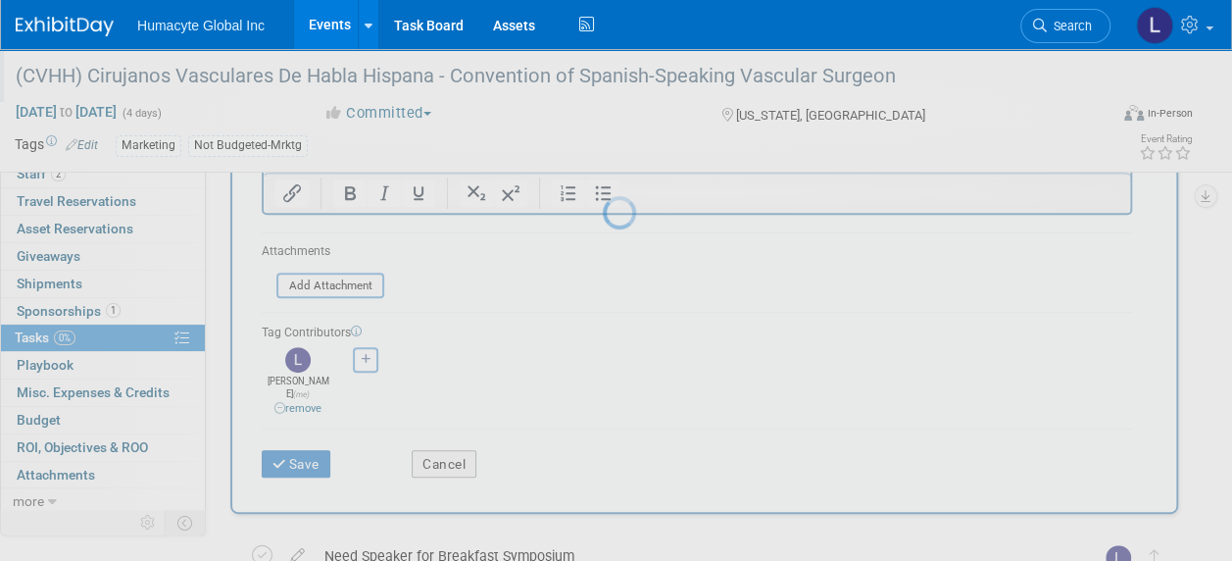
scroll to position [81, 0]
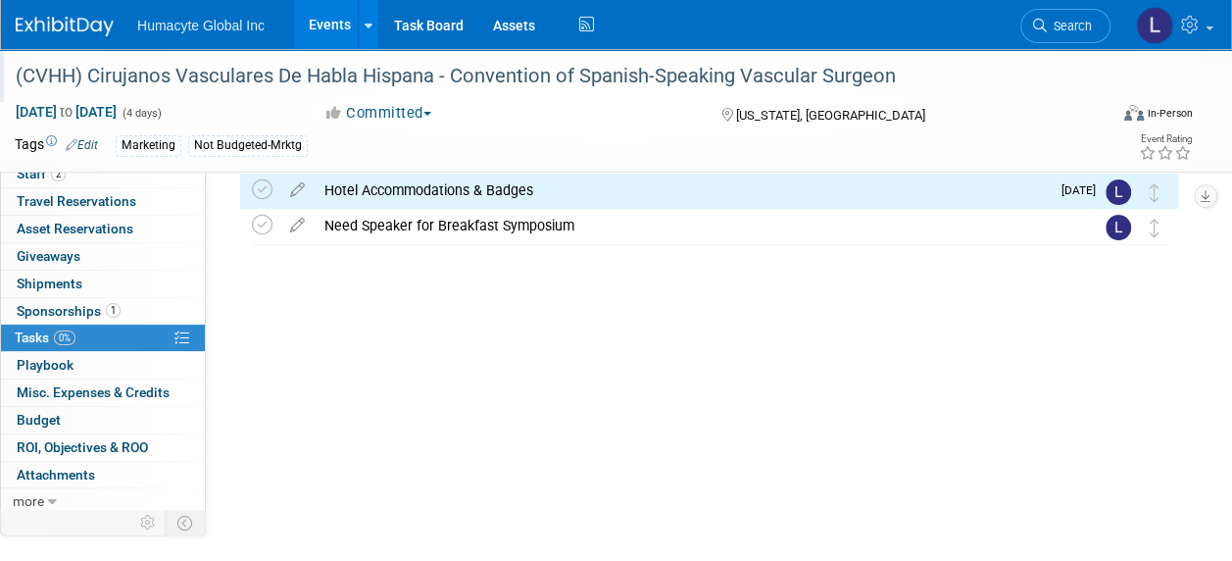
click at [60, 338] on span "0%" at bounding box center [65, 337] width 22 height 15
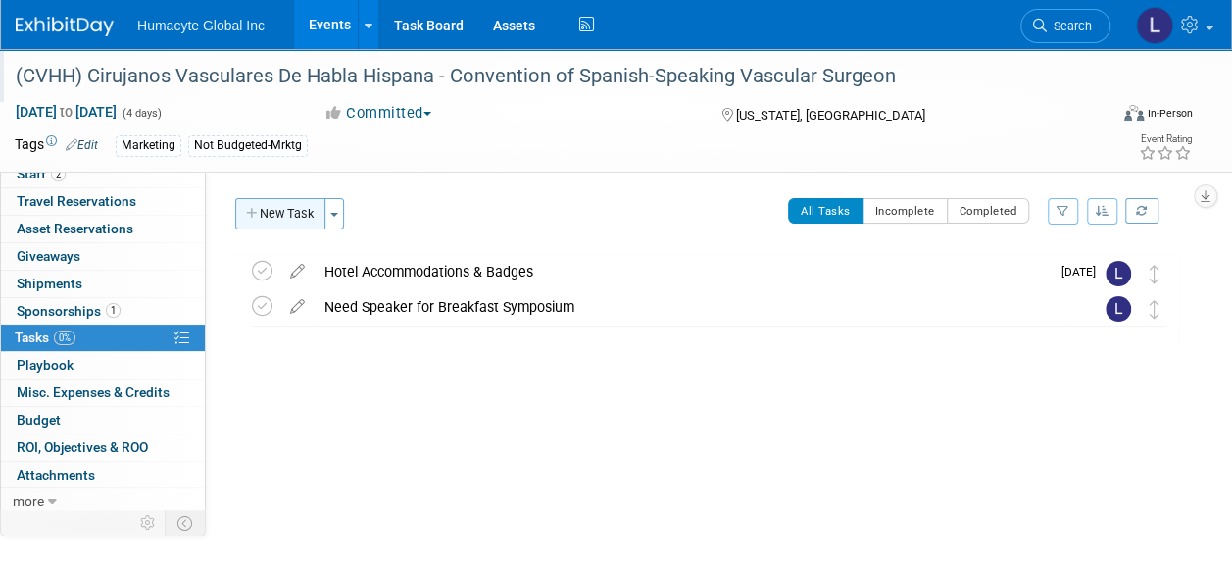
click at [255, 221] on button "New Task" at bounding box center [280, 213] width 90 height 31
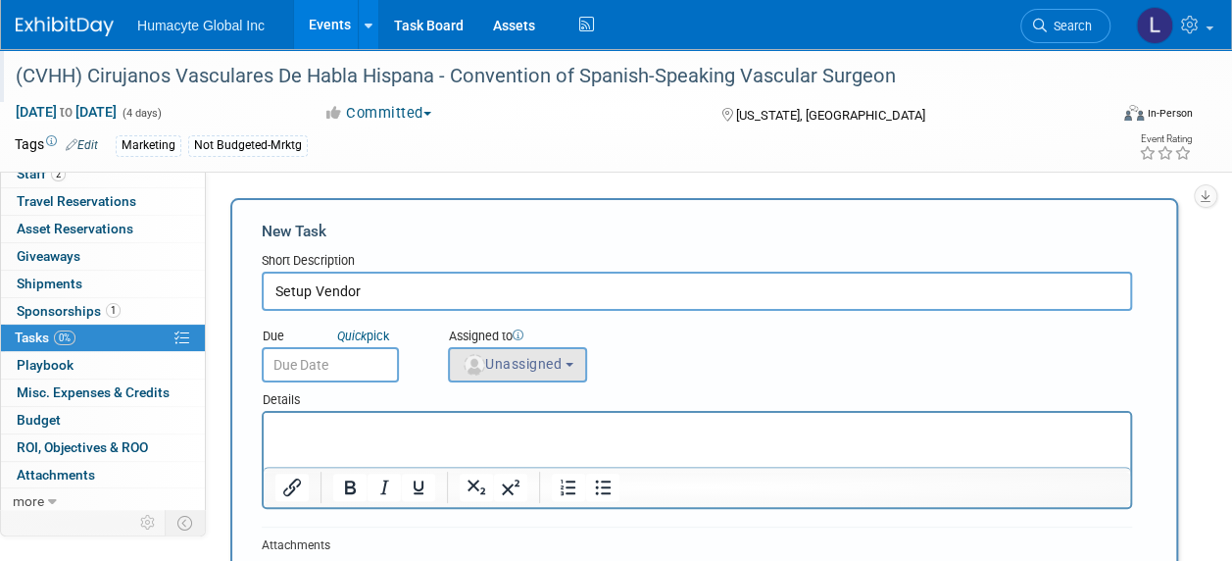
type input "Setup Vendor"
click at [540, 356] on span "Unassigned" at bounding box center [512, 364] width 100 height 16
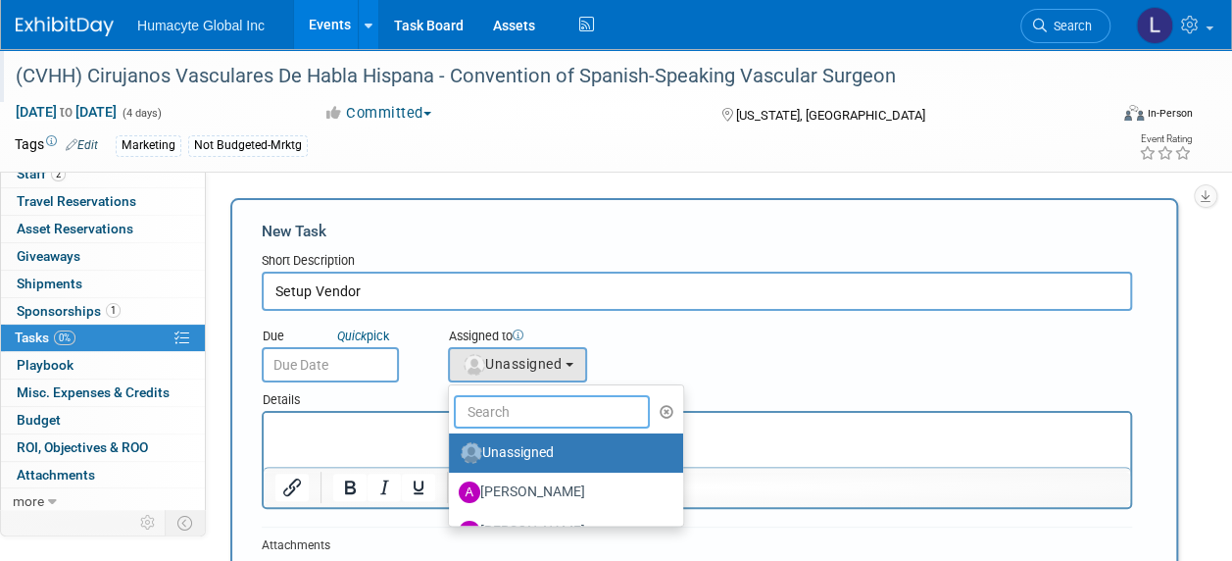
click at [490, 414] on input "text" at bounding box center [552, 411] width 196 height 33
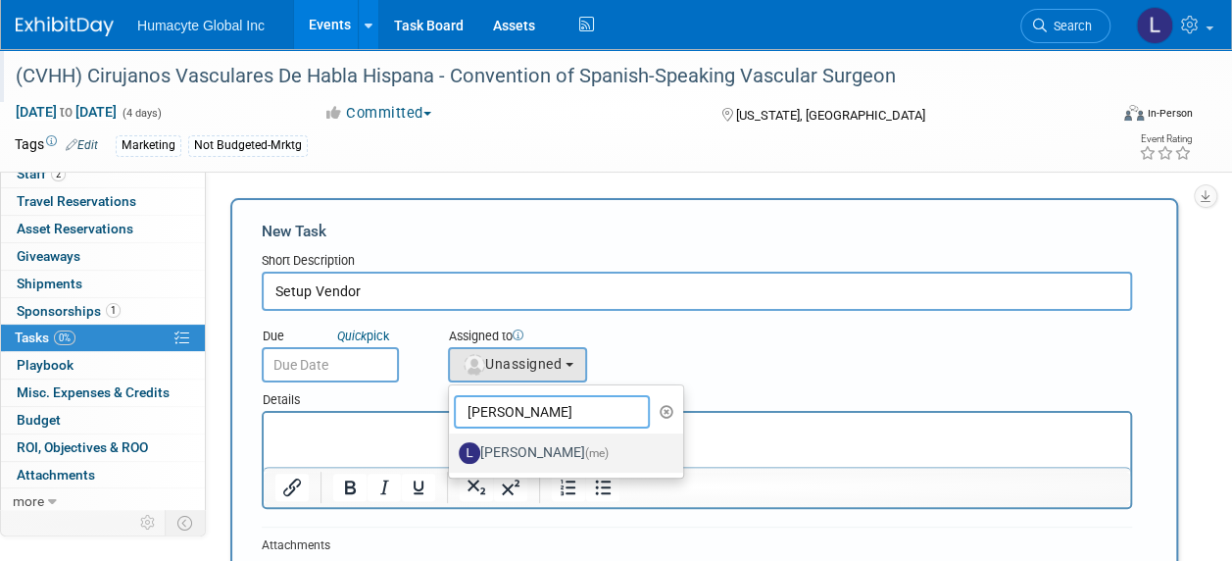
type input "Linda"
click at [585, 460] on label "Linda Hamilton (me)" at bounding box center [561, 452] width 205 height 31
click at [452, 457] on input "Linda Hamilton (me)" at bounding box center [445, 450] width 13 height 13
select select "37db9ad9-d629-4432-a702-64294516bf75"
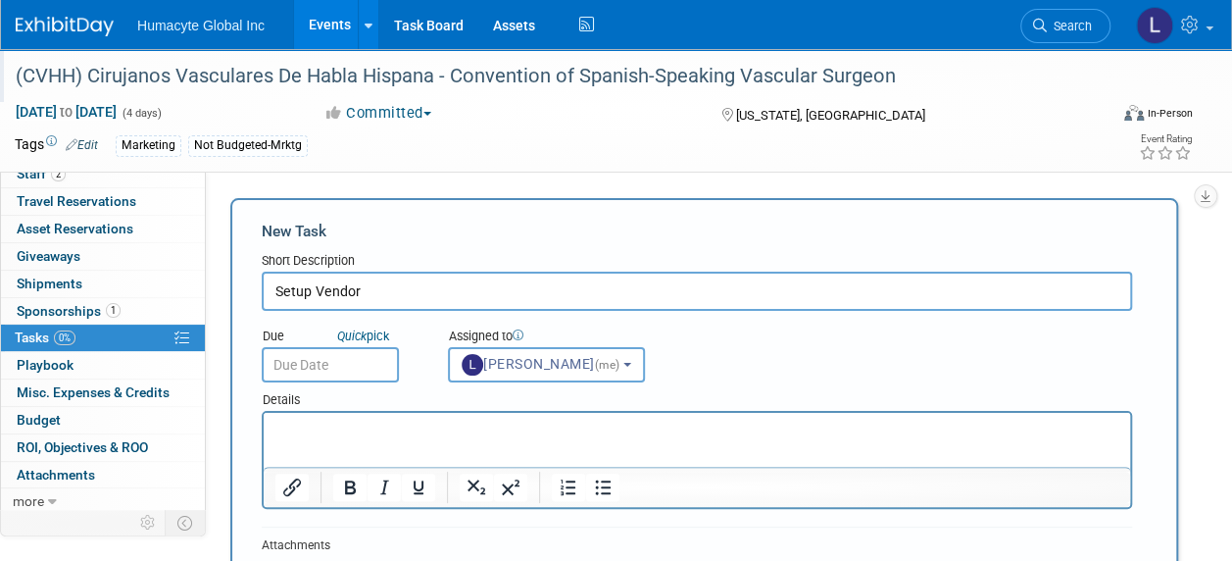
click at [293, 370] on input "text" at bounding box center [330, 364] width 137 height 35
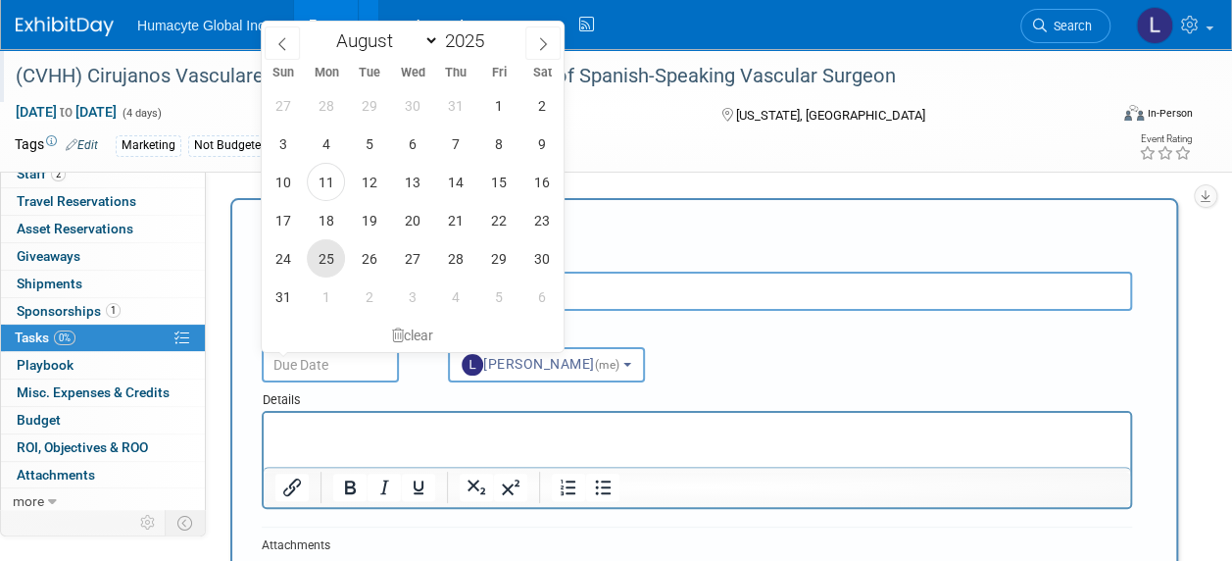
click at [331, 252] on span "25" at bounding box center [326, 258] width 38 height 38
type input "Aug 25, 2025"
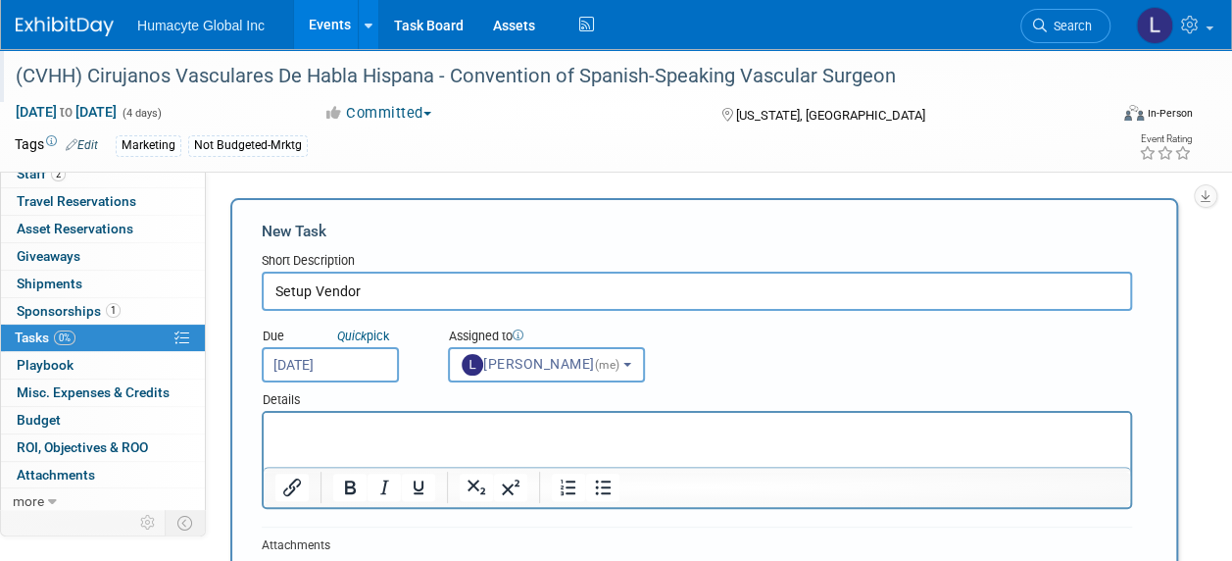
click at [316, 431] on p "Rich Text Area. Press ALT-0 for help." at bounding box center [698, 431] width 844 height 20
click at [429, 276] on input "Setup Vendor" at bounding box center [697, 291] width 871 height 39
type input "Setup Vendor - Process Invoice"
click at [360, 398] on div "Details" at bounding box center [697, 396] width 871 height 28
click at [354, 417] on html at bounding box center [697, 426] width 867 height 27
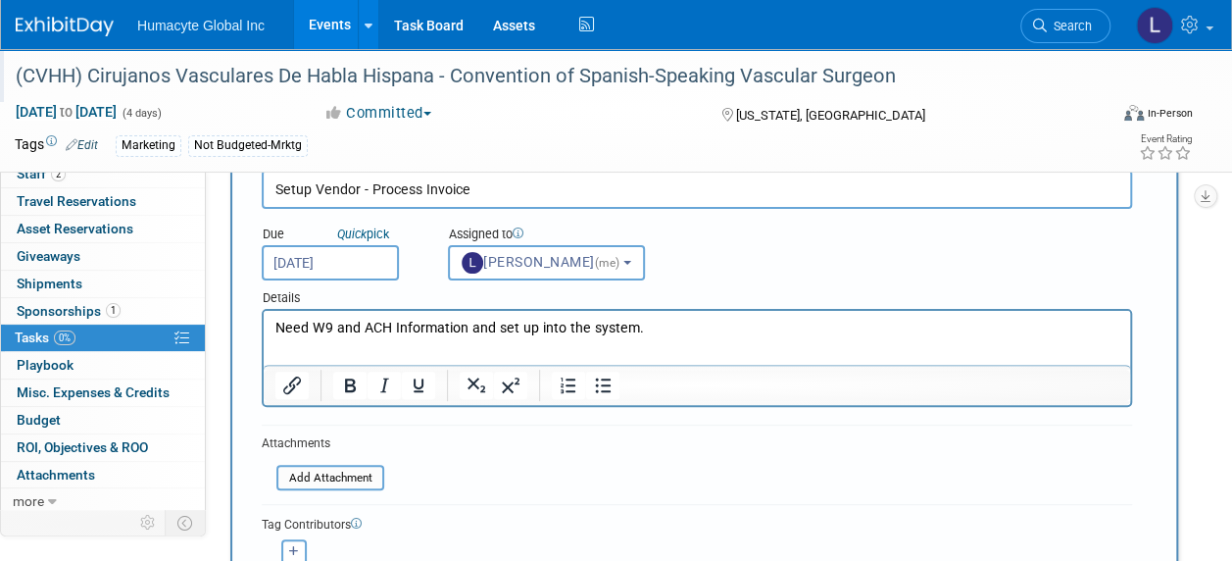
scroll to position [294, 0]
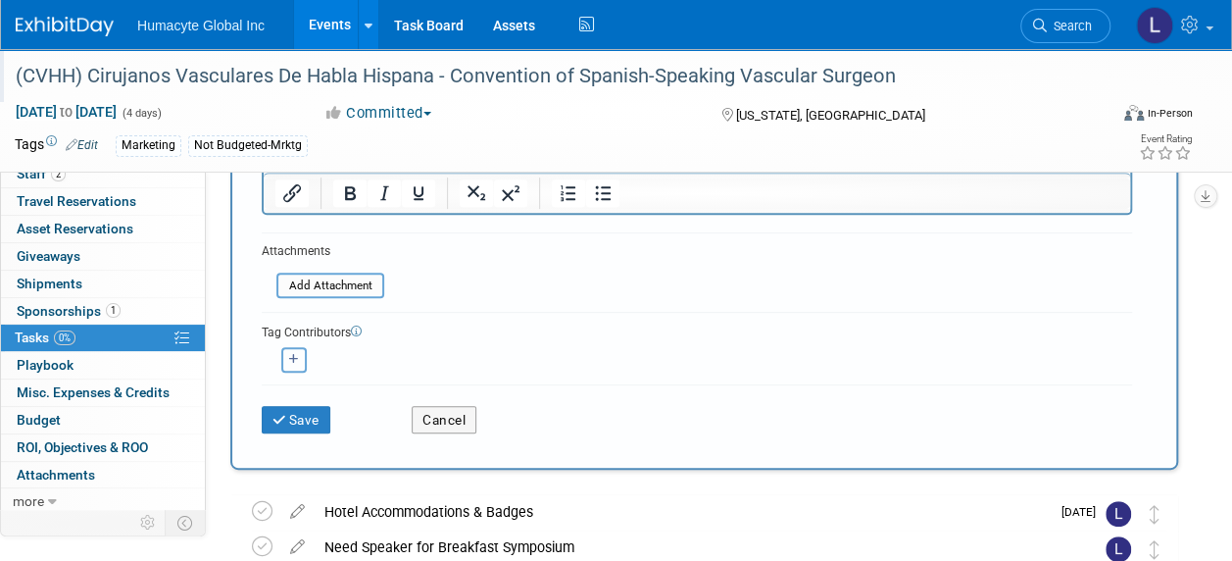
click at [297, 365] on button "button" at bounding box center [293, 359] width 25 height 25
select select
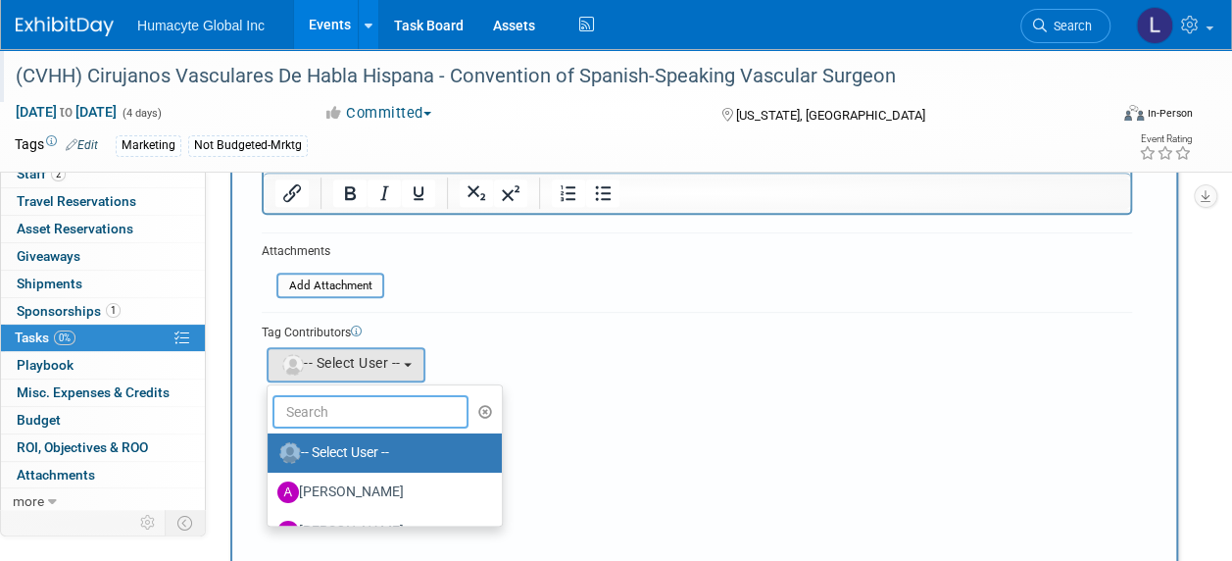
click at [308, 414] on input "text" at bounding box center [371, 411] width 196 height 33
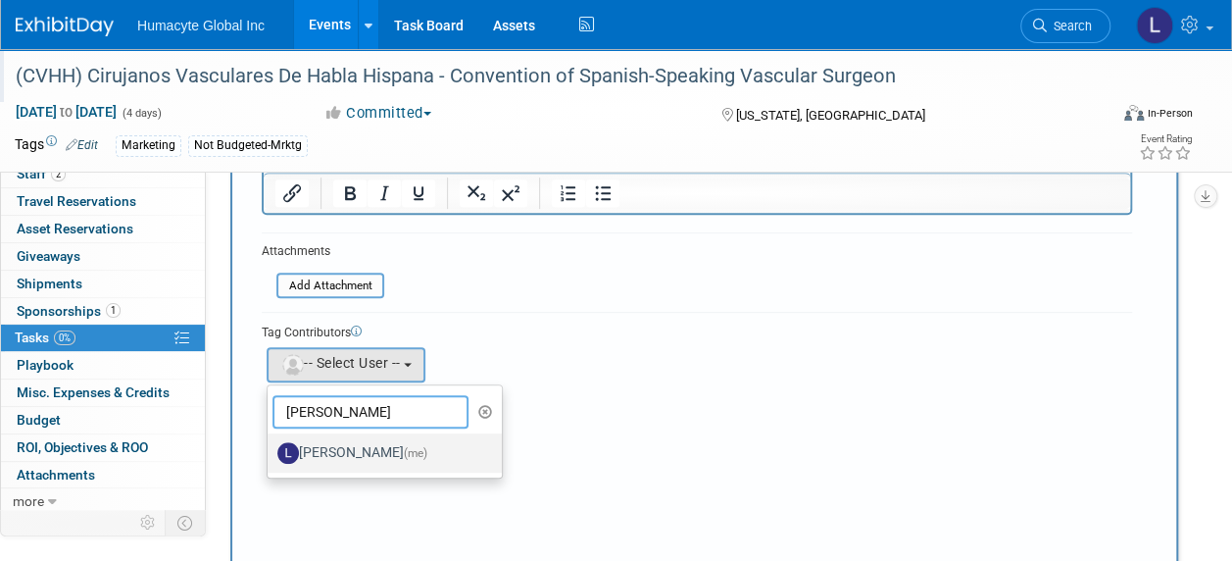
type input "Linda"
click at [338, 451] on label "Linda Hamilton (me)" at bounding box center [379, 452] width 205 height 31
click at [271, 451] on input "Linda Hamilton (me)" at bounding box center [264, 450] width 13 height 13
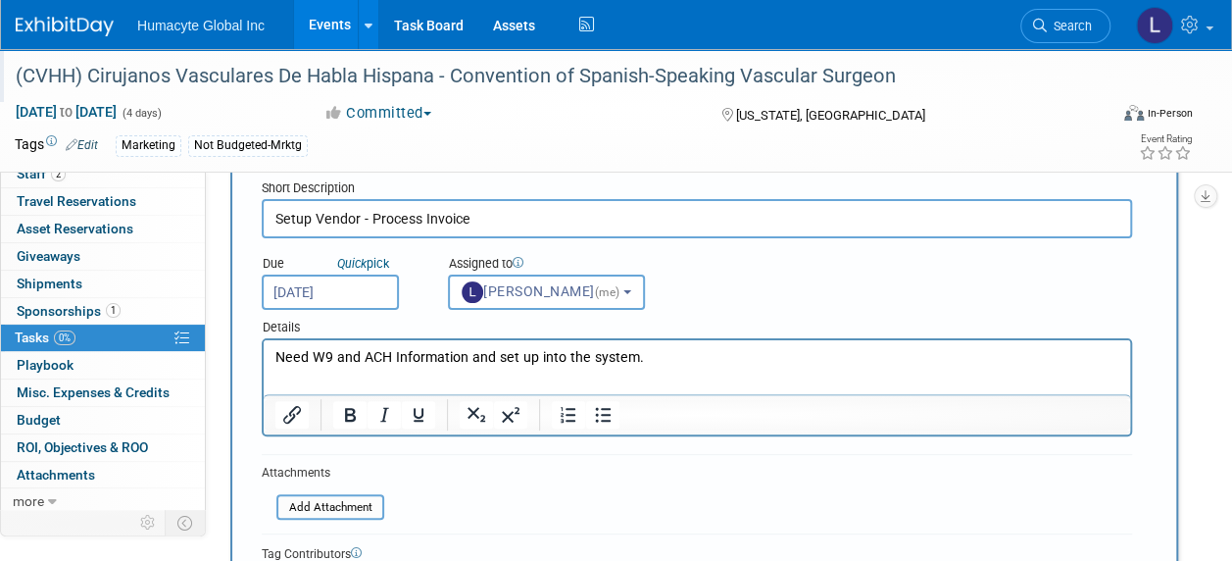
scroll to position [98, 0]
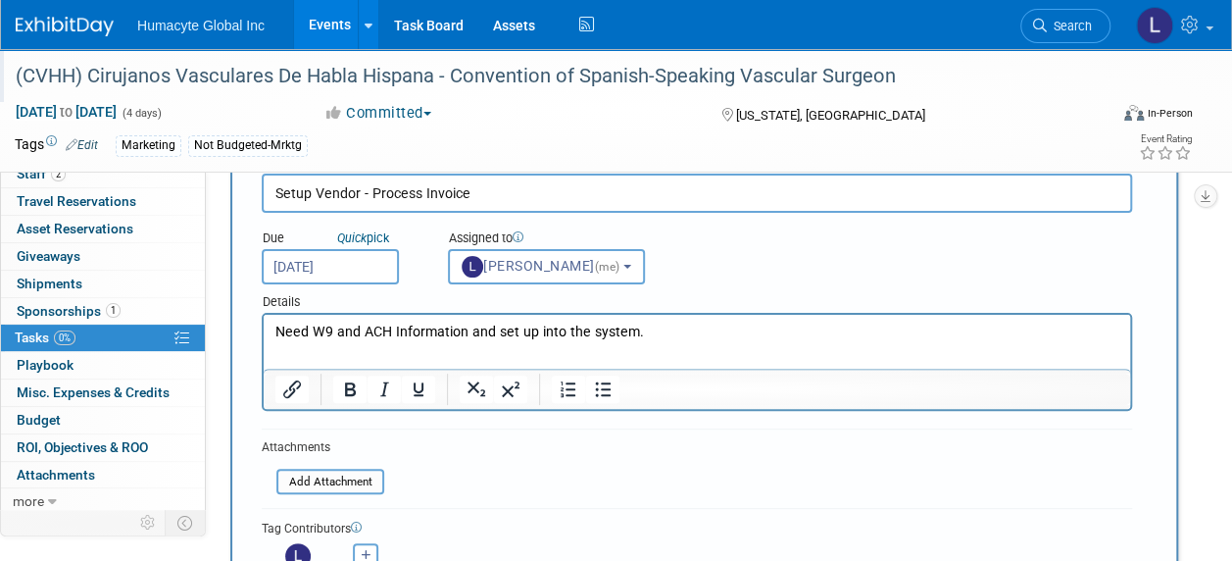
click at [314, 269] on input "Aug 25, 2025" at bounding box center [330, 266] width 137 height 35
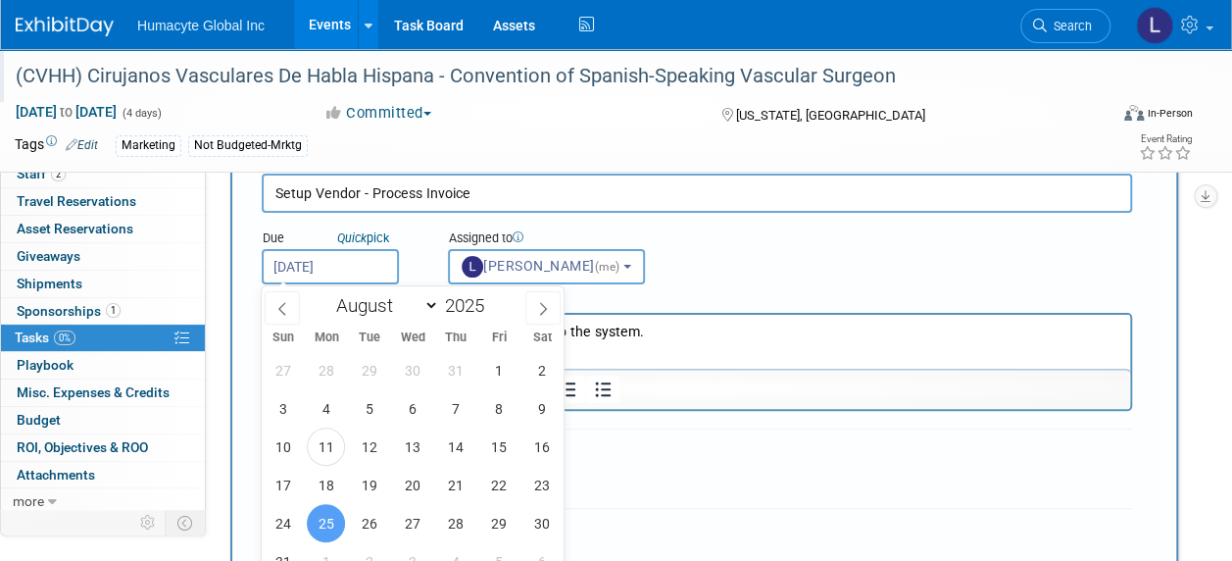
click at [314, 269] on input "Aug 25, 2025" at bounding box center [330, 266] width 137 height 35
click at [818, 284] on div "Details" at bounding box center [697, 298] width 871 height 28
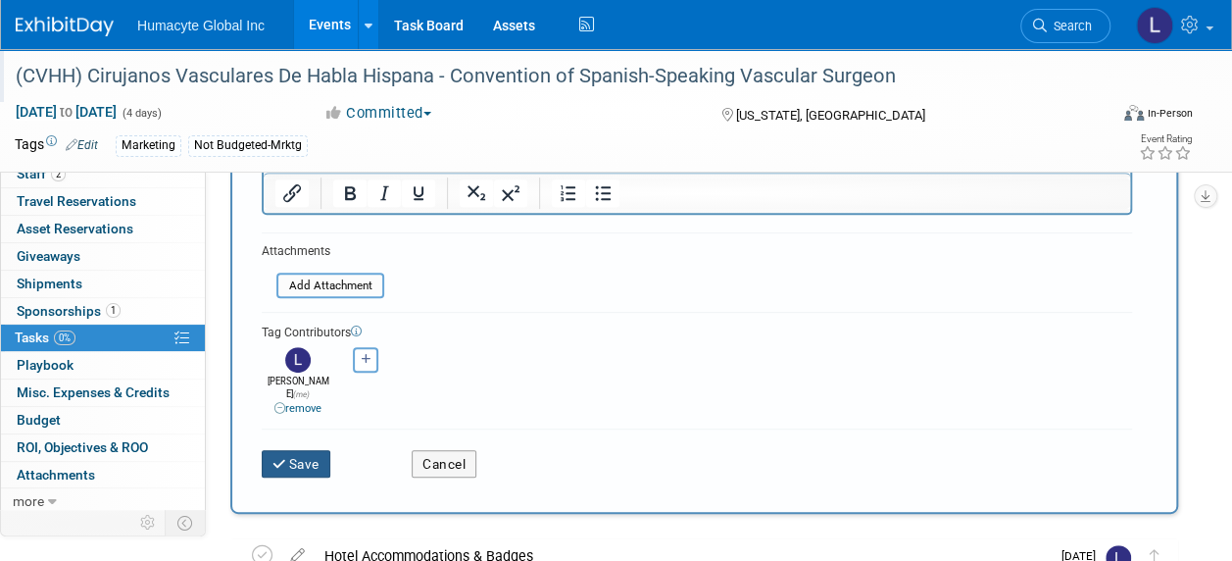
click at [306, 457] on button "Save" at bounding box center [296, 463] width 69 height 27
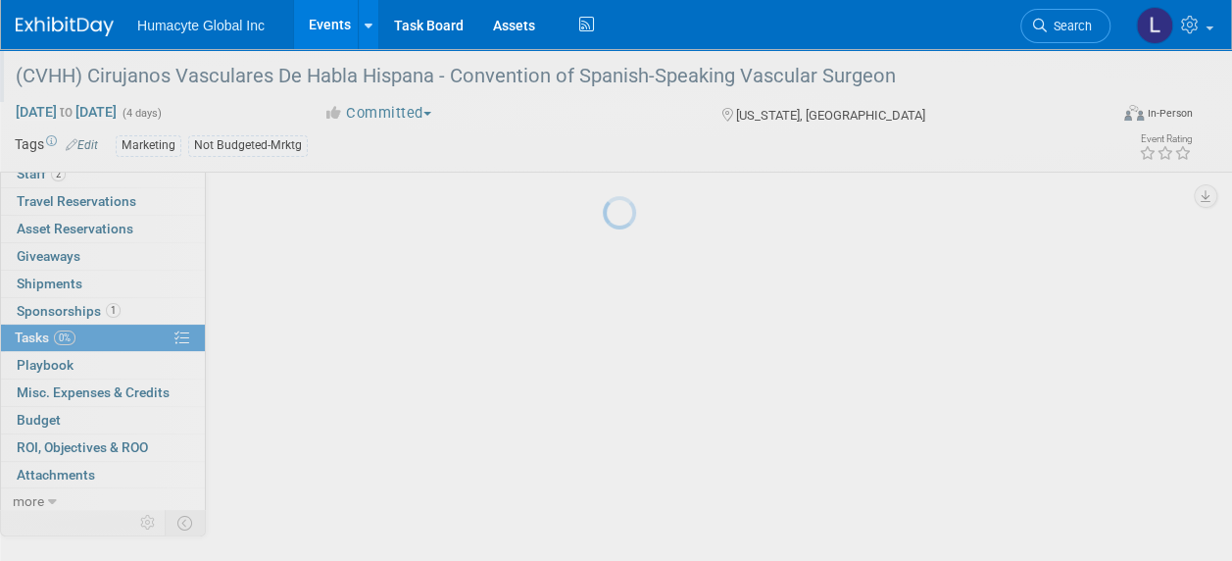
scroll to position [81, 0]
